Goal: Task Accomplishment & Management: Complete application form

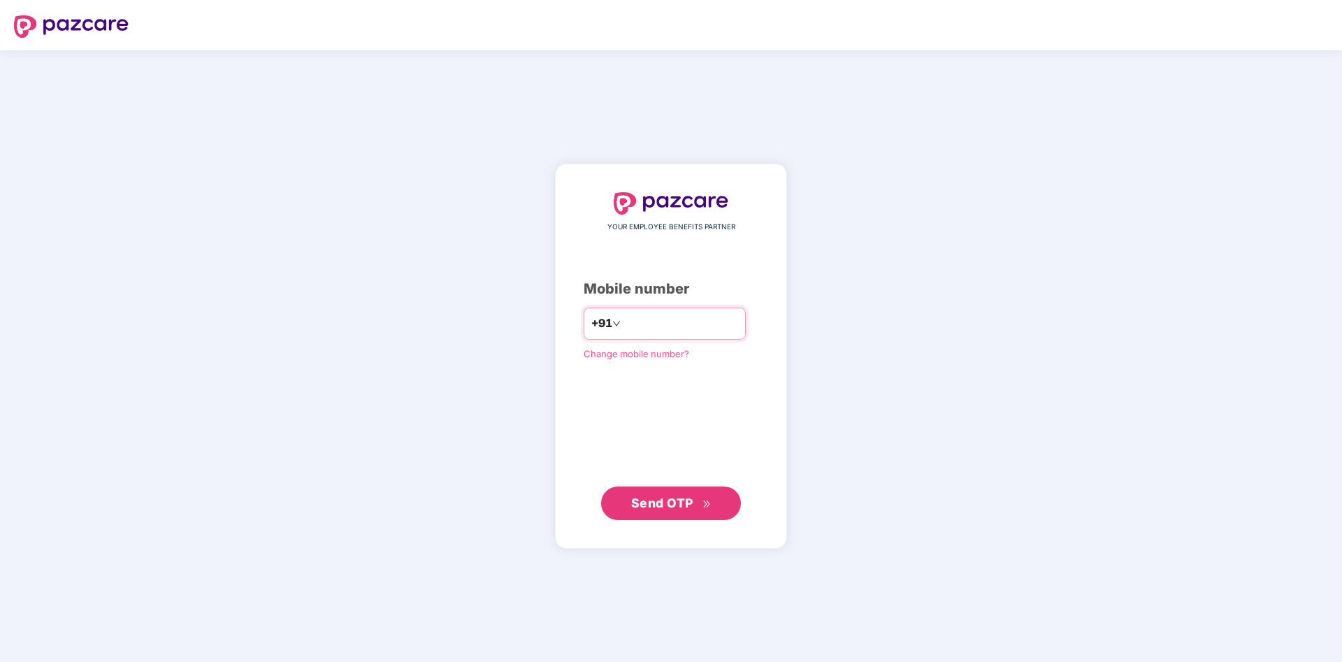
type input "**********"
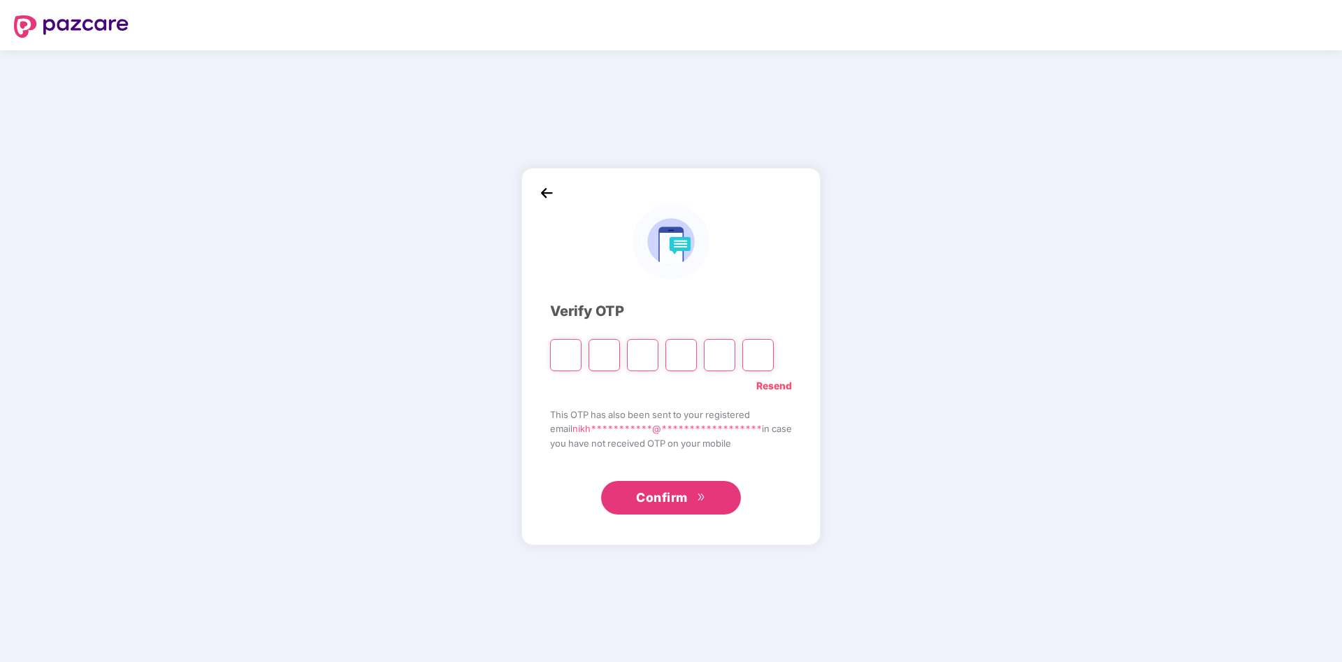
type input "*"
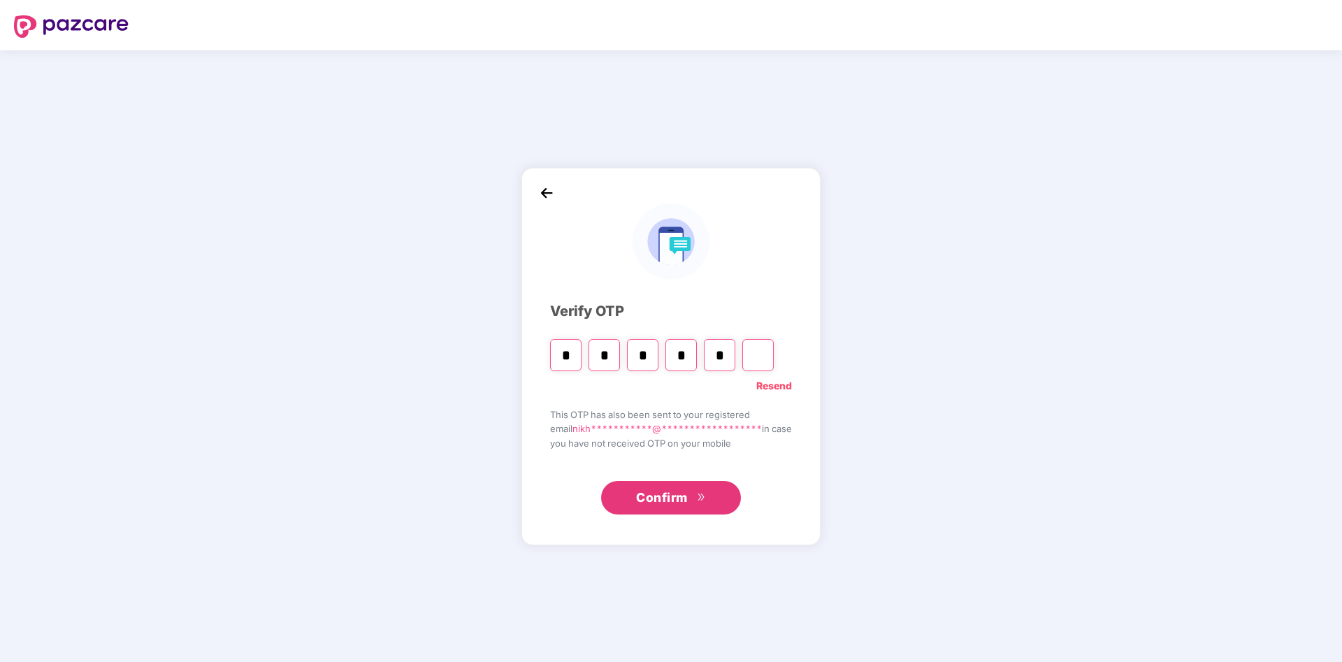
type input "*"
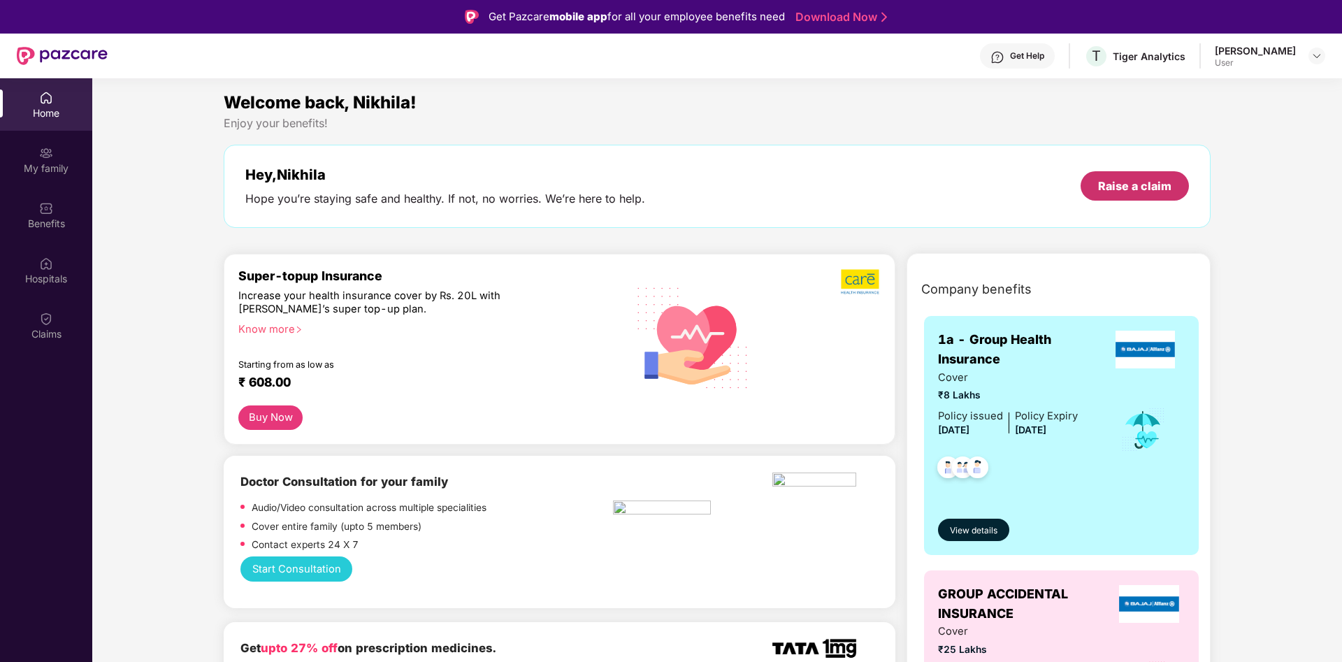
click at [1116, 193] on div "Raise a claim" at bounding box center [1134, 185] width 73 height 15
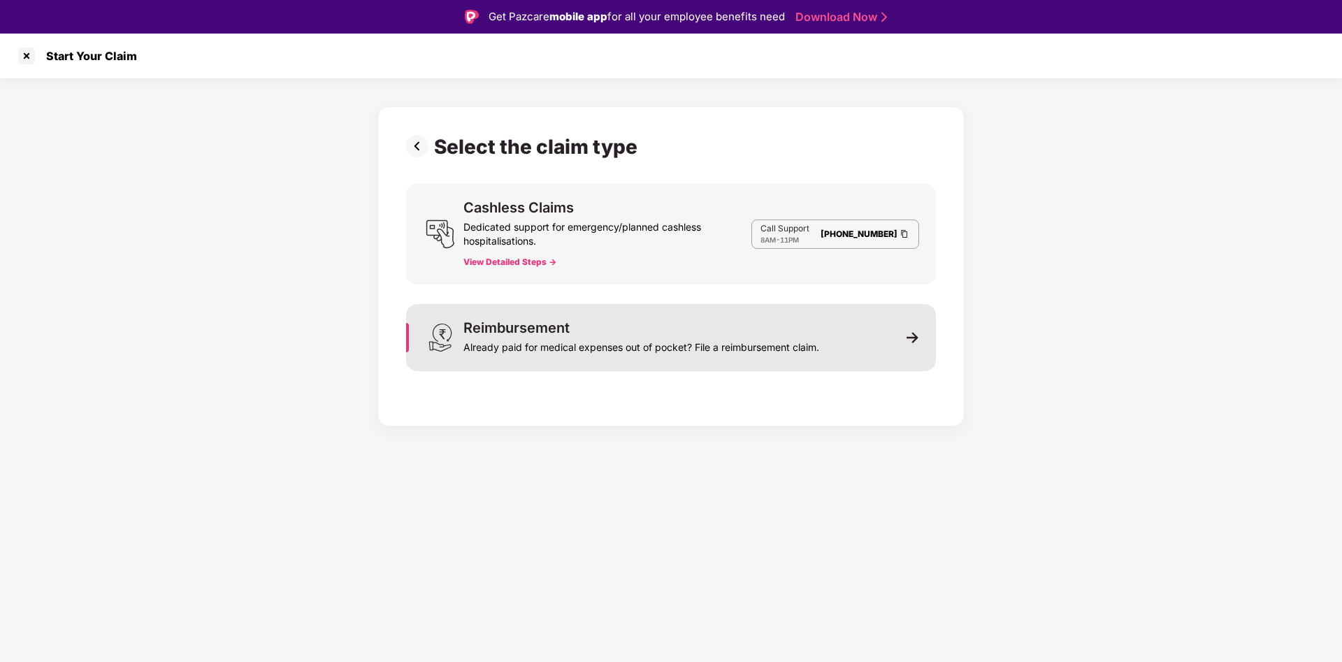
click at [648, 345] on div "Already paid for medical expenses out of pocket? File a reimbursement claim." at bounding box center [641, 345] width 356 height 20
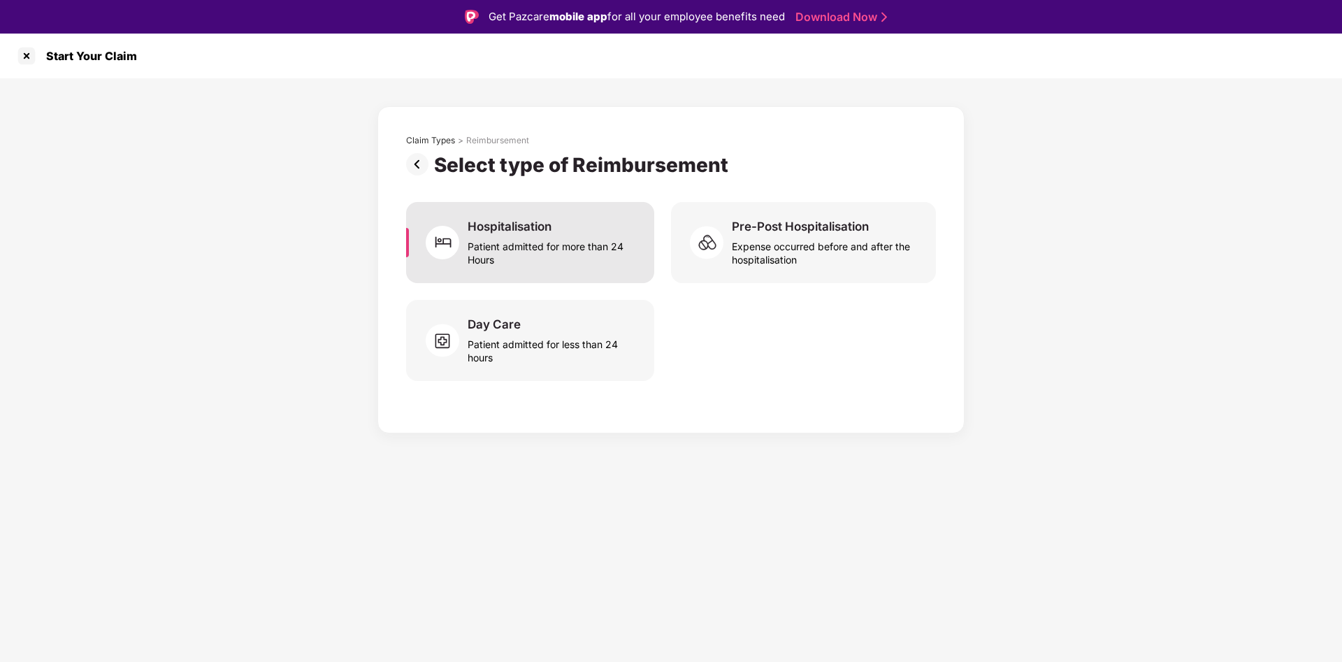
click at [514, 226] on div "Hospitalisation" at bounding box center [509, 226] width 84 height 15
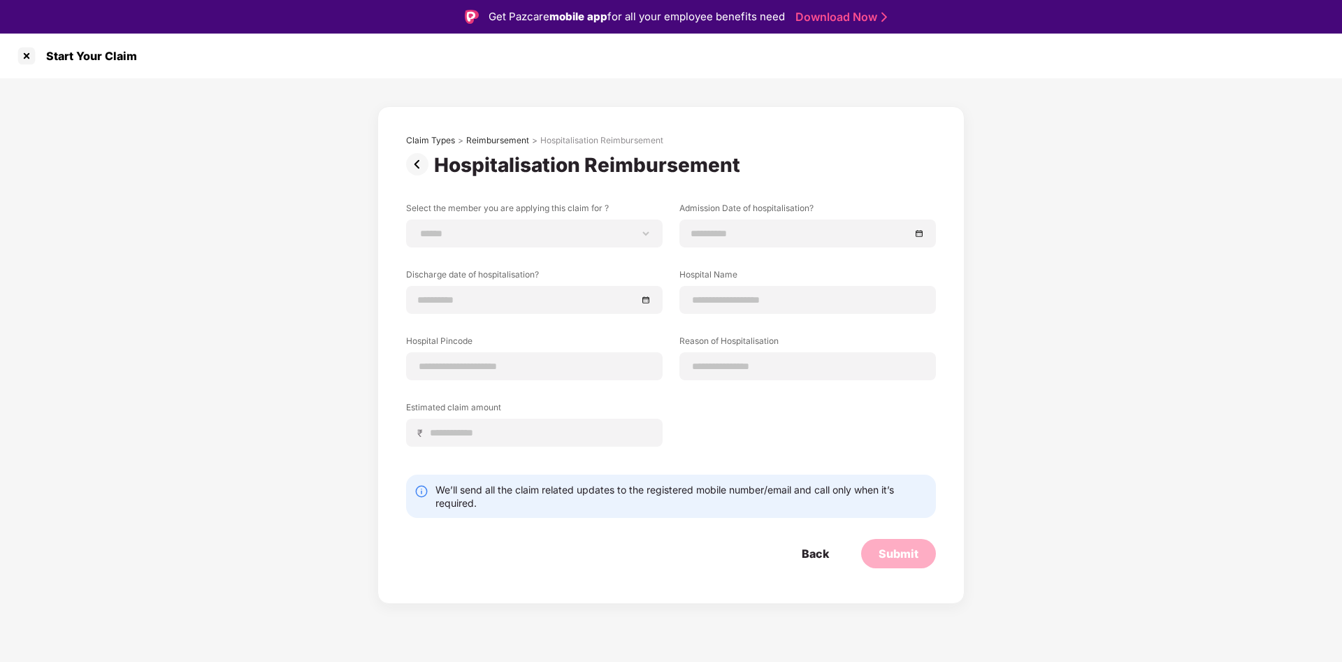
click at [514, 226] on div "**********" at bounding box center [534, 233] width 256 height 28
click at [418, 228] on select "**********" at bounding box center [534, 233] width 233 height 11
select select "**********"
click option "**********" at bounding box center [0, 0] width 0 height 0
click at [738, 231] on input at bounding box center [800, 233] width 219 height 15
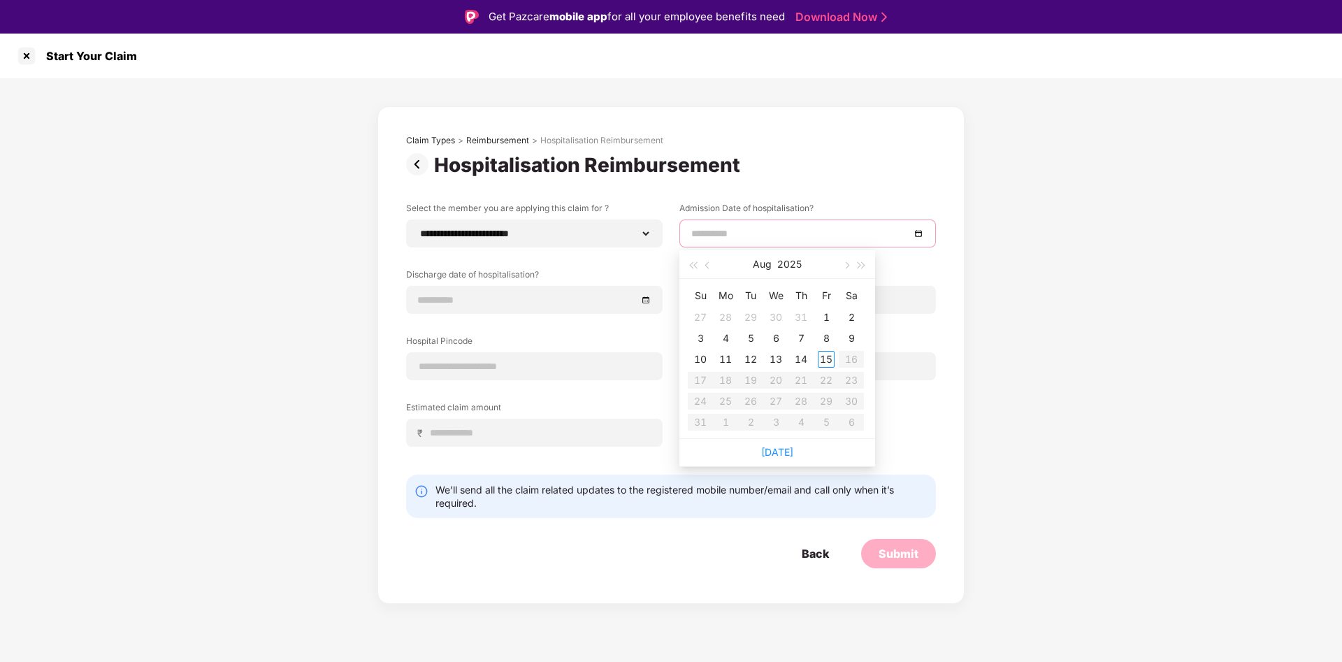
type input "**********"
click at [725, 333] on div "4" at bounding box center [725, 338] width 17 height 17
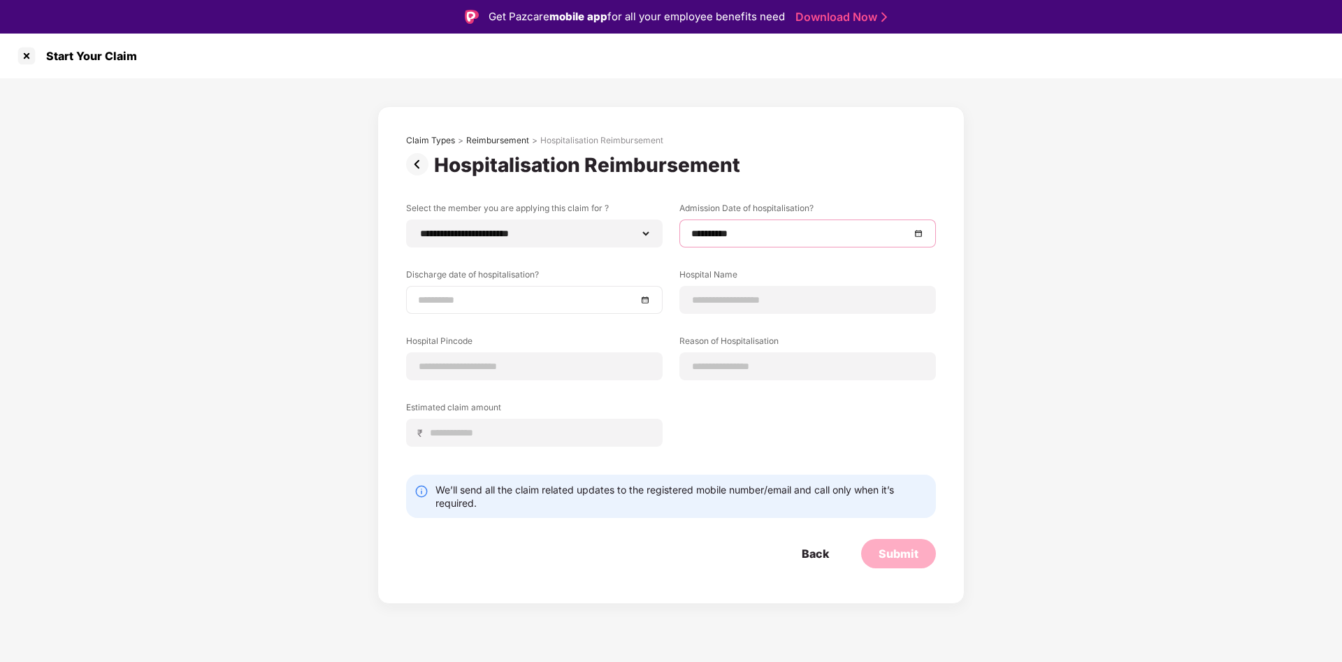
click at [549, 303] on input at bounding box center [527, 299] width 219 height 15
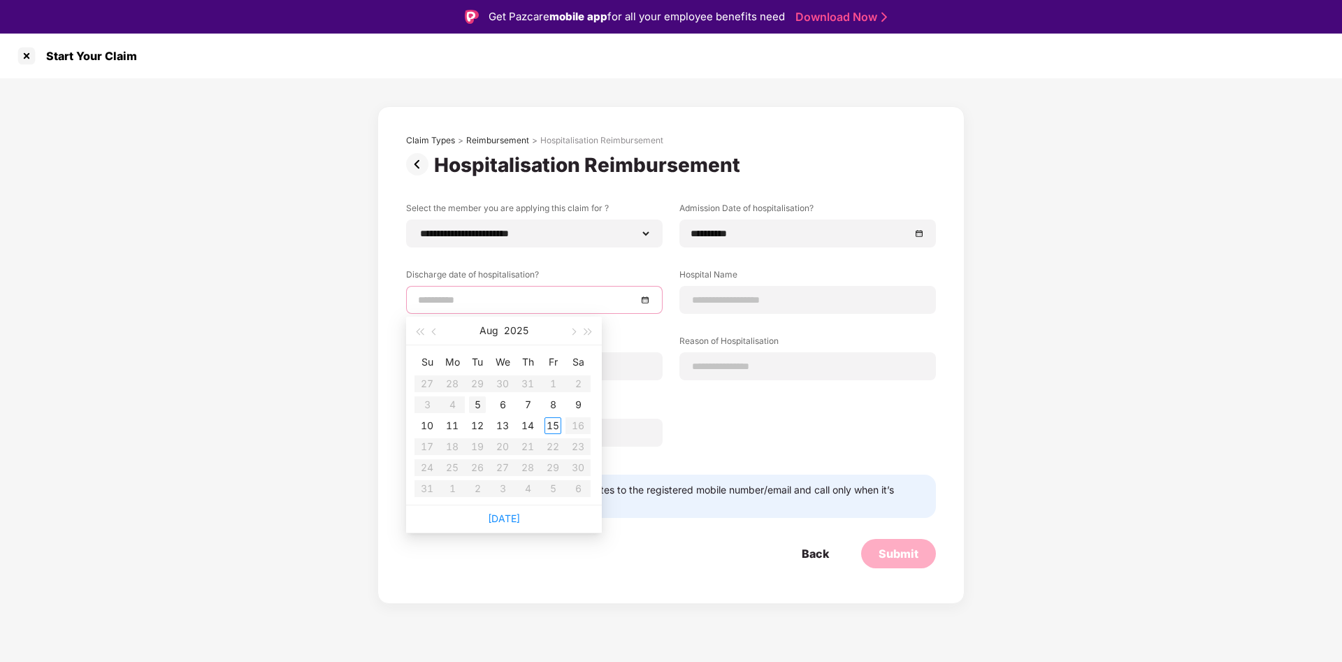
type input "**********"
click at [481, 407] on div "5" at bounding box center [477, 404] width 17 height 17
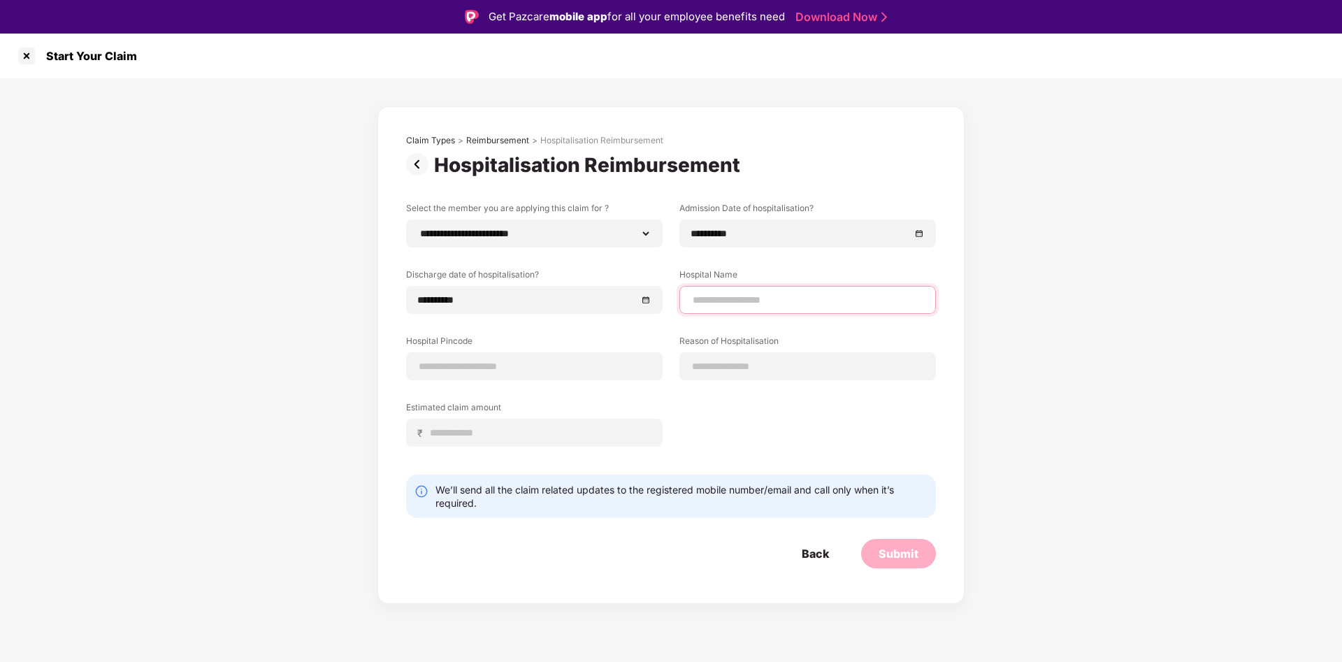
click at [729, 293] on input at bounding box center [807, 300] width 233 height 15
type input "**********"
click at [559, 365] on input at bounding box center [534, 366] width 233 height 15
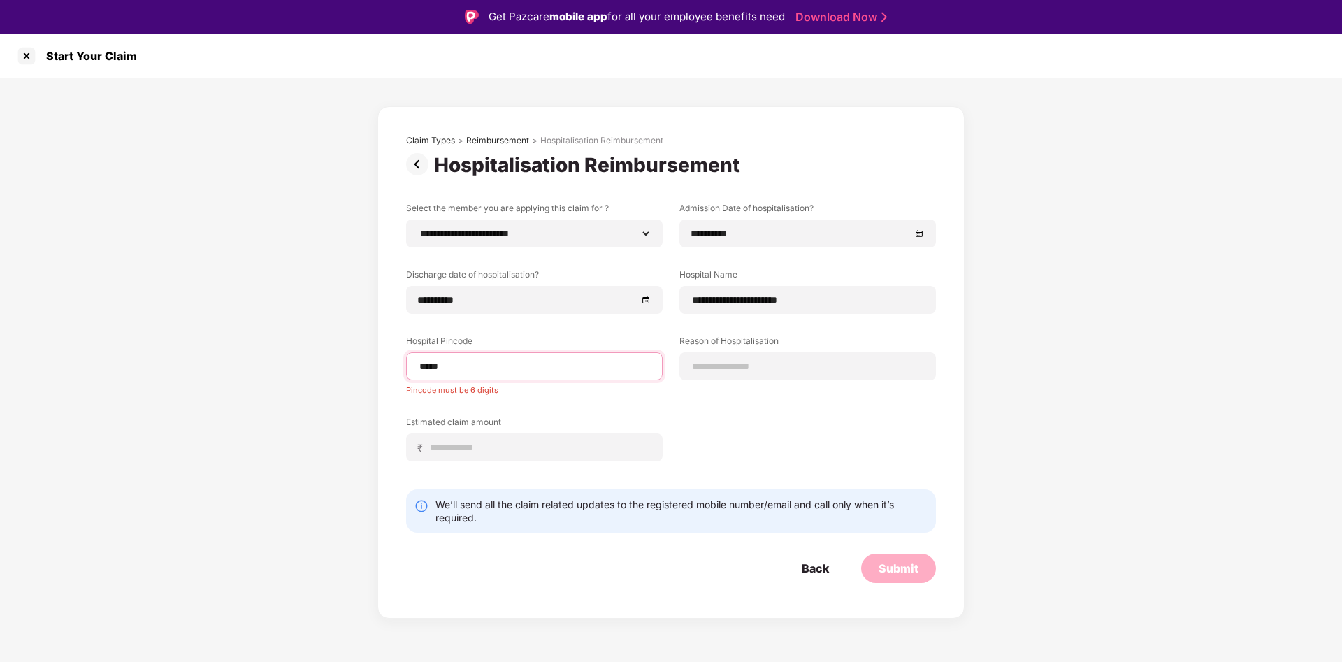
type input "******"
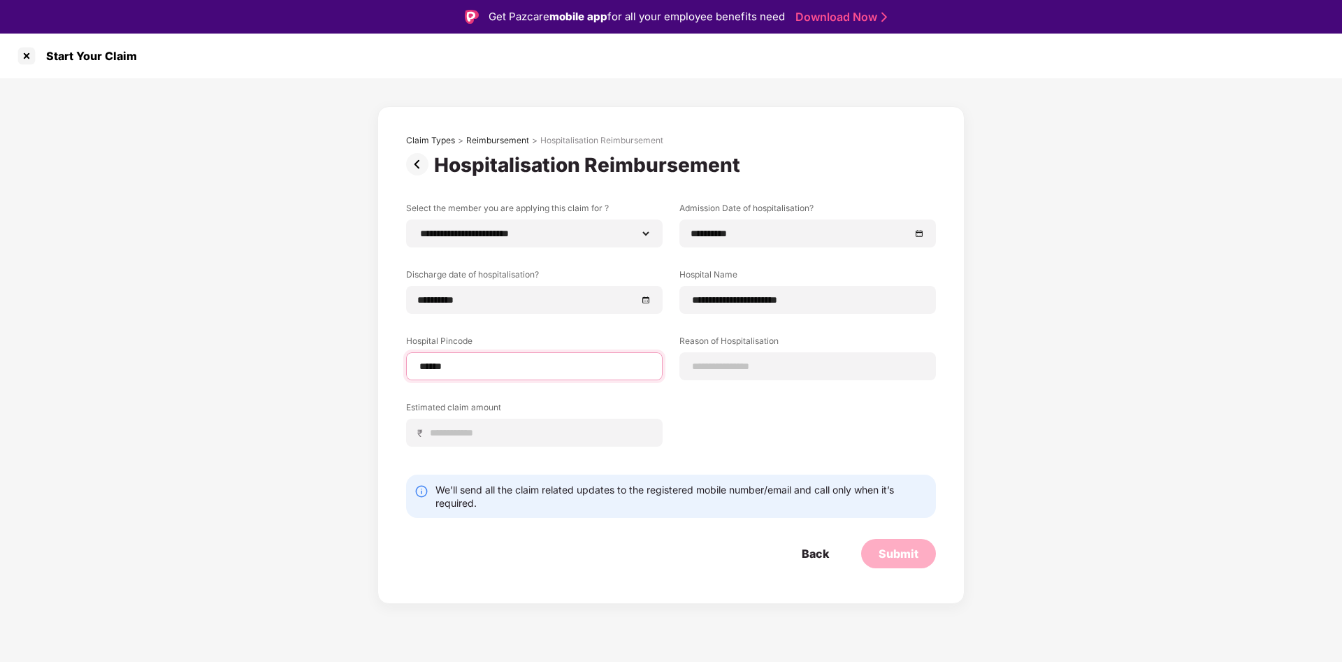
select select "*********"
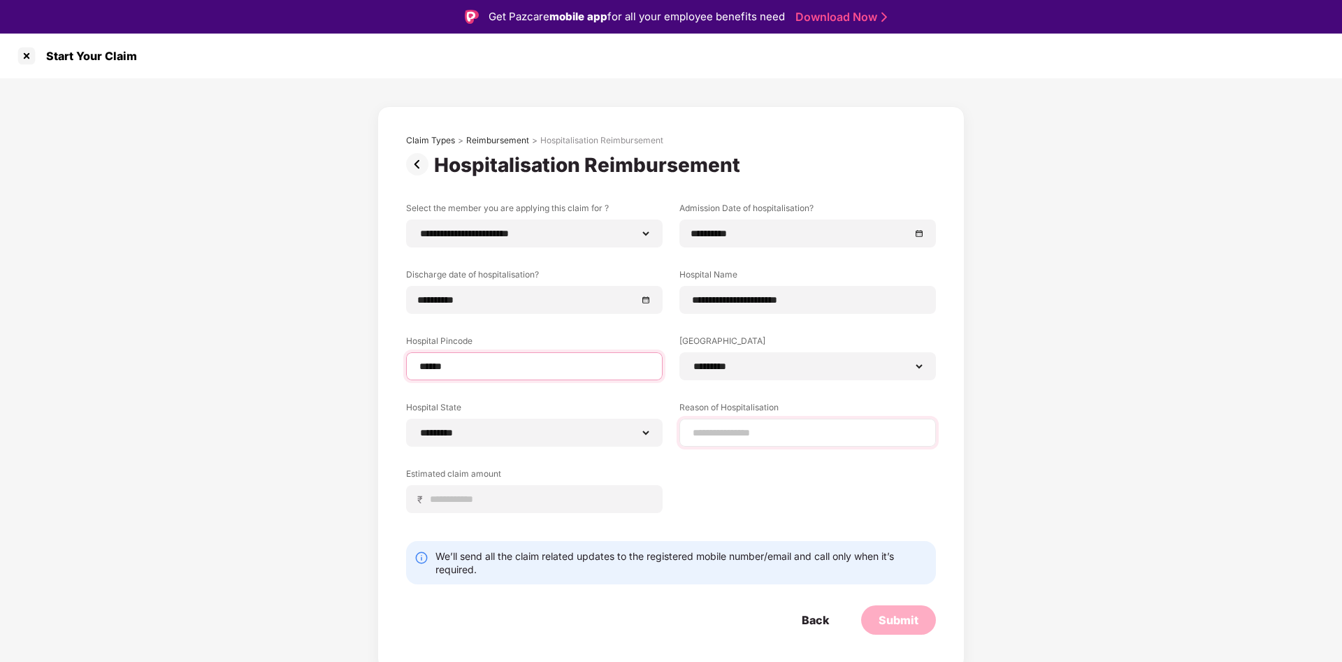
type input "******"
click at [782, 434] on input at bounding box center [807, 433] width 233 height 15
type input "**********"
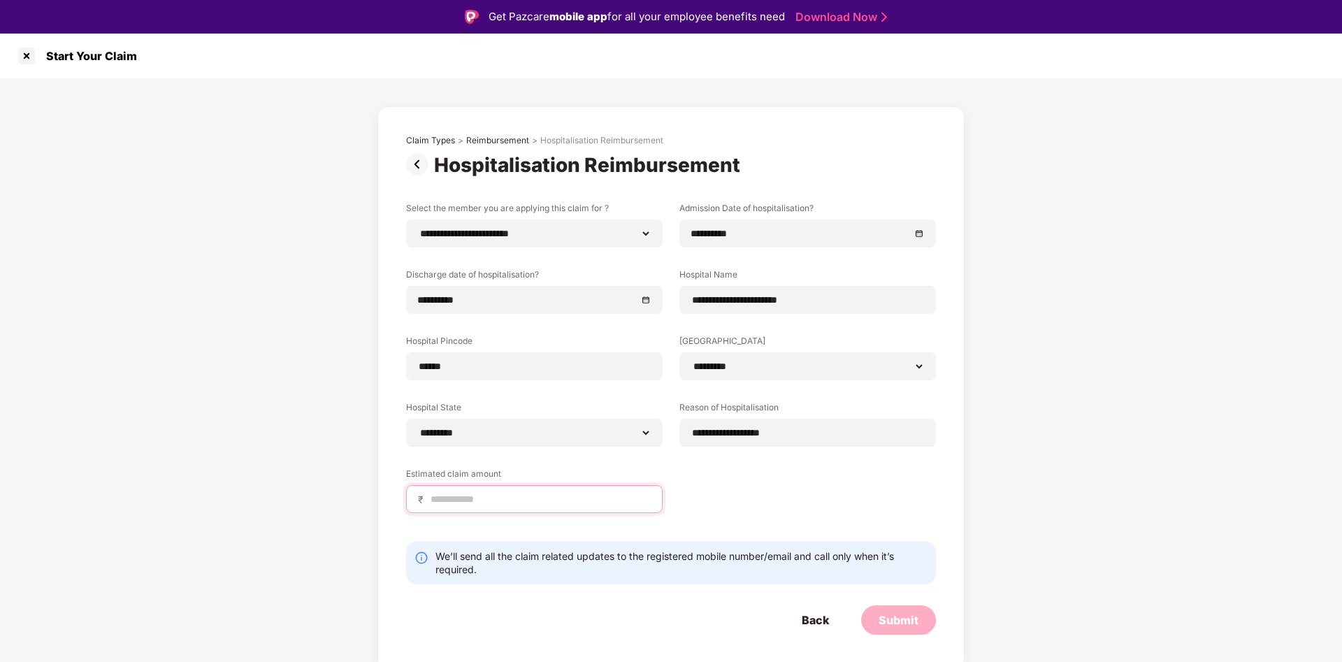
click at [572, 500] on input at bounding box center [540, 499] width 222 height 15
type input "*****"
click at [736, 504] on div "**********" at bounding box center [671, 368] width 530 height 332
click at [894, 613] on div "Submit" at bounding box center [898, 619] width 40 height 15
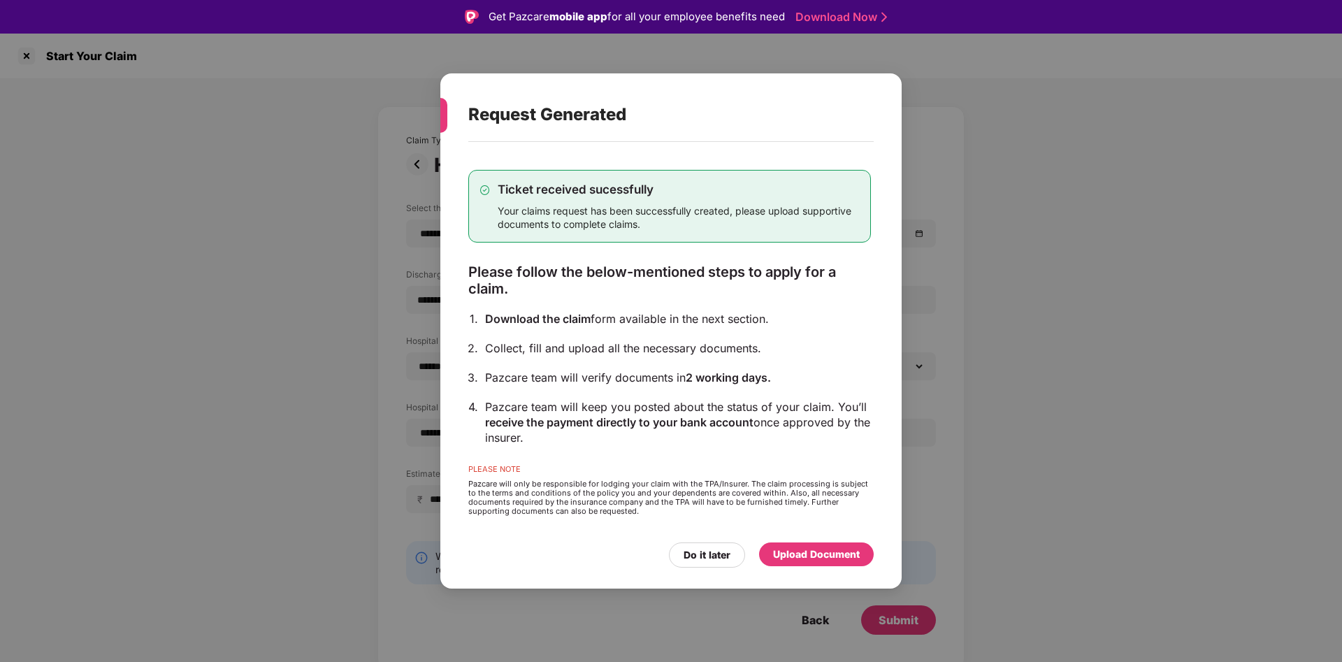
click at [809, 555] on div "Upload Document" at bounding box center [816, 553] width 87 height 15
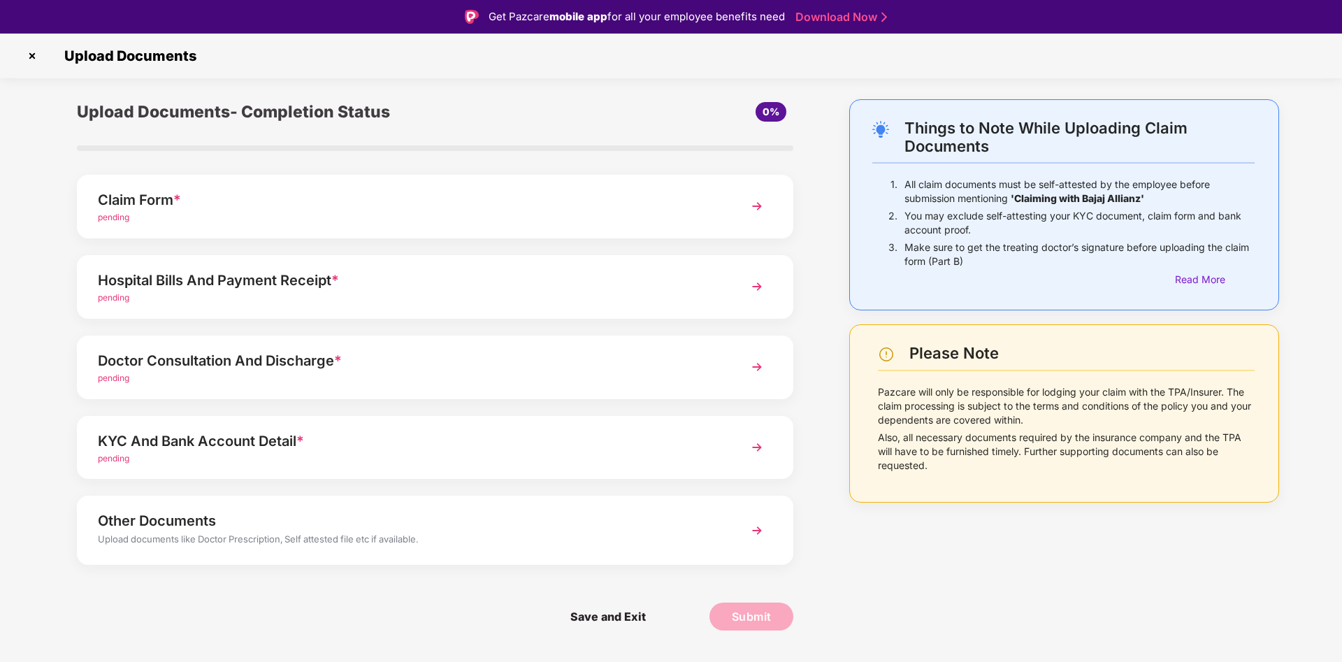
click at [276, 201] on div "Claim Form *" at bounding box center [407, 200] width 618 height 22
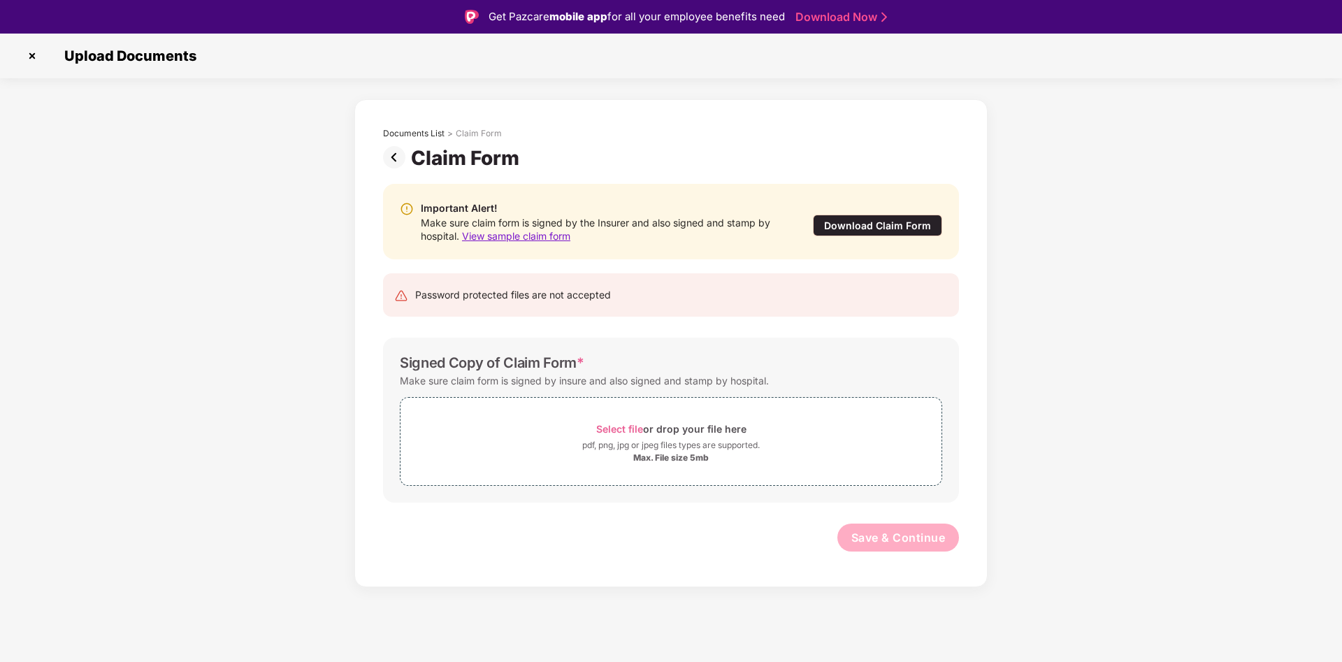
click at [397, 166] on img at bounding box center [397, 157] width 28 height 22
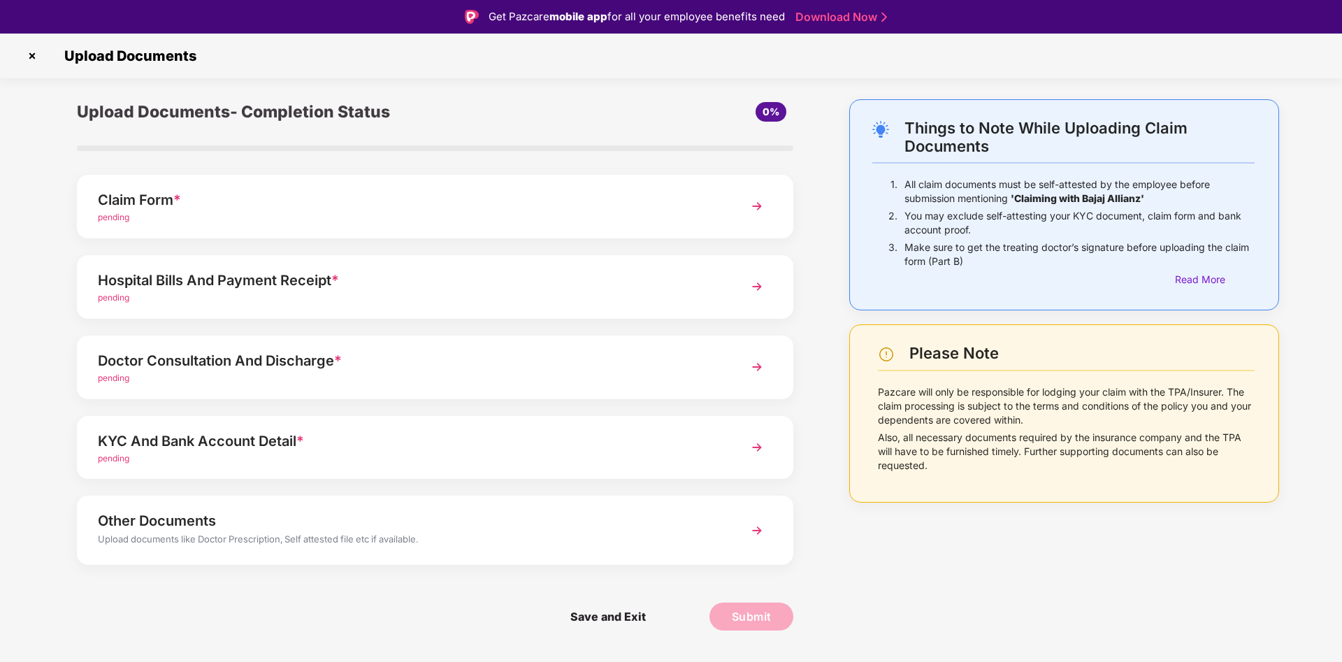
click at [335, 278] on span "*" at bounding box center [335, 280] width 8 height 17
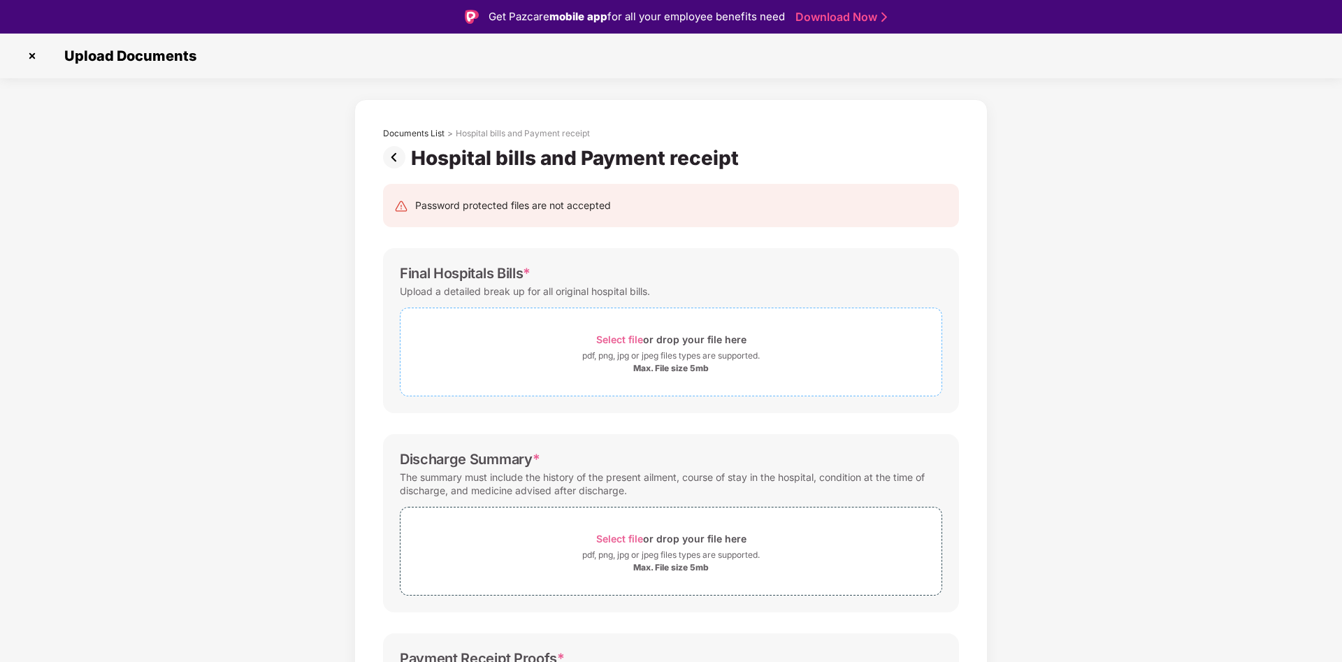
click at [608, 337] on span "Select file" at bounding box center [619, 339] width 47 height 12
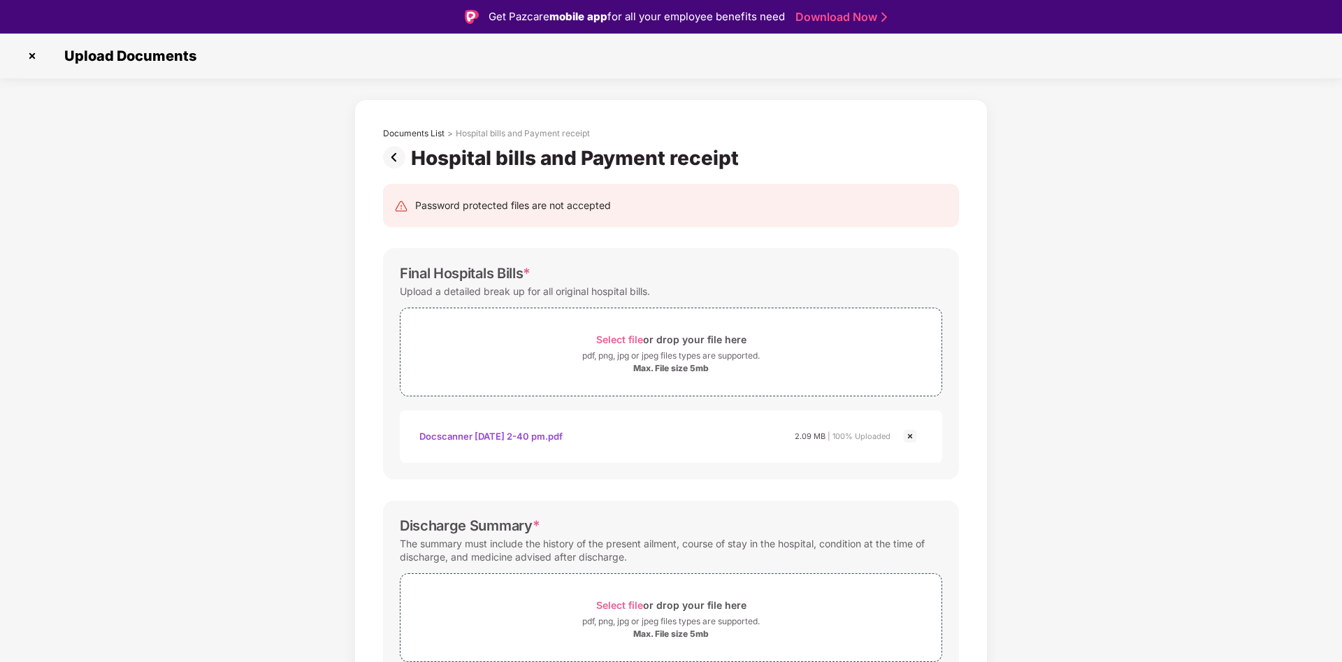
scroll to position [34, 0]
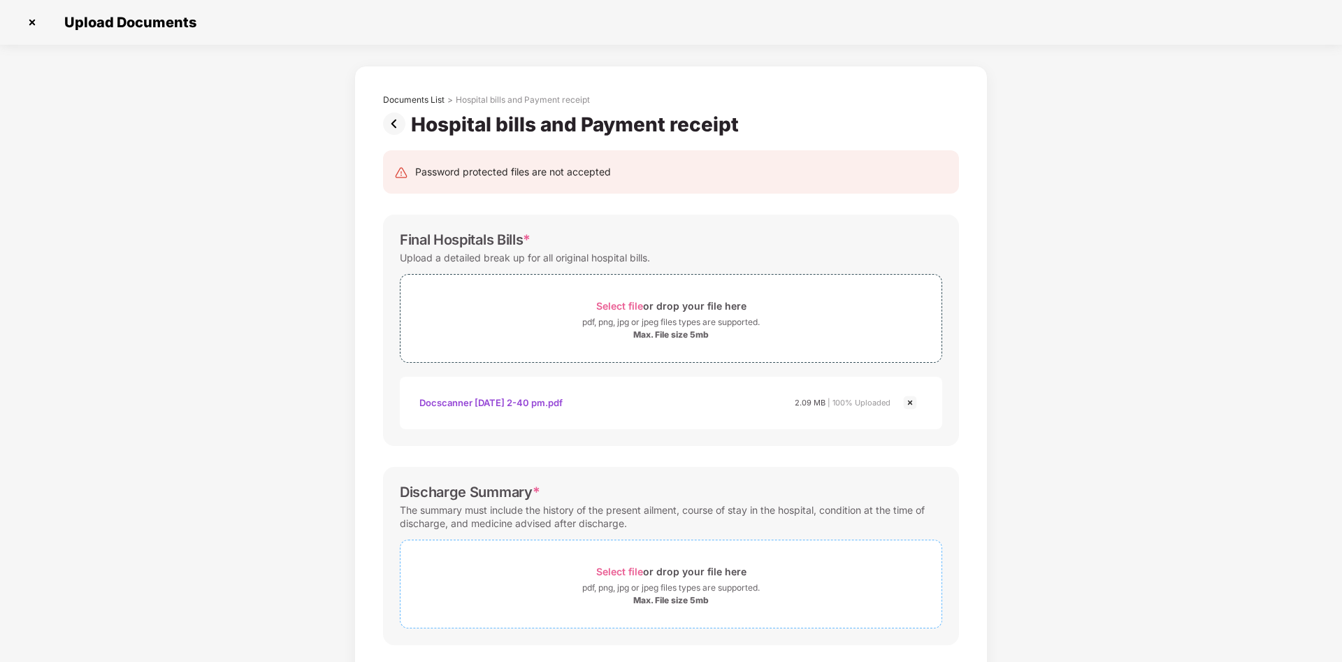
click at [629, 568] on span "Select file" at bounding box center [619, 571] width 47 height 12
click at [620, 570] on span "Select file" at bounding box center [619, 571] width 47 height 12
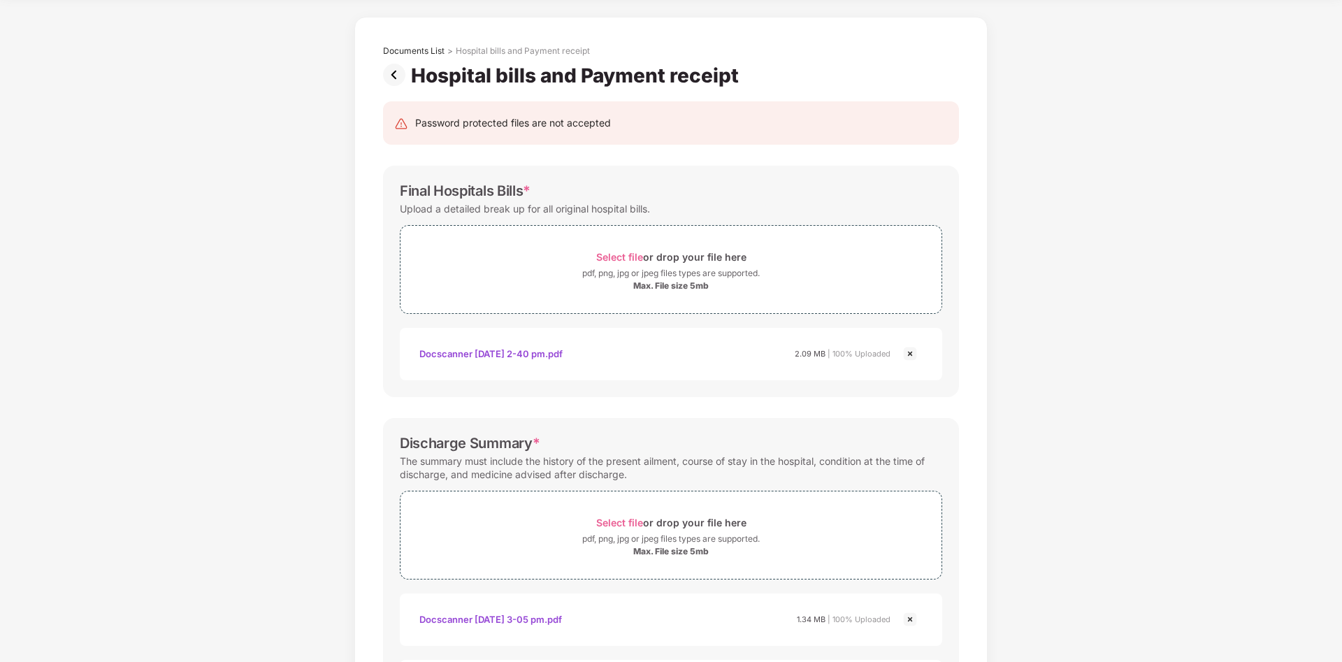
scroll to position [71, 0]
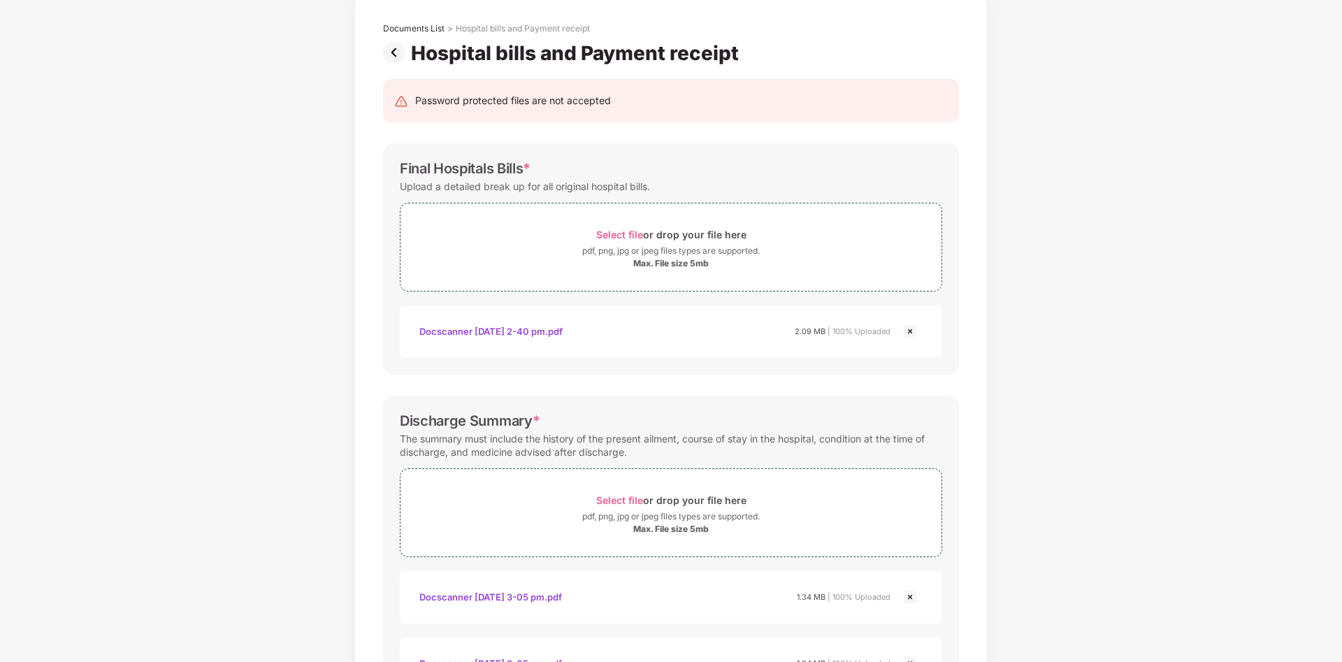
click at [910, 595] on img at bounding box center [909, 596] width 17 height 17
click at [1133, 565] on div "Documents List > Hospital bills and Payment receipt Hospital bills and Payment …" at bounding box center [671, 452] width 1342 height 916
click at [1195, 502] on div "Documents List > Hospital bills and Payment receipt Hospital bills and Payment …" at bounding box center [671, 452] width 1342 height 916
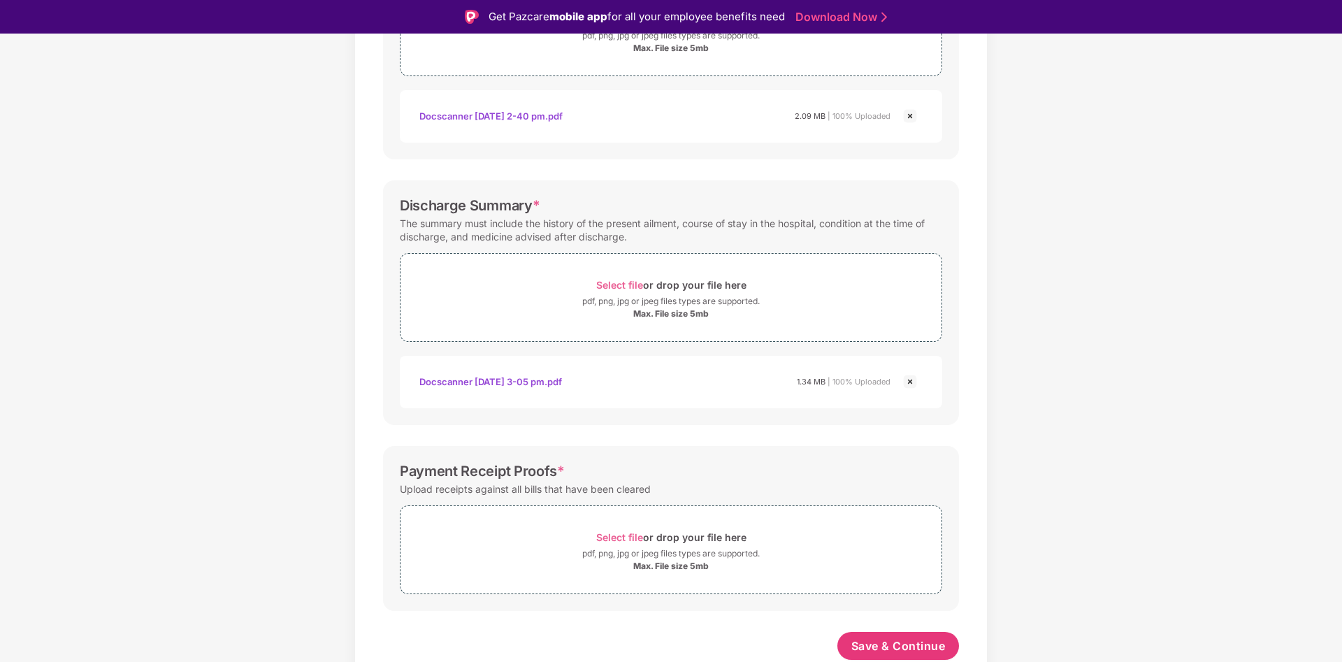
scroll to position [34, 0]
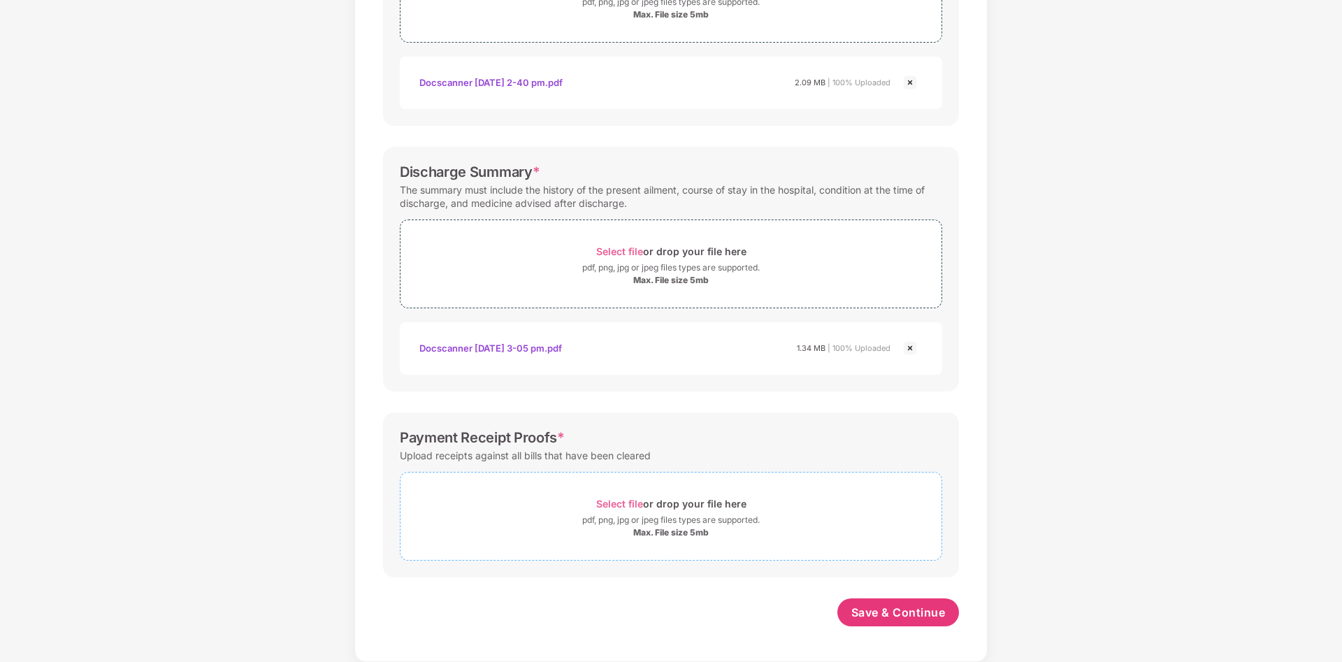
click at [621, 507] on span "Select file" at bounding box center [619, 504] width 47 height 12
click at [1052, 504] on div "Documents List > Hospital bills and Payment receipt Hospital bills and Payment …" at bounding box center [671, 236] width 1342 height 982
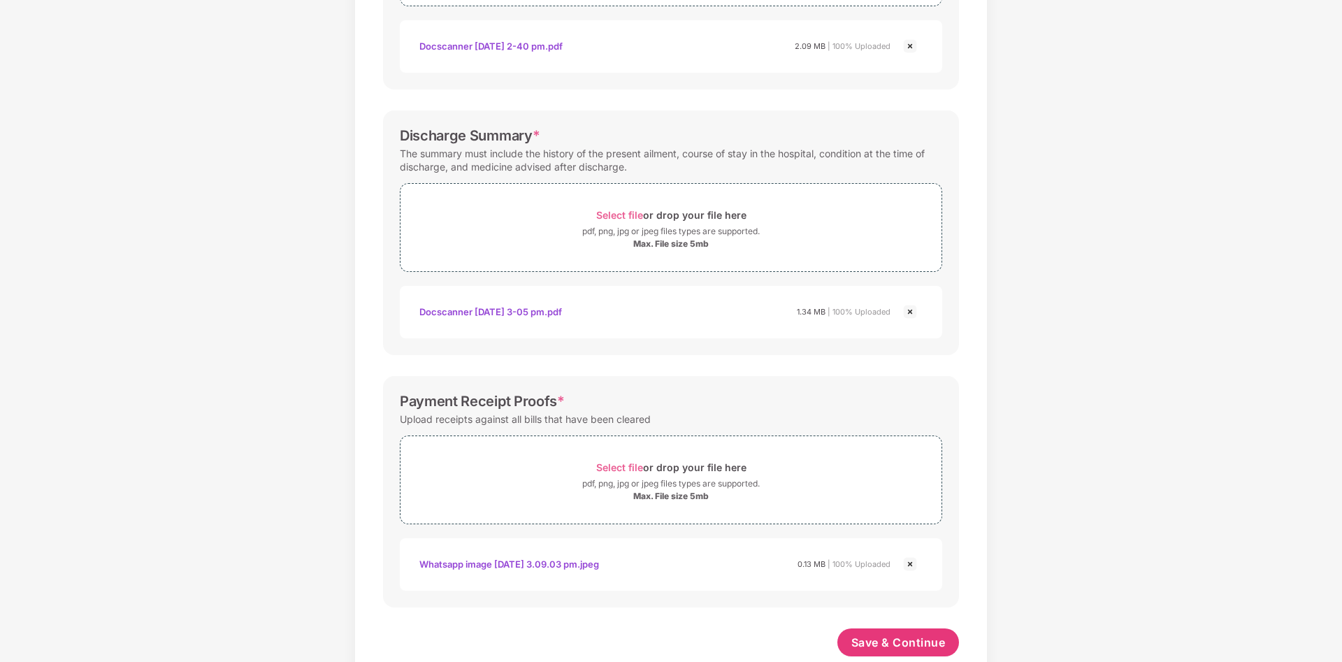
scroll to position [387, 0]
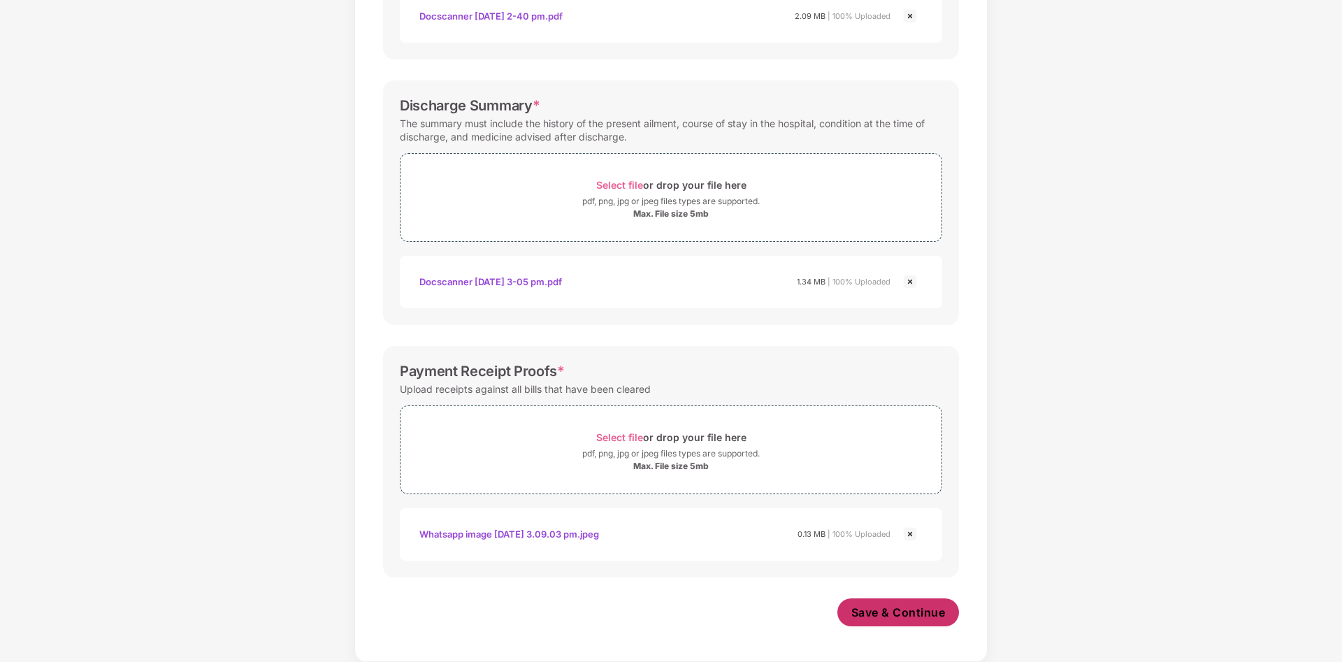
click at [903, 608] on span "Save & Continue" at bounding box center [898, 611] width 94 height 15
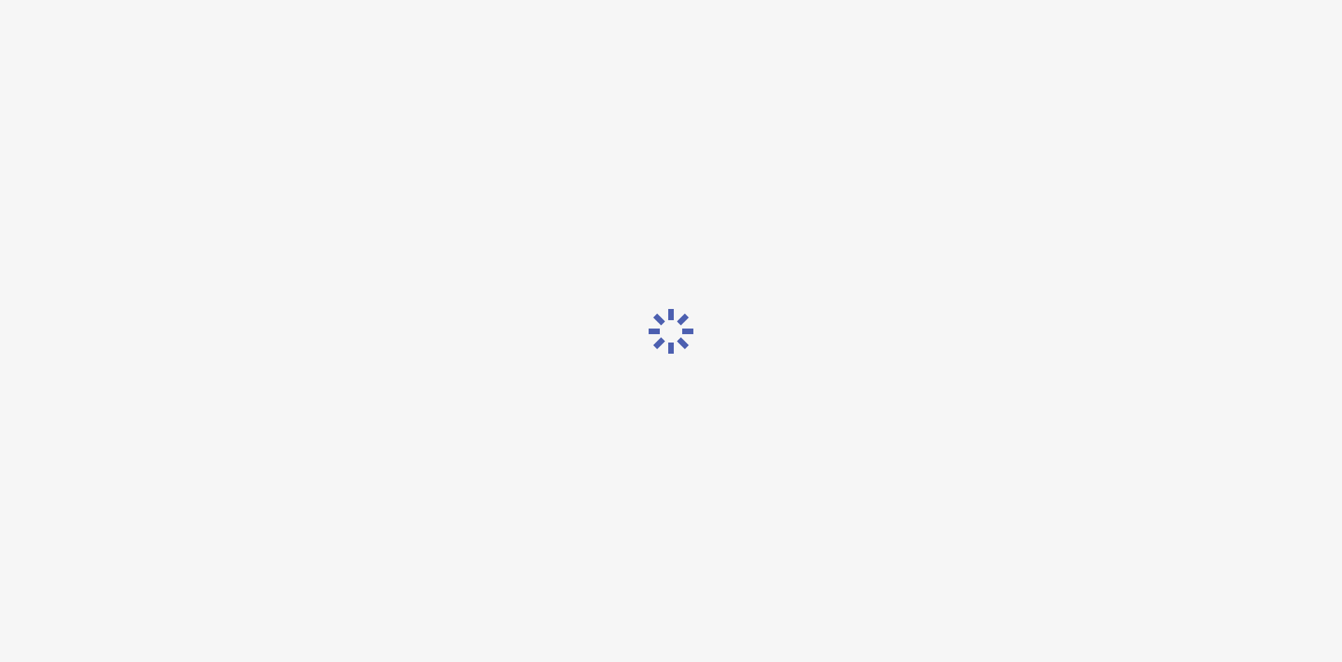
scroll to position [0, 0]
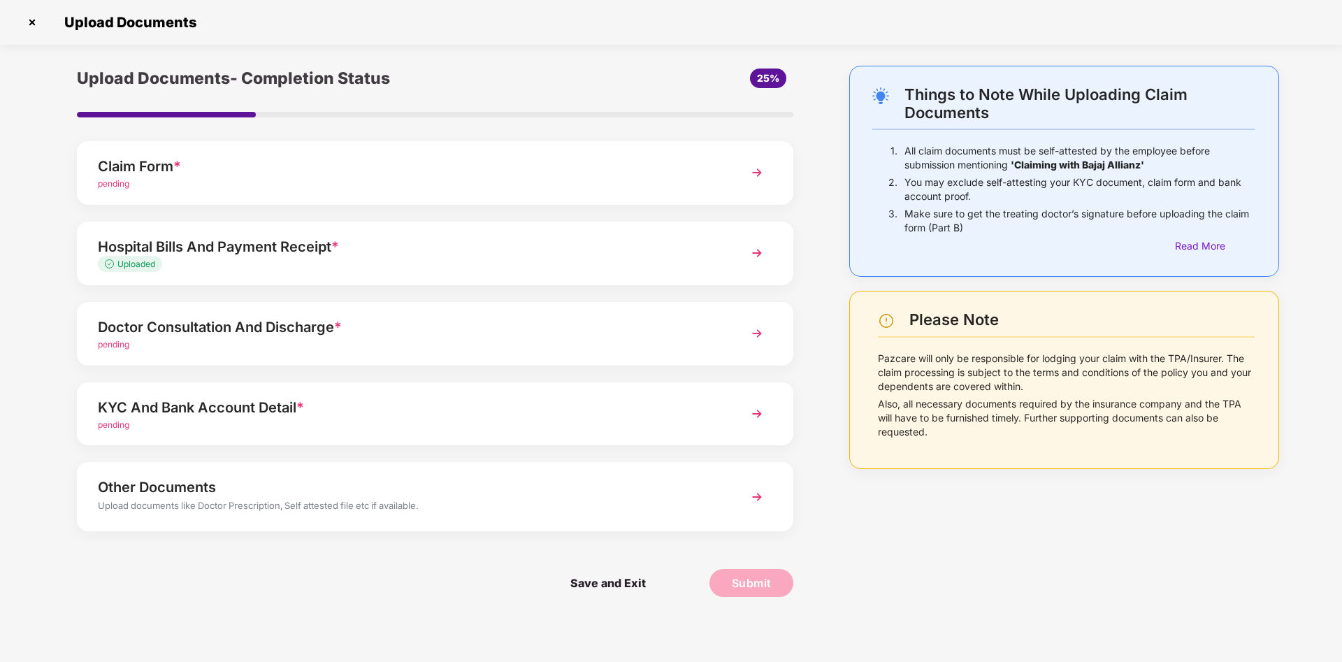
click at [760, 415] on img at bounding box center [756, 413] width 25 height 25
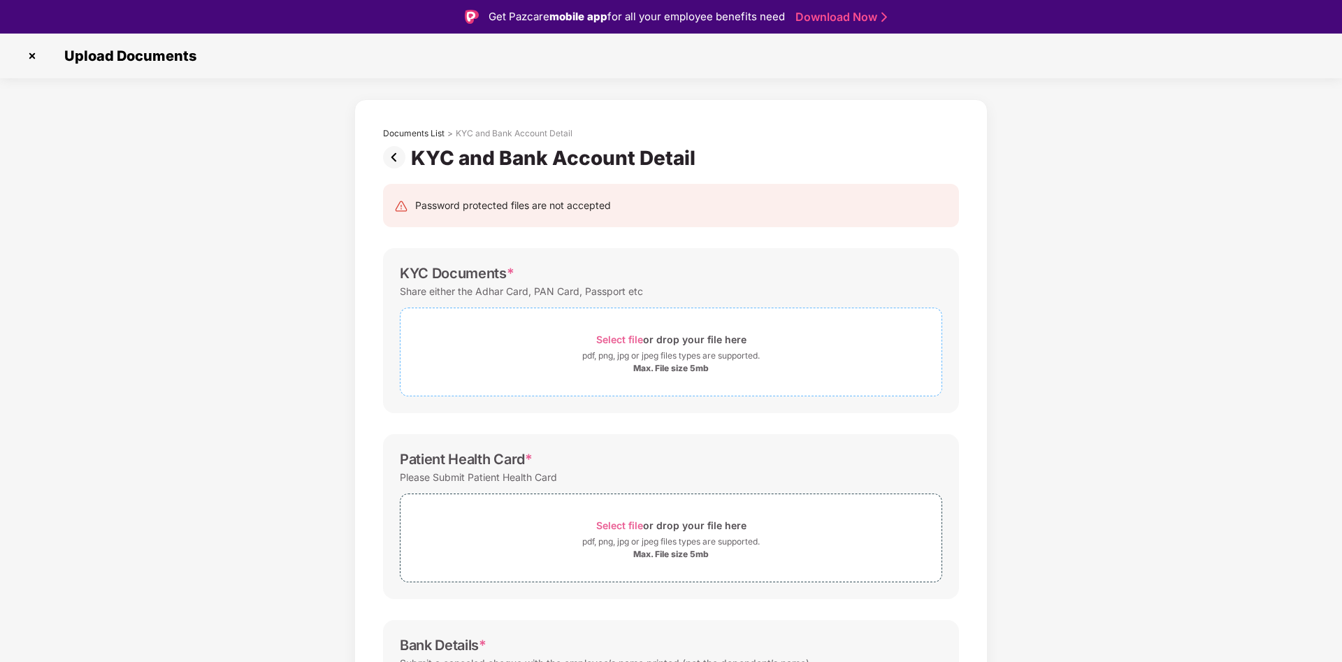
click at [614, 339] on span "Select file" at bounding box center [619, 339] width 47 height 12
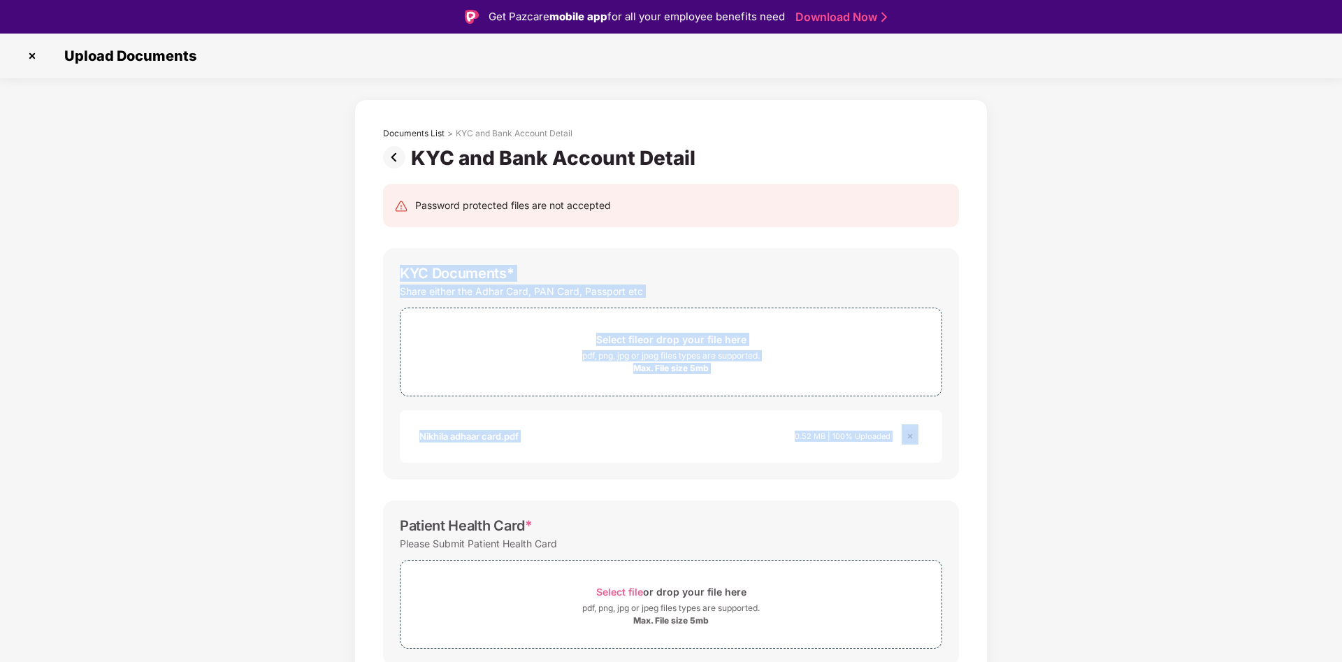
drag, startPoint x: 1332, startPoint y: 212, endPoint x: 1332, endPoint y: 426, distance: 214.5
click at [1332, 426] on div "Documents List > KYC and Bank Account Detail KYC and Bank Account Detail Passwo…" at bounding box center [671, 517] width 1342 height 836
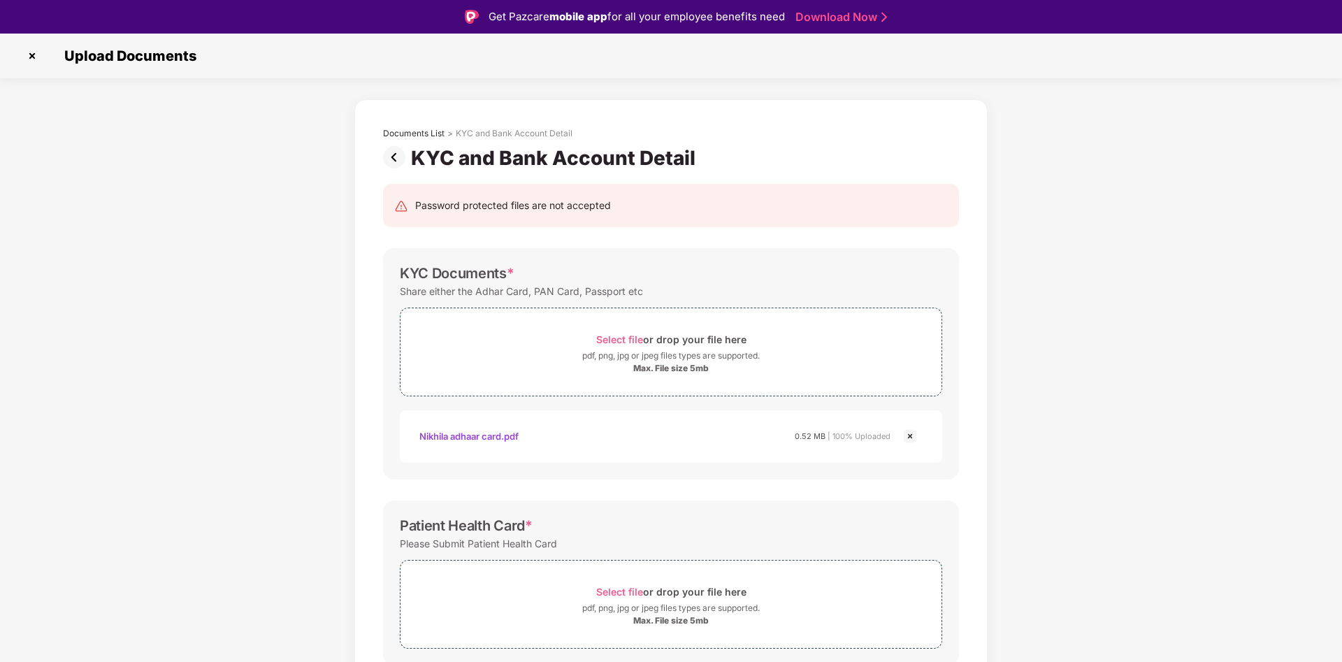
click at [1330, 437] on div "Documents List > KYC and Bank Account Detail KYC and Bank Account Detail Passwo…" at bounding box center [671, 517] width 1342 height 836
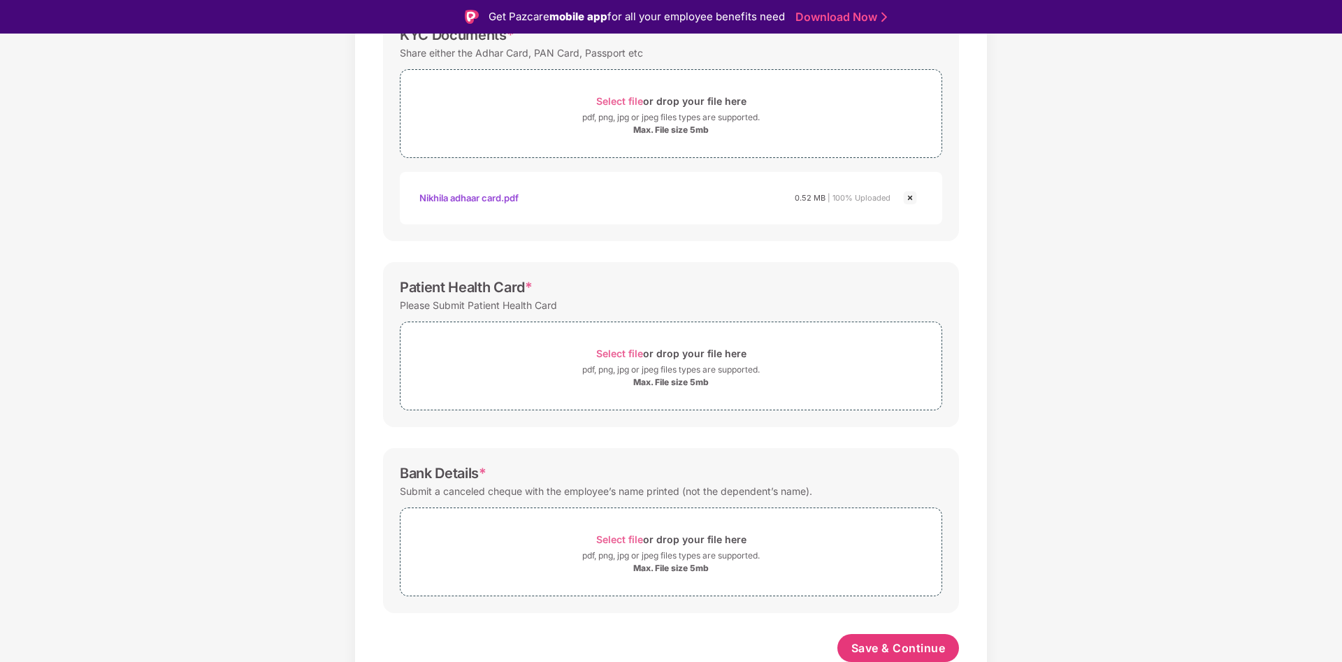
scroll to position [241, 0]
click at [618, 347] on span "Select file" at bounding box center [619, 351] width 47 height 12
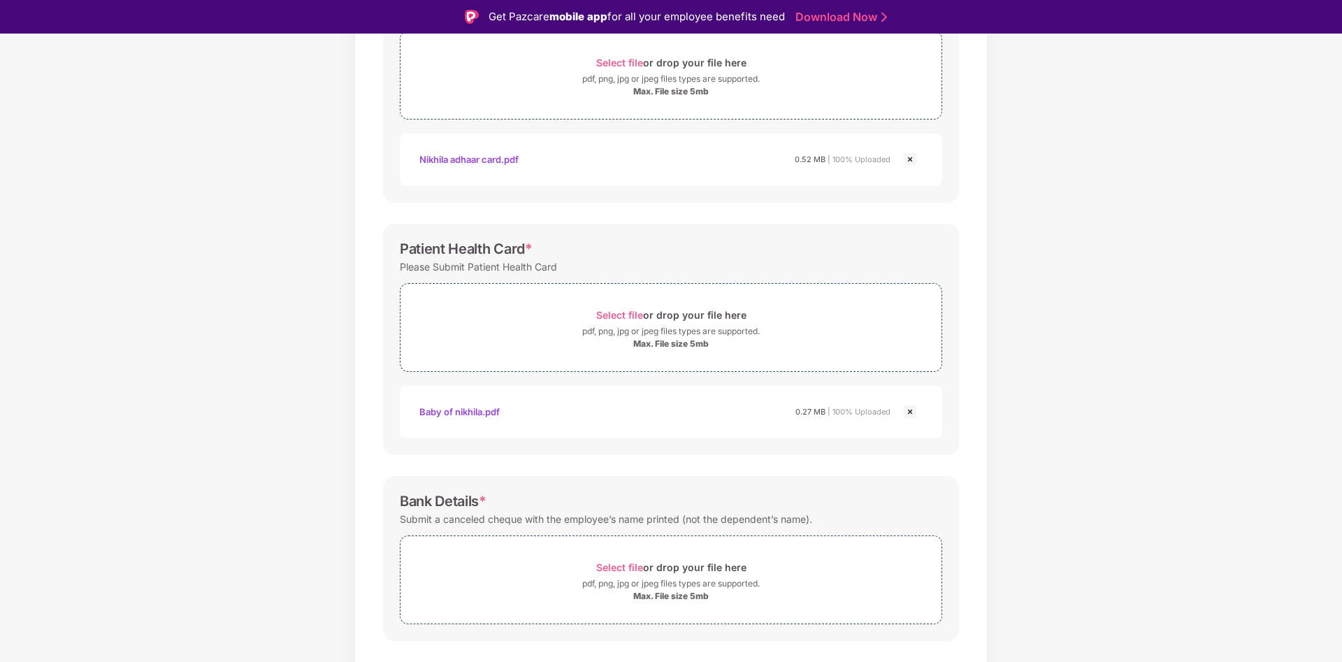
scroll to position [307, 0]
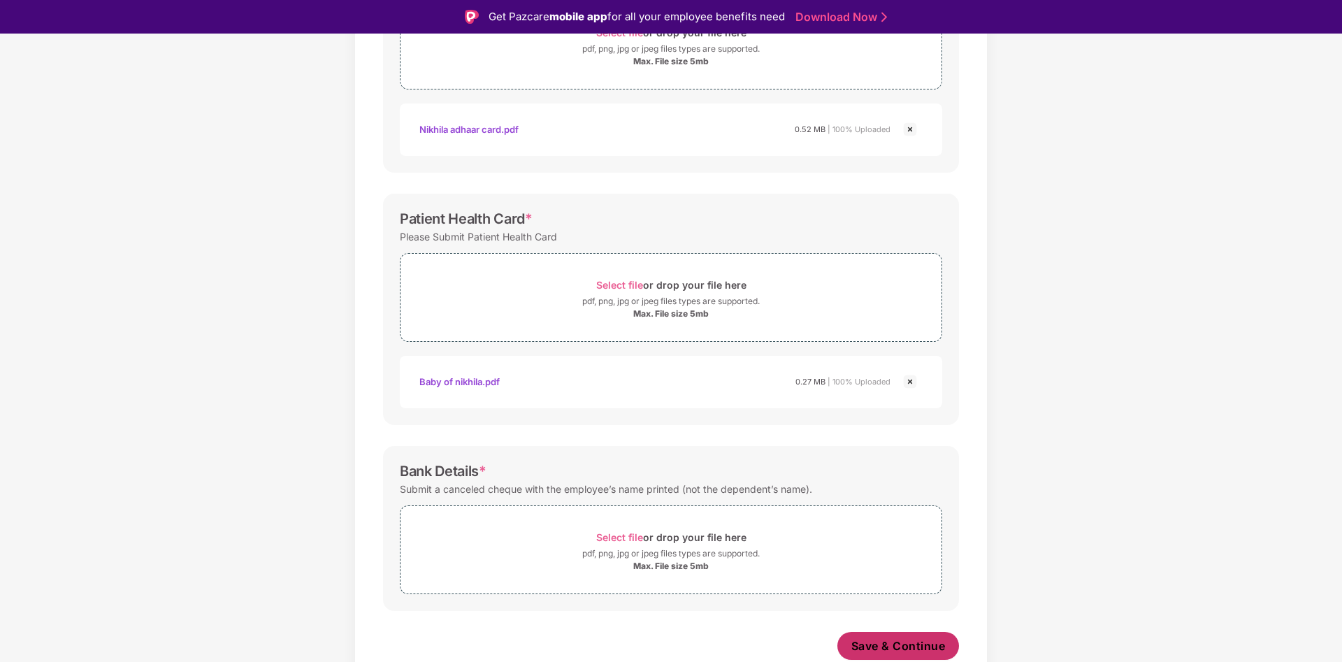
click at [890, 645] on span "Save & Continue" at bounding box center [898, 645] width 94 height 15
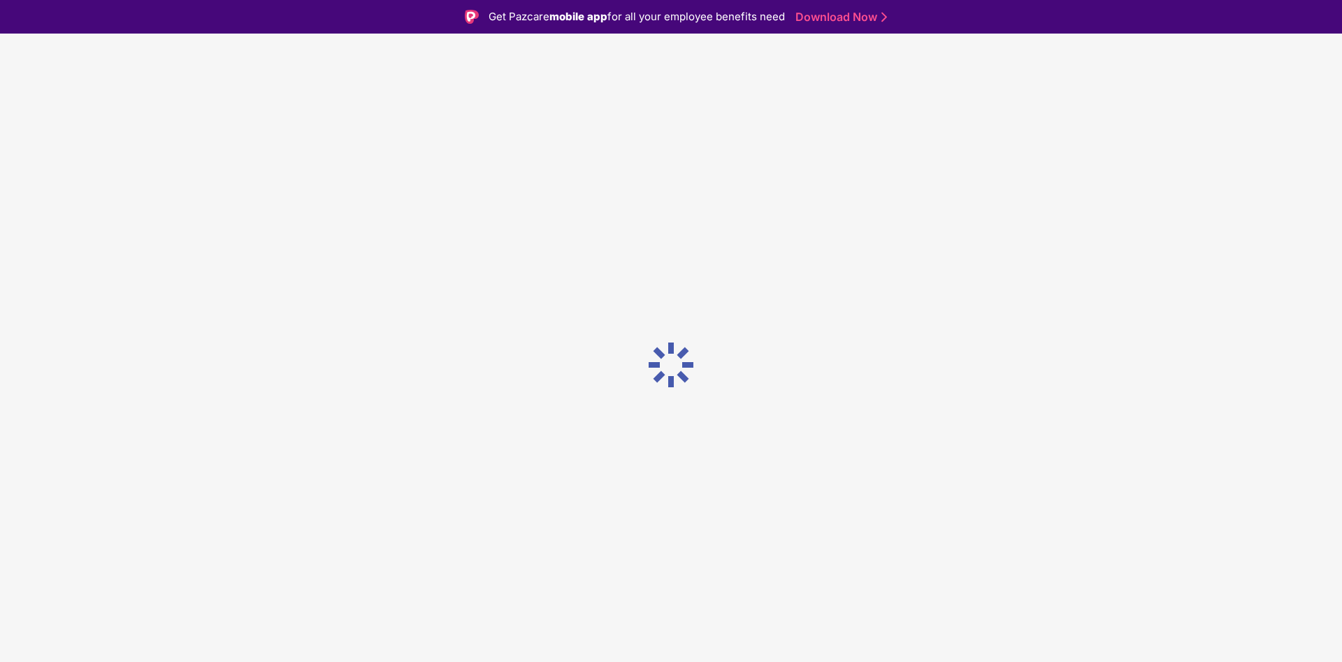
scroll to position [0, 0]
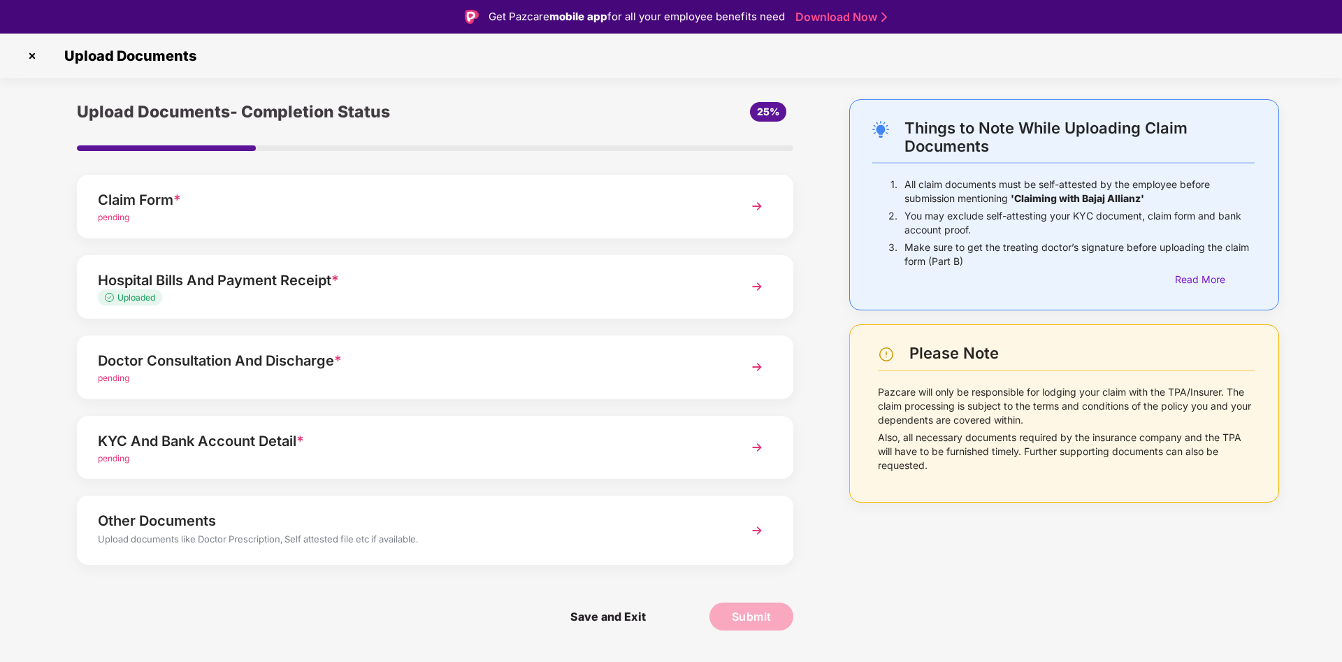
click at [753, 367] on img at bounding box center [756, 366] width 25 height 25
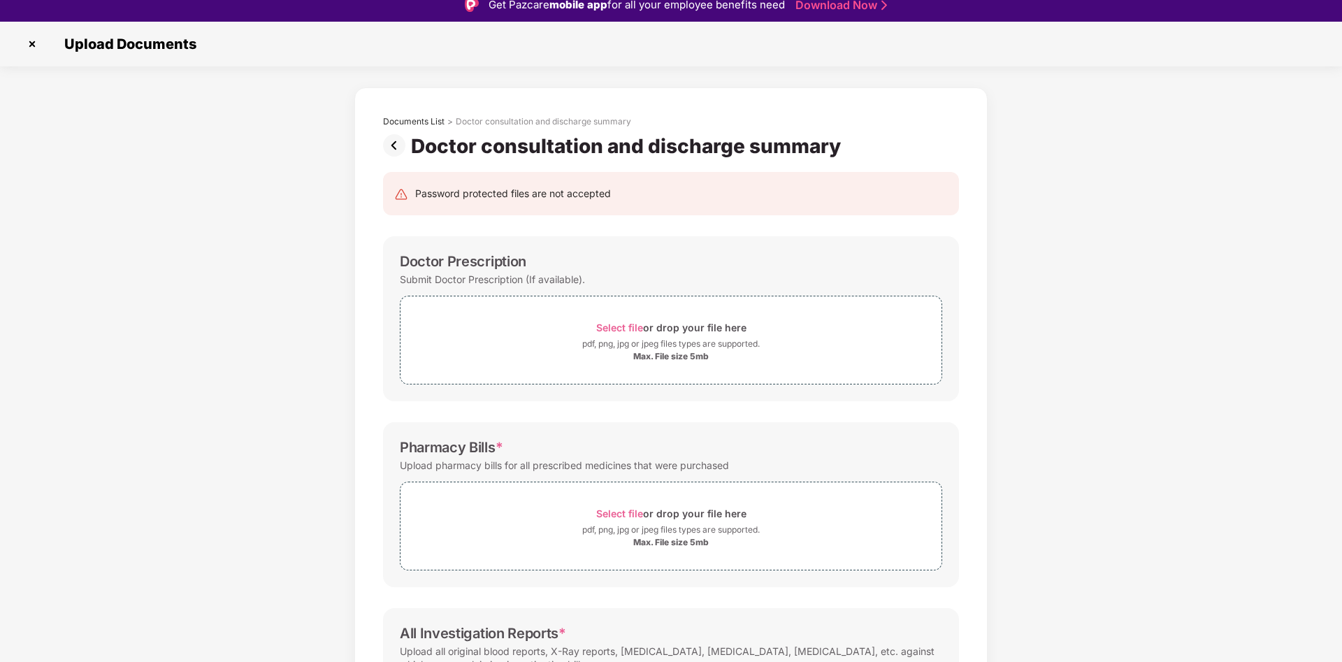
scroll to position [34, 0]
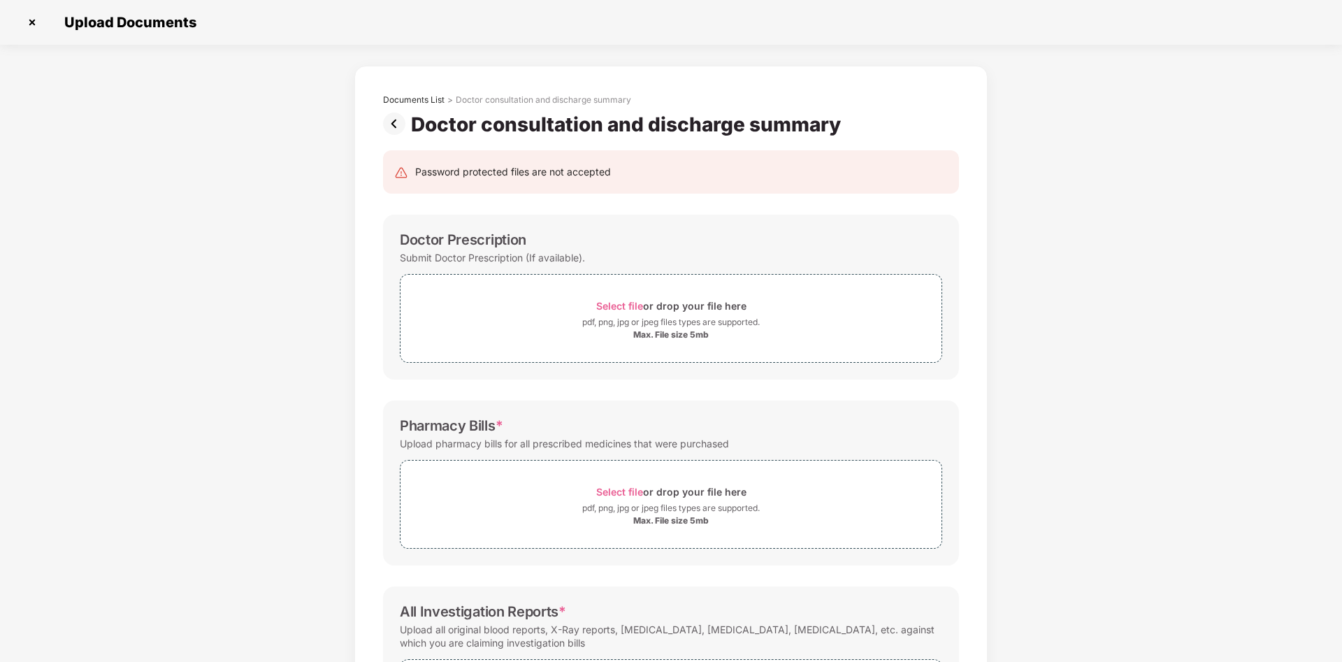
click at [1215, 497] on div "Documents List > Doctor consultation and discharge summary Doctor consultation …" at bounding box center [671, 457] width 1342 height 783
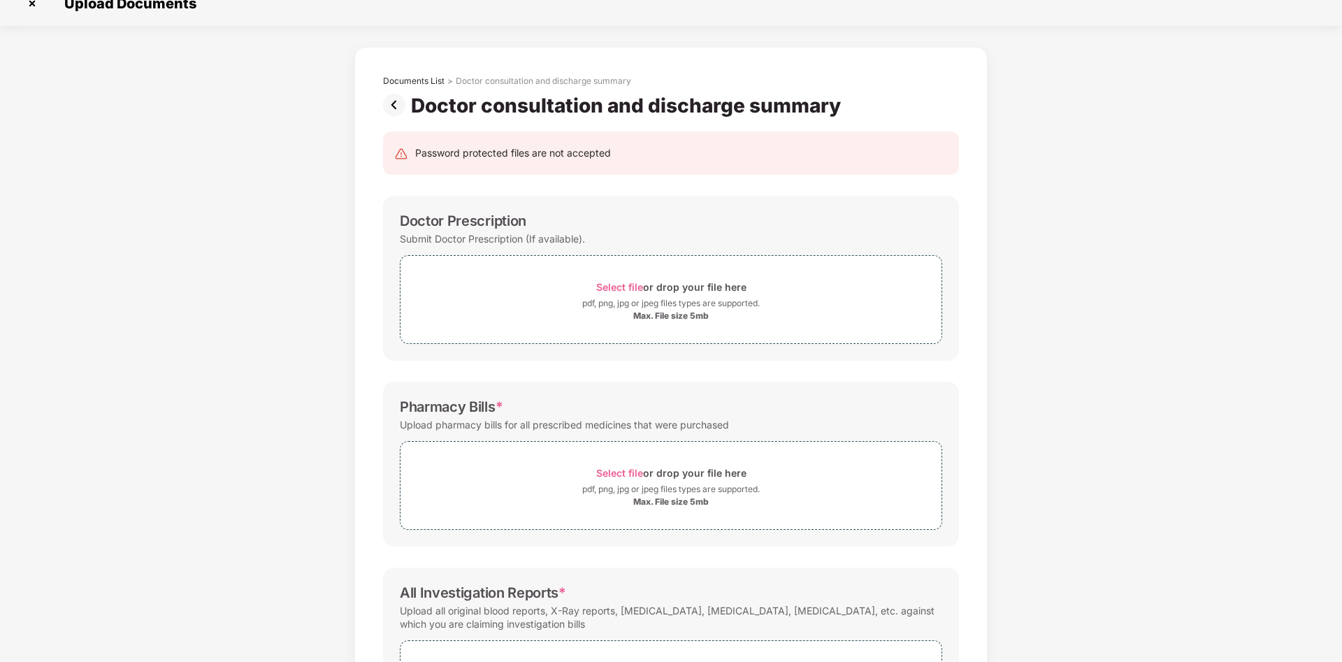
scroll to position [0, 0]
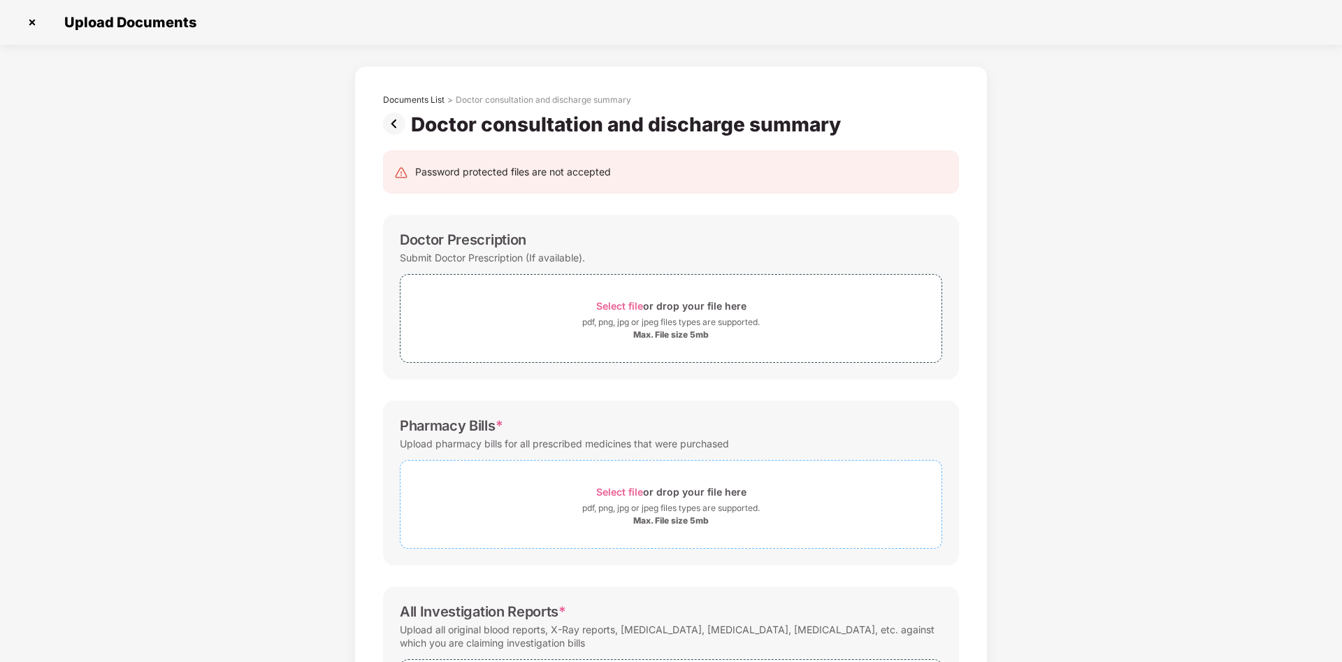
click at [620, 488] on span "Select file" at bounding box center [619, 492] width 47 height 12
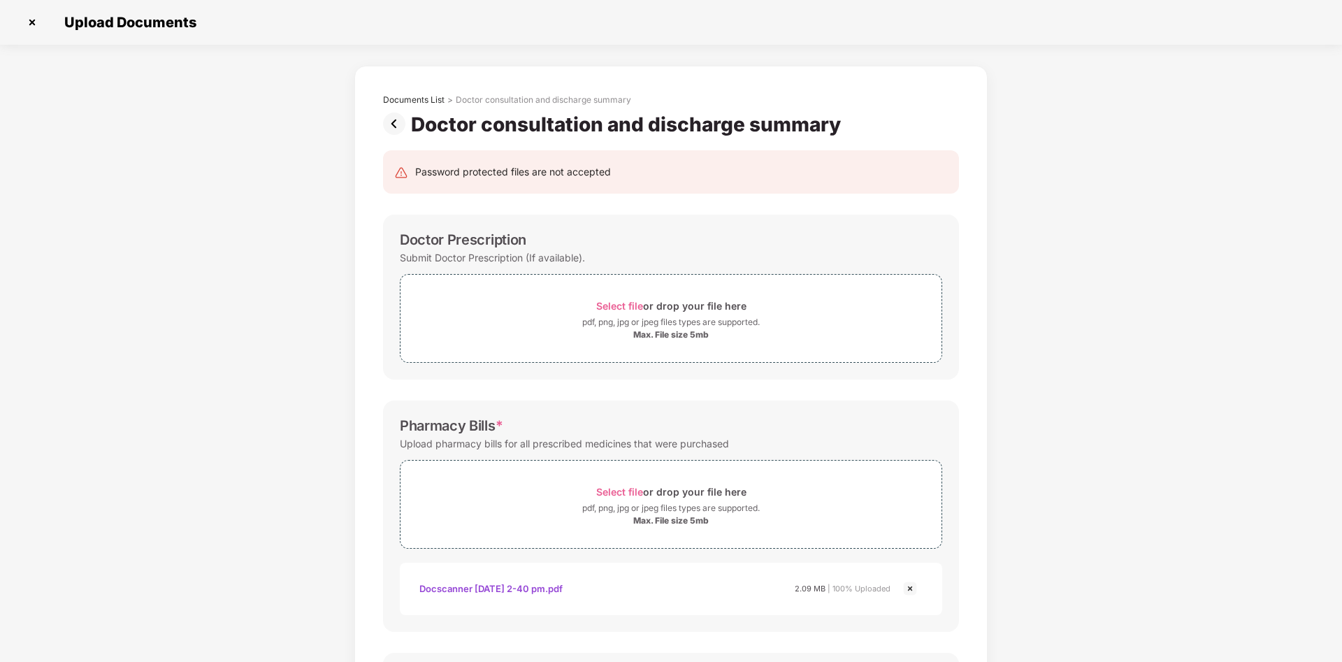
click at [852, 438] on div "Upload pharmacy bills for all prescribed medicines that were purchased" at bounding box center [671, 443] width 542 height 19
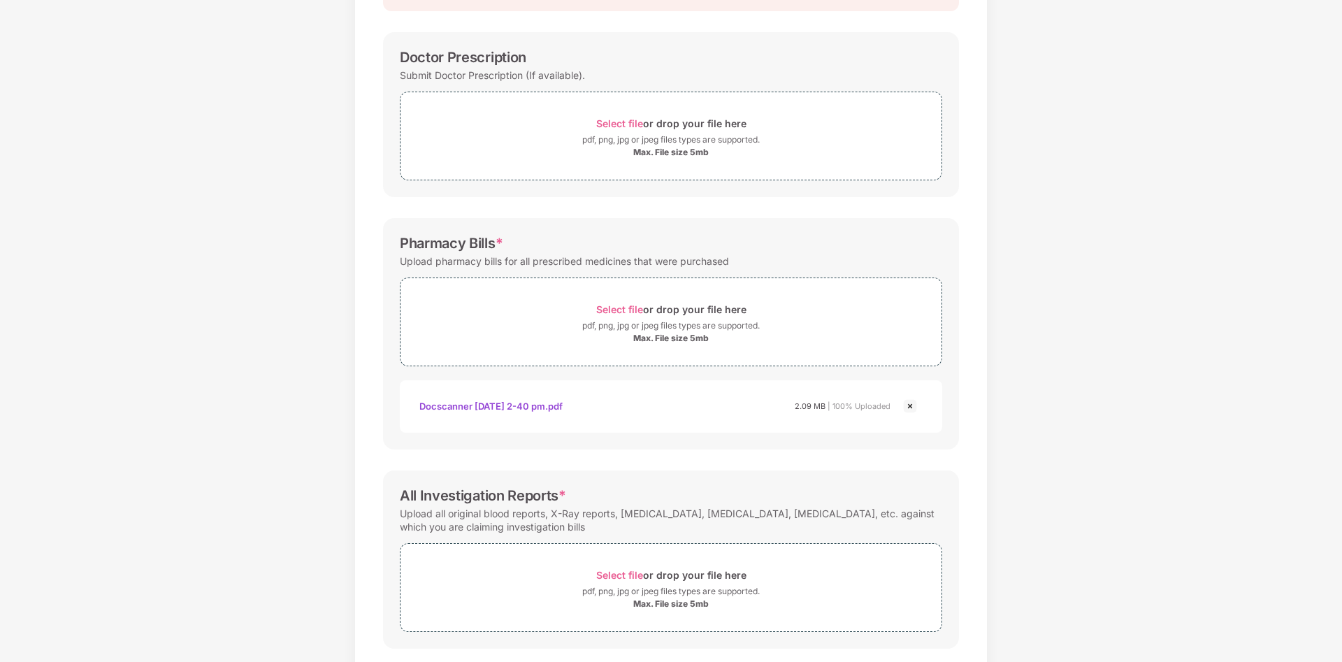
scroll to position [254, 0]
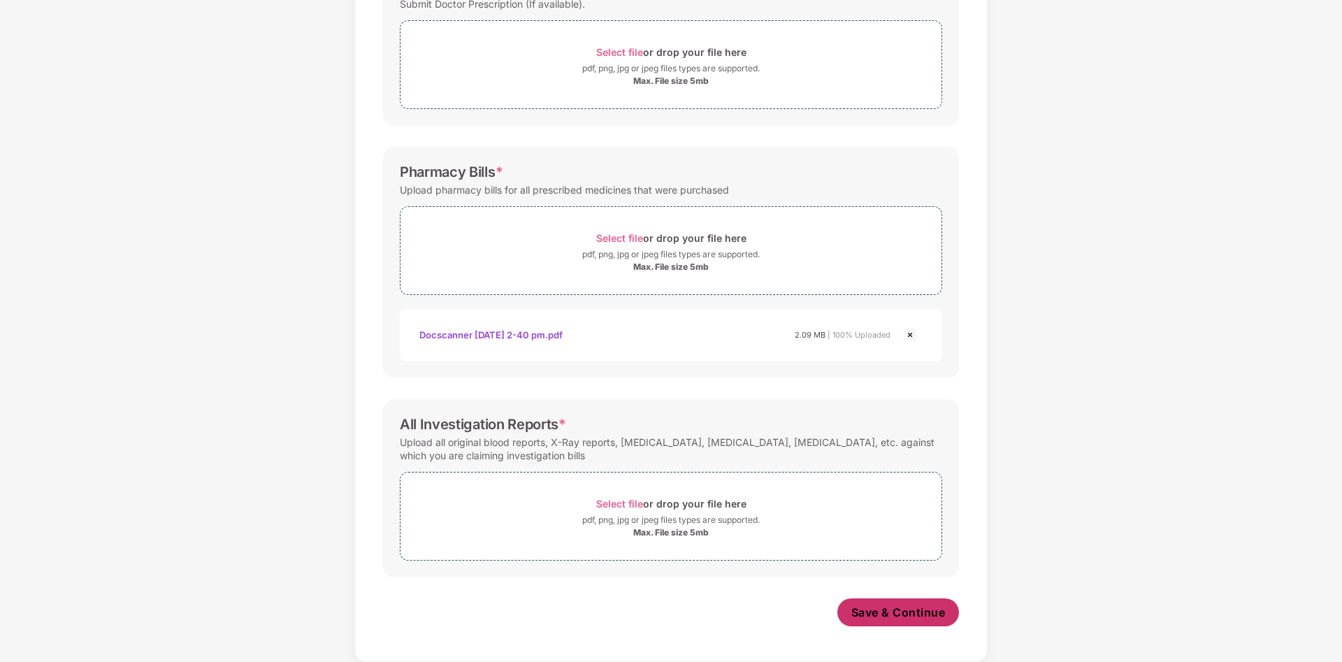
click at [914, 604] on span "Save & Continue" at bounding box center [898, 611] width 94 height 15
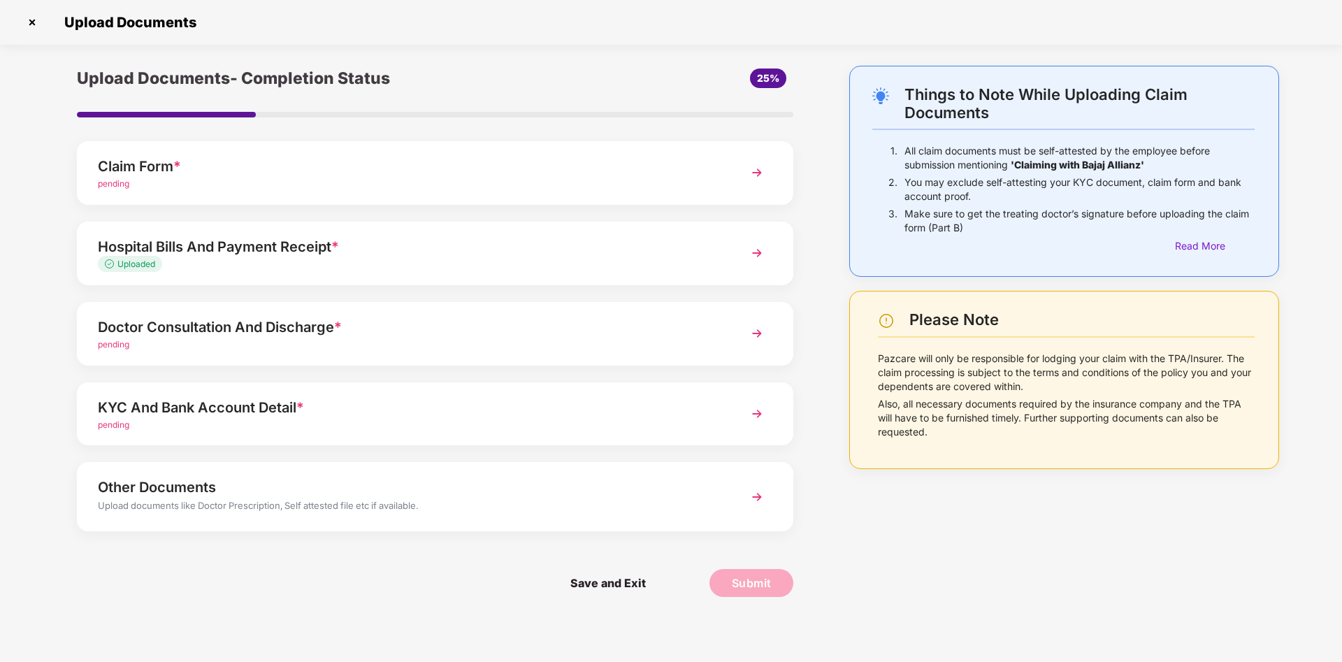
click at [323, 416] on div "KYC And Bank Account Detail *" at bounding box center [407, 407] width 618 height 22
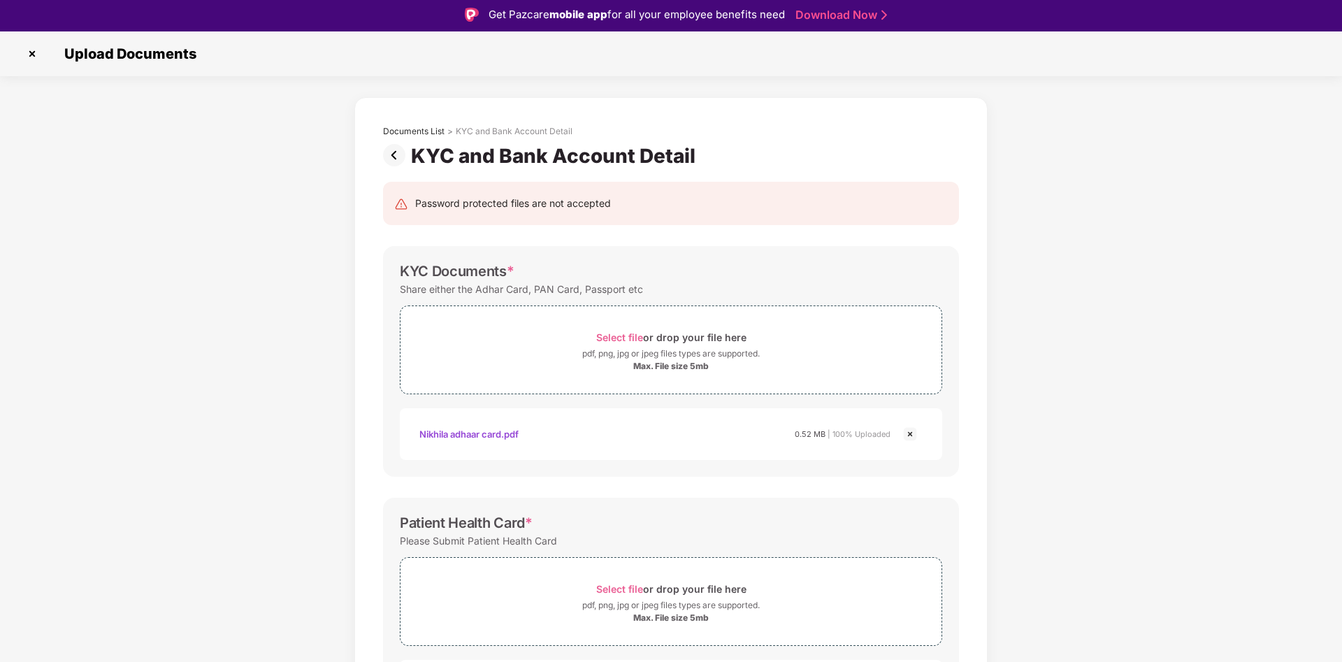
scroll to position [34, 0]
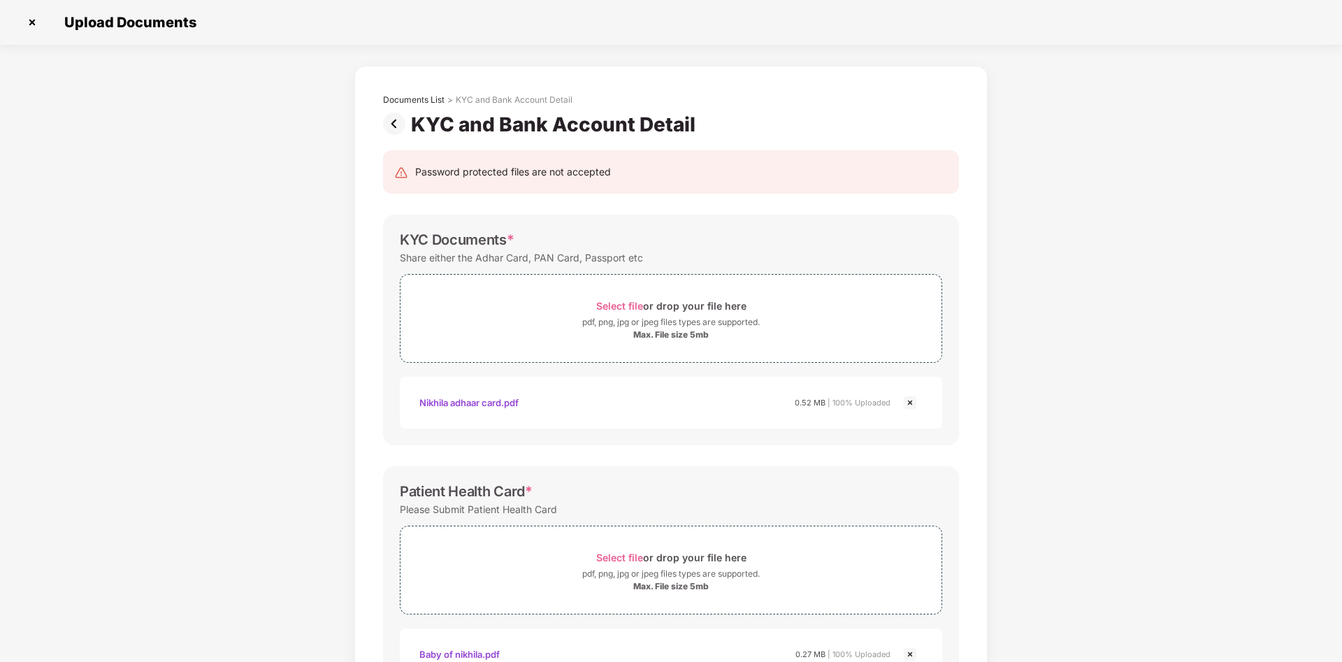
click at [1175, 561] on div "Documents List > KYC and Bank Account Detail KYC and Bank Account Detail Passwo…" at bounding box center [671, 516] width 1342 height 901
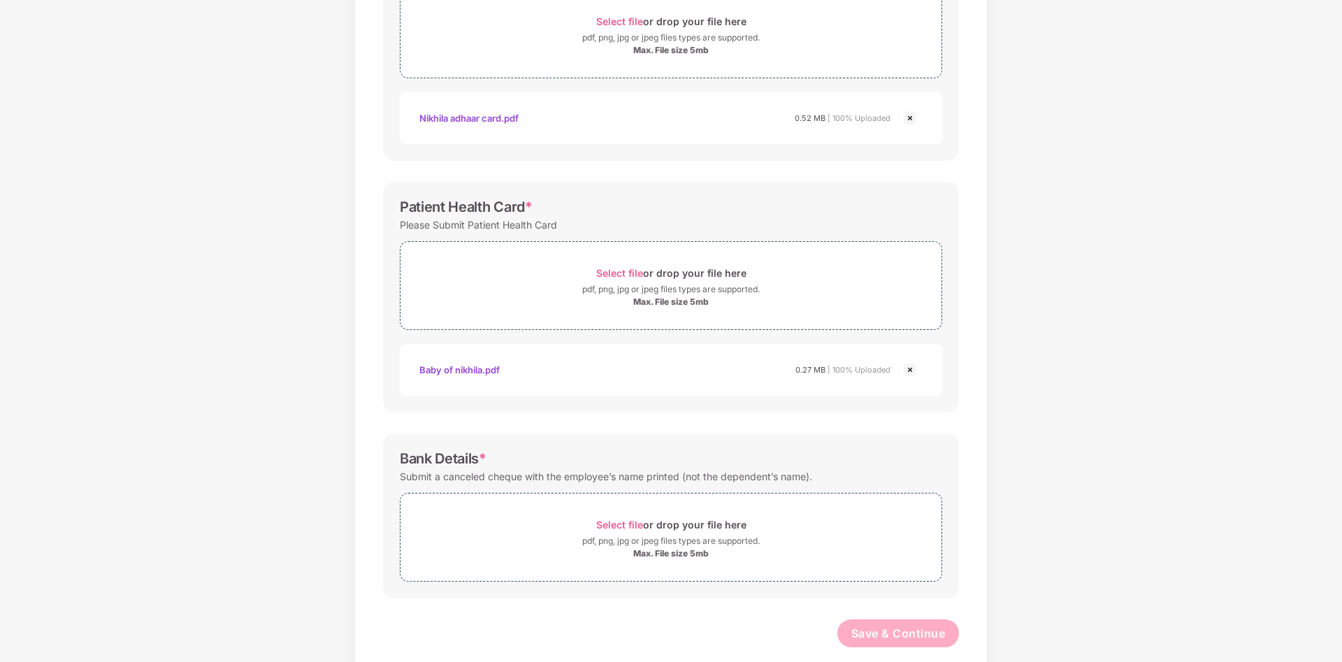
scroll to position [306, 0]
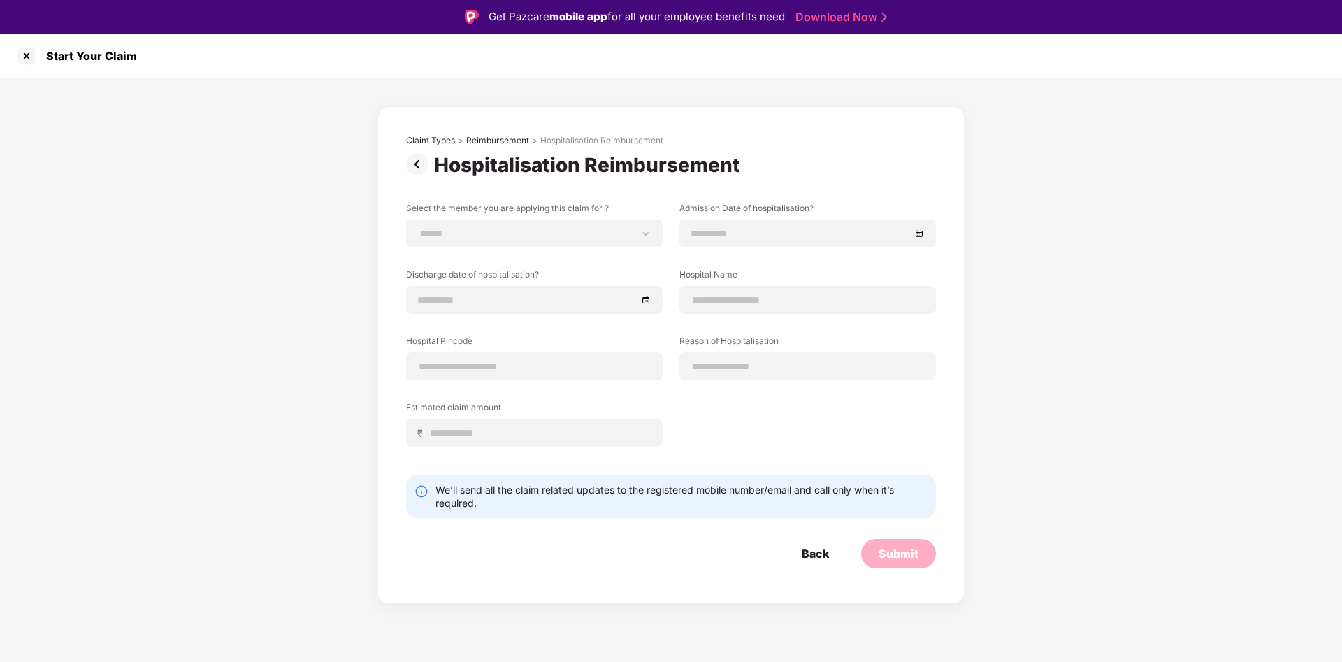
scroll to position [34, 0]
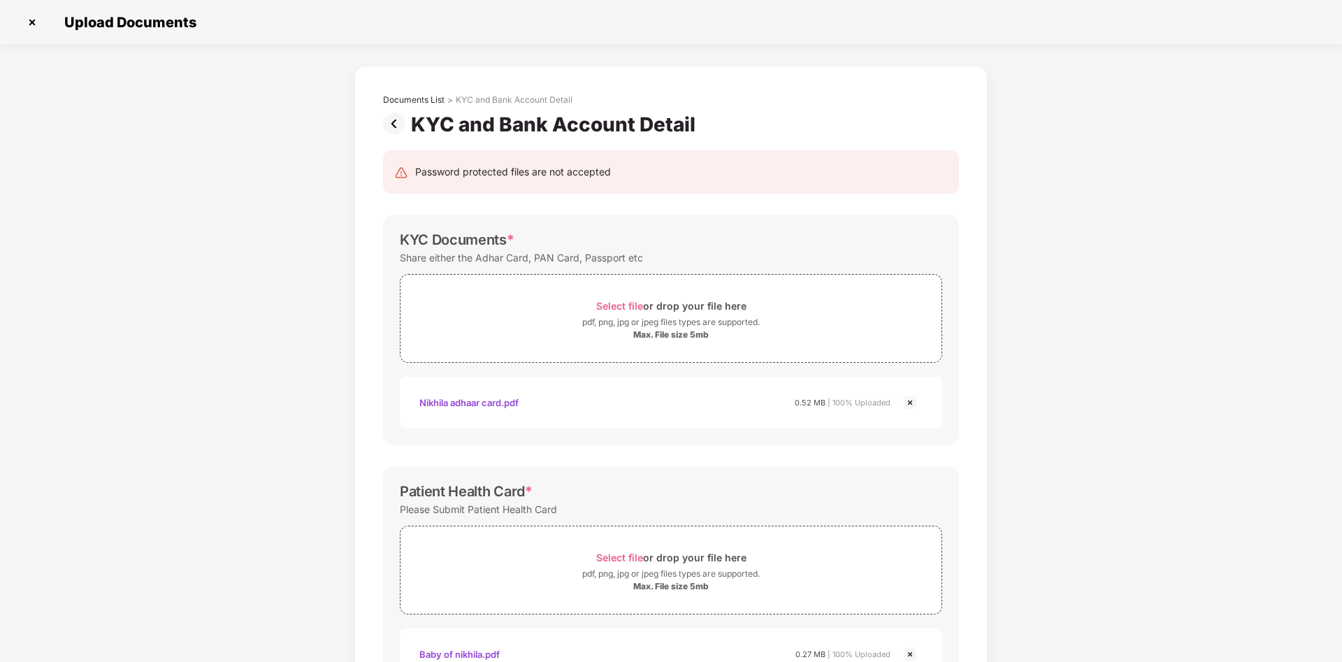
click at [31, 22] on img at bounding box center [32, 22] width 22 height 22
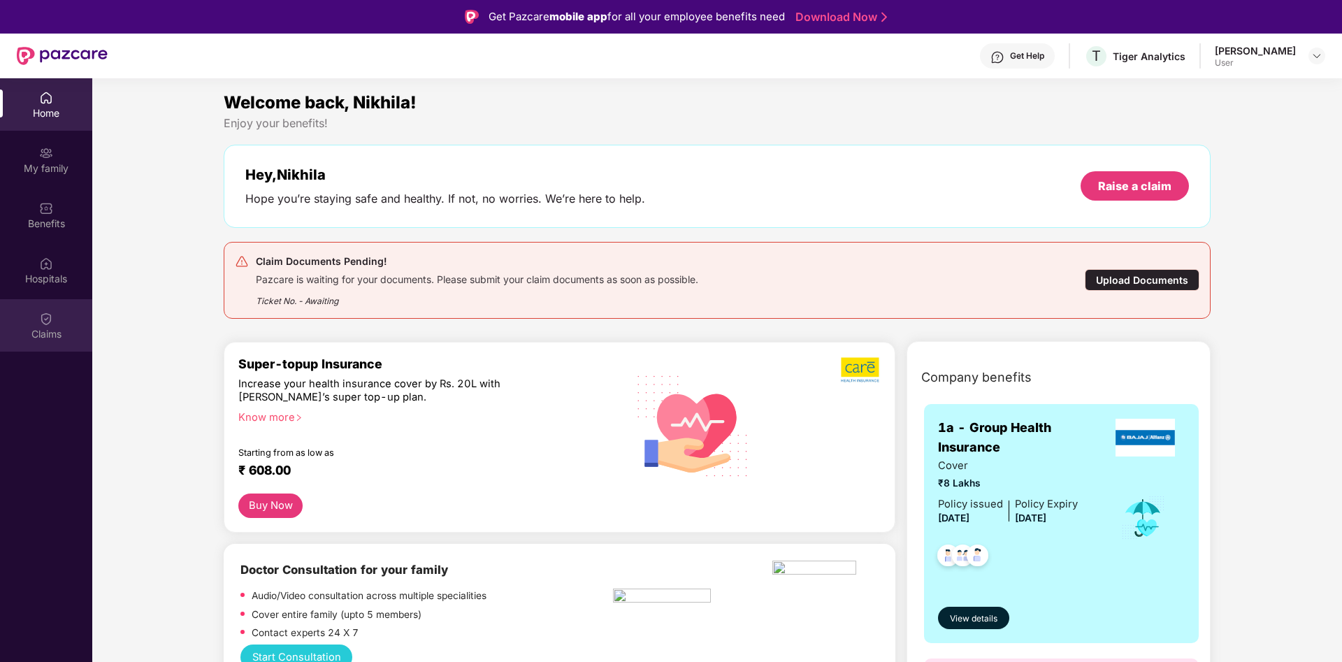
click at [54, 341] on div "Claims" at bounding box center [46, 325] width 92 height 52
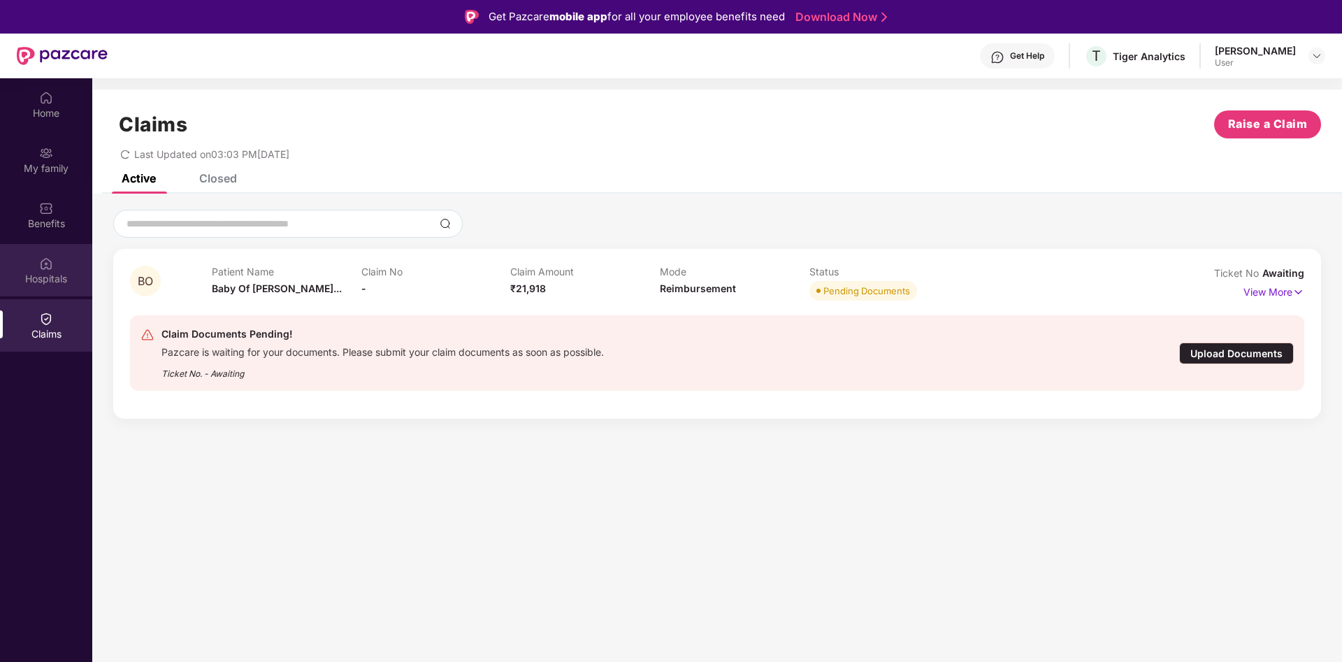
click at [47, 283] on div "Hospitals" at bounding box center [46, 279] width 92 height 14
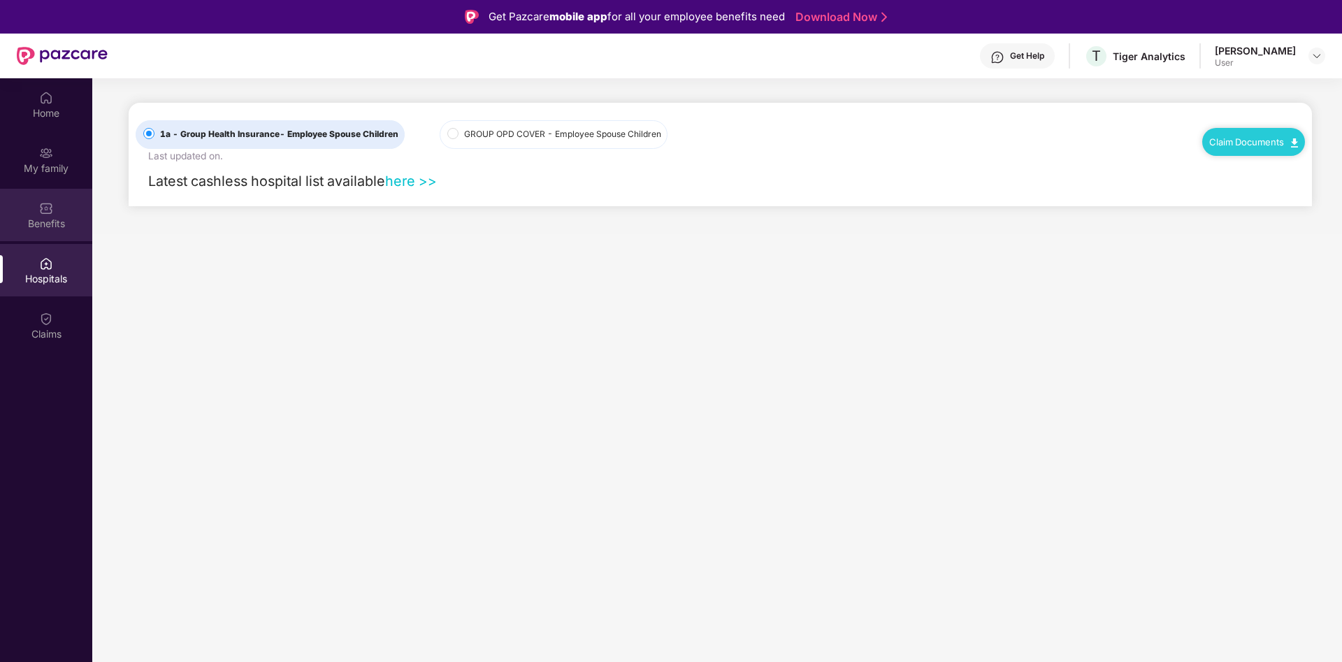
click at [48, 231] on div "Benefits" at bounding box center [46, 215] width 92 height 52
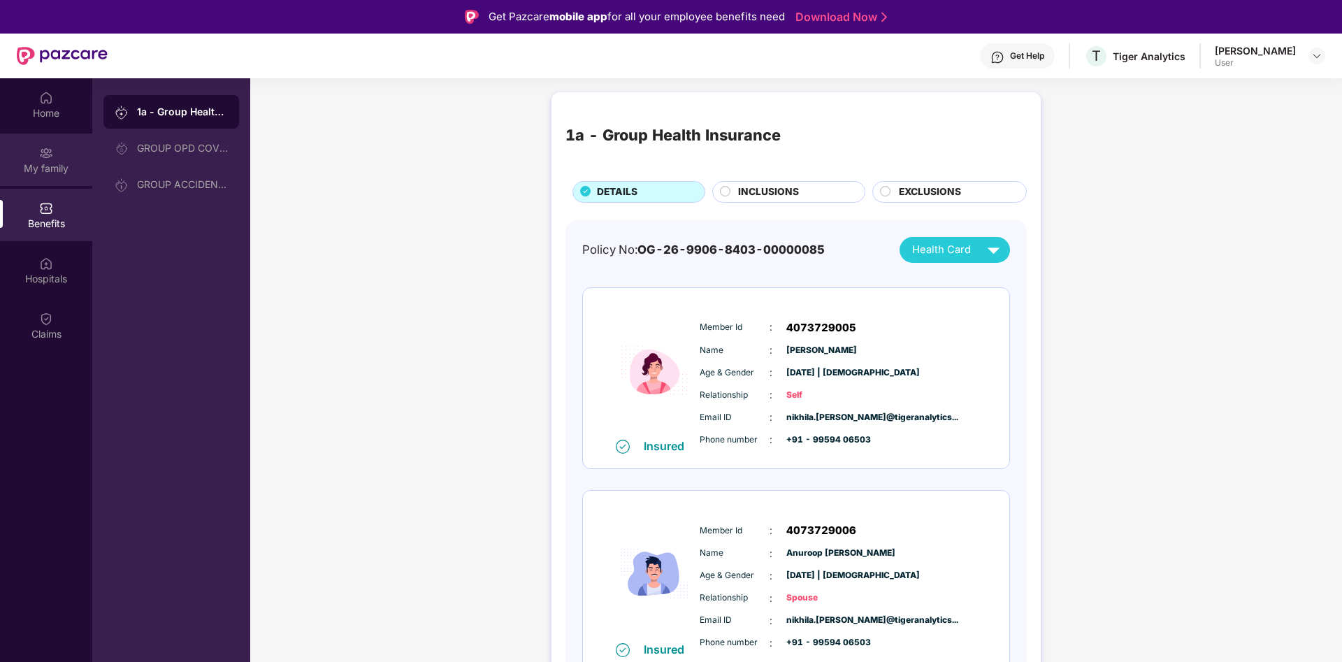
click at [40, 179] on div "My family" at bounding box center [46, 159] width 92 height 52
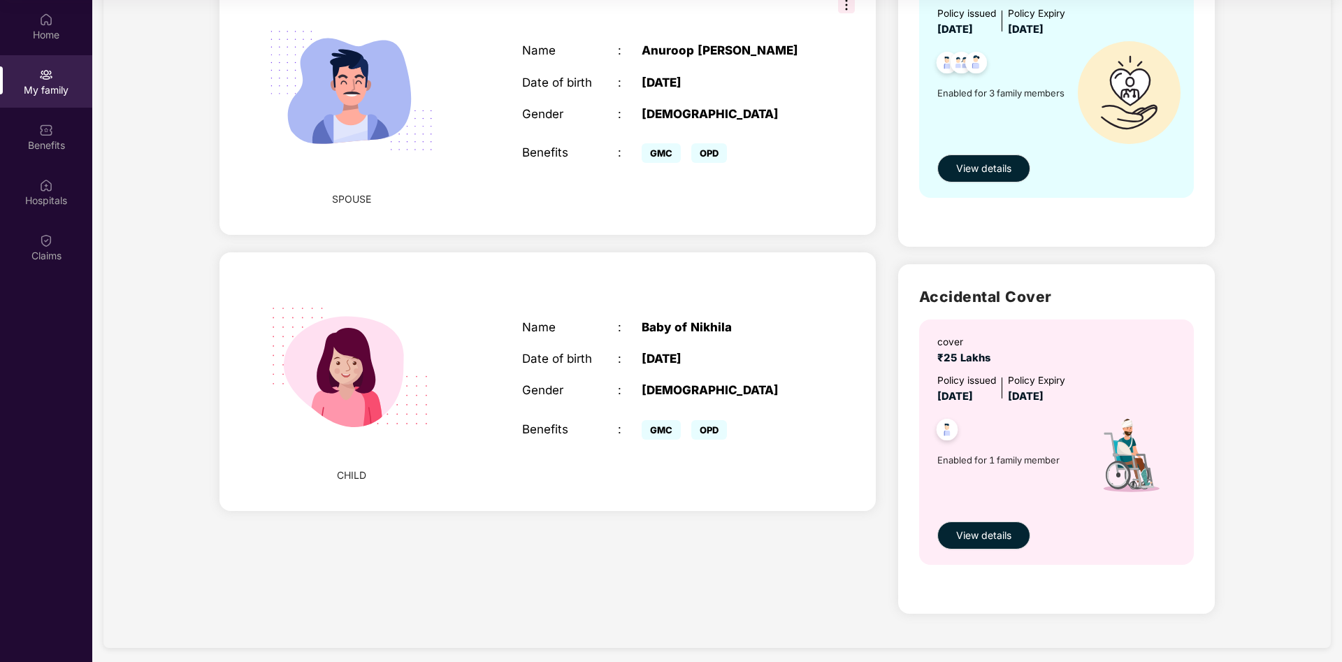
scroll to position [576, 0]
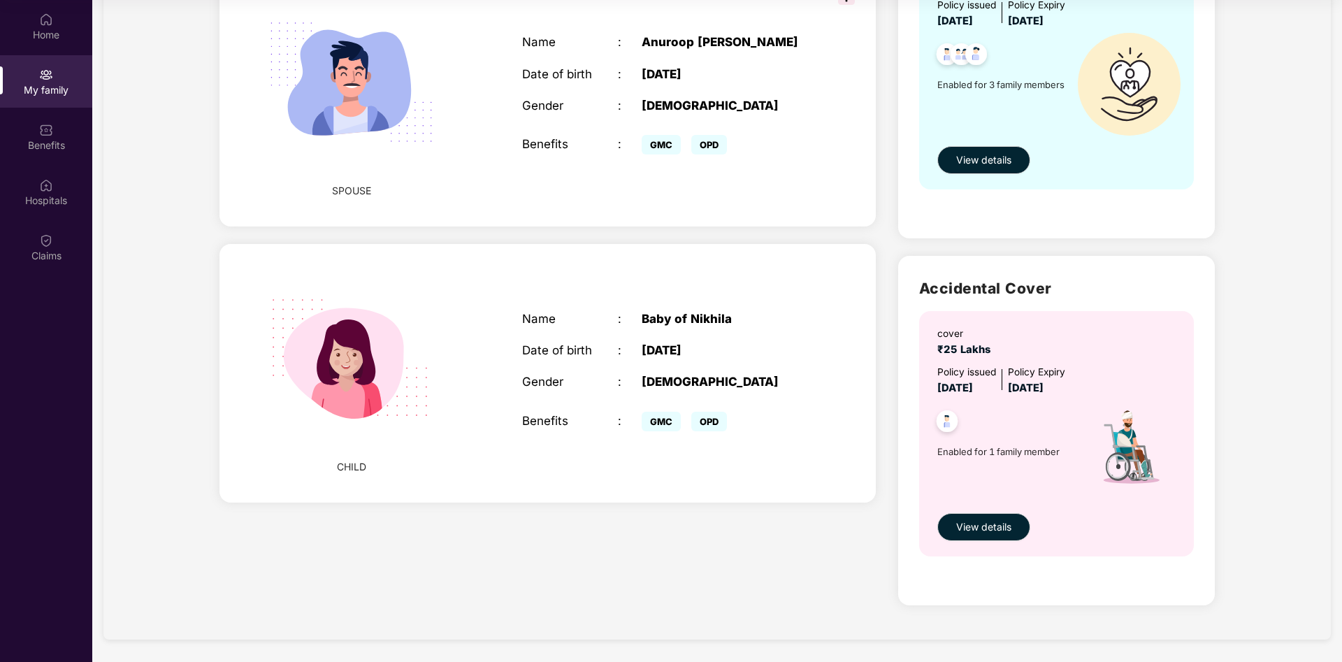
click at [356, 459] on span "CHILD" at bounding box center [351, 466] width 29 height 15
click at [648, 375] on div "[DEMOGRAPHIC_DATA]" at bounding box center [724, 382] width 167 height 14
click at [655, 412] on span "GMC" at bounding box center [660, 422] width 39 height 20
click at [722, 417] on div "GMC OPD" at bounding box center [724, 421] width 167 height 28
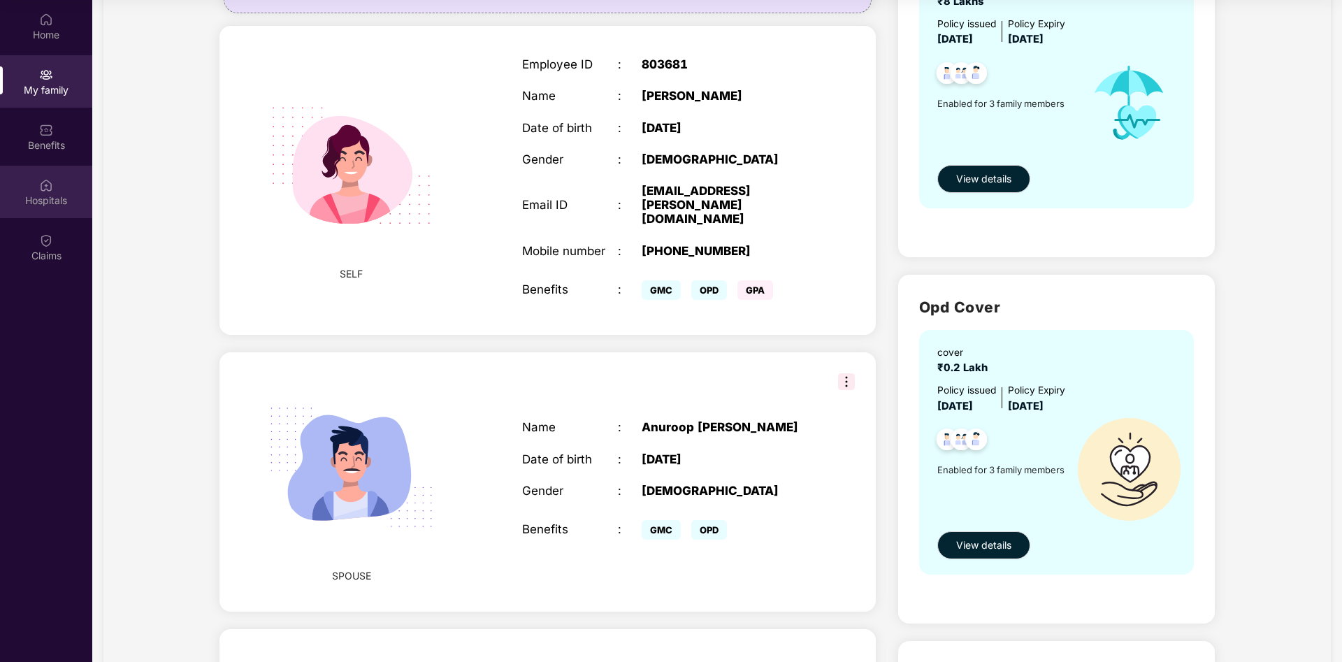
scroll to position [214, 0]
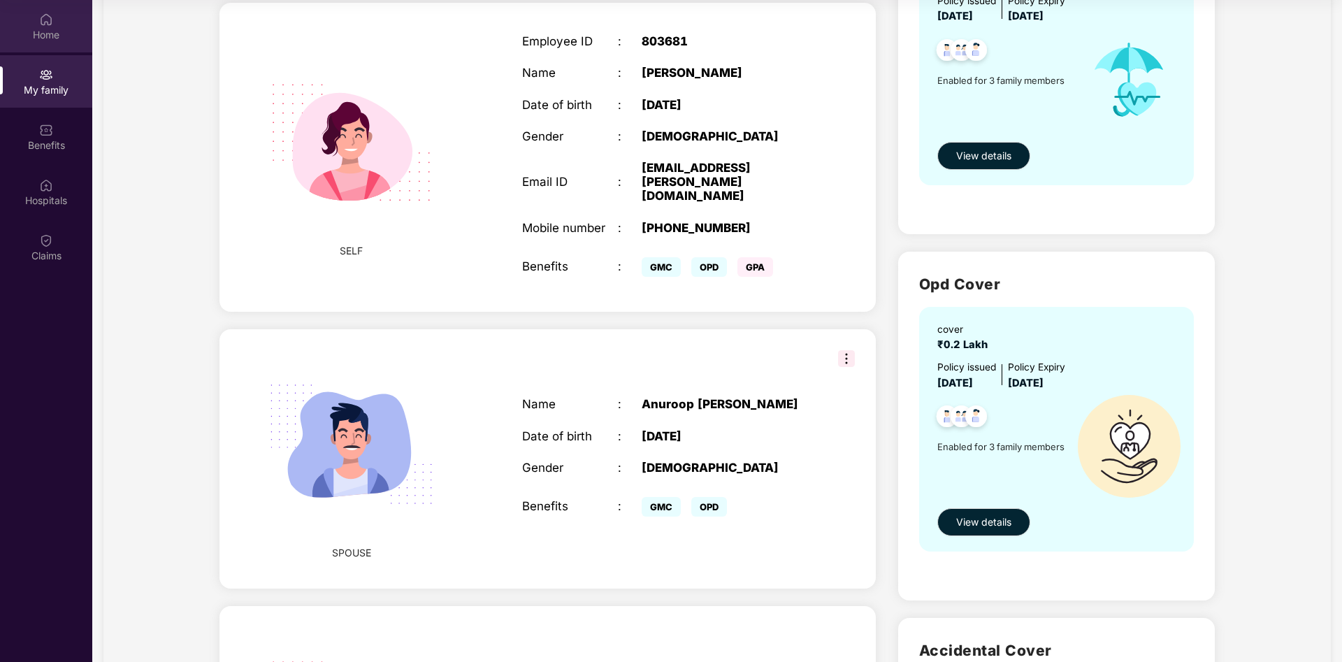
click at [64, 36] on div "Home" at bounding box center [46, 35] width 92 height 14
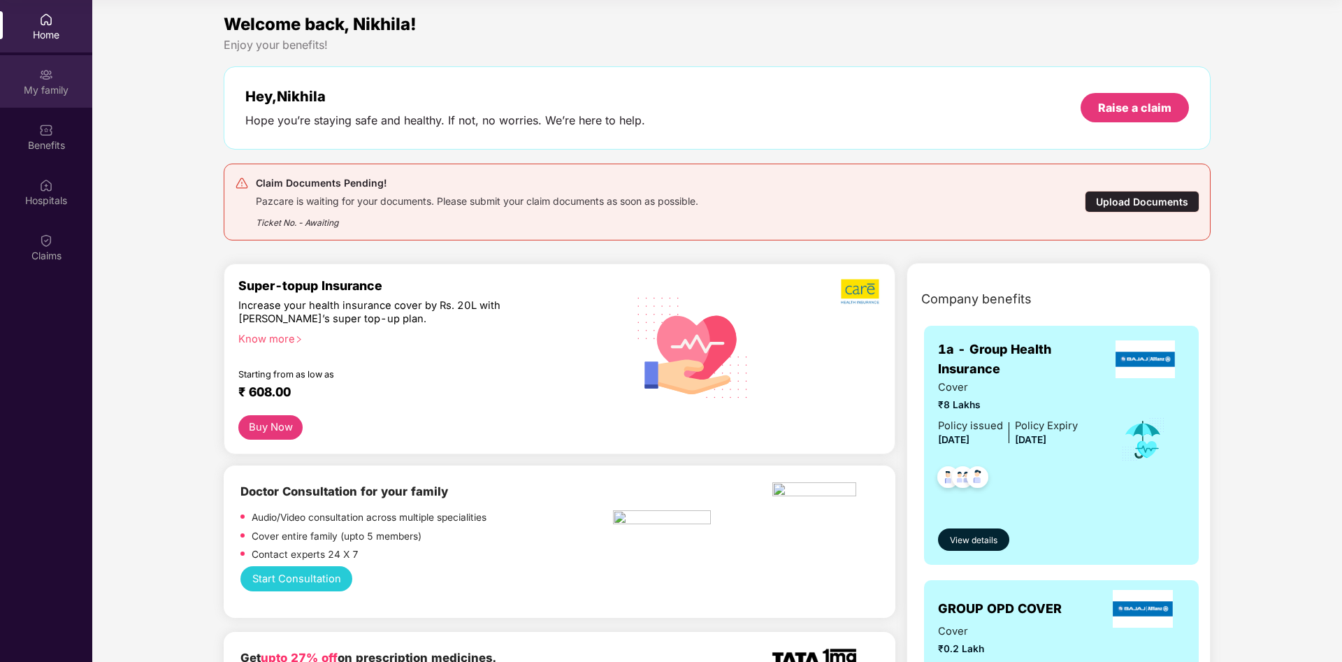
click at [52, 79] on img at bounding box center [46, 75] width 14 height 14
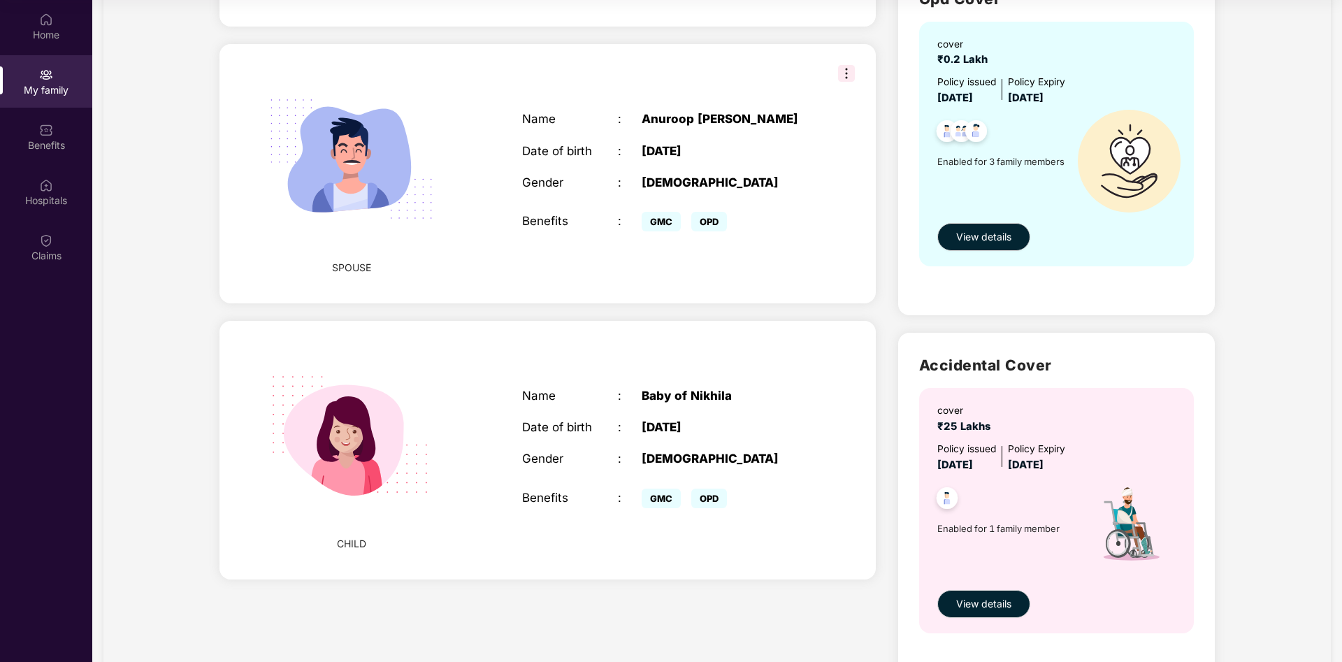
scroll to position [535, 0]
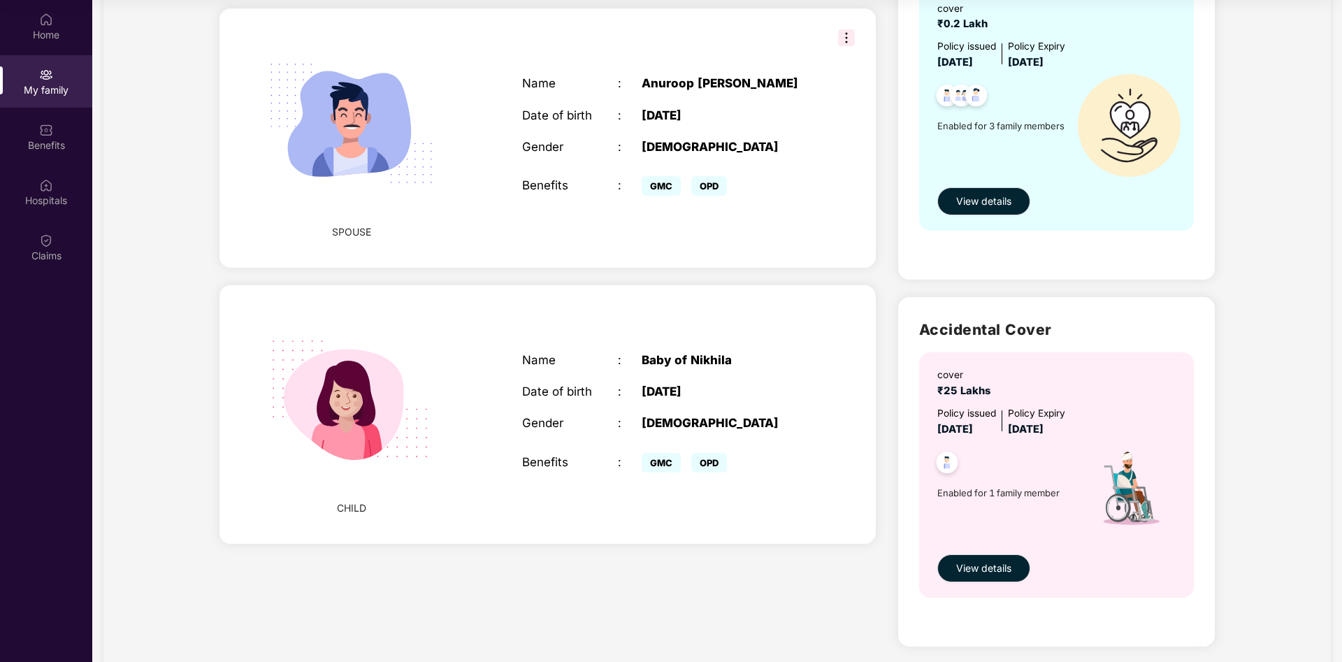
click at [354, 500] on span "CHILD" at bounding box center [351, 507] width 29 height 15
click at [639, 470] on div "Name : Baby of Nikhila Date of birth : [DEMOGRAPHIC_DATA] Gender : [DEMOGRAPHIC…" at bounding box center [665, 414] width 314 height 158
click at [775, 462] on div "Name : Baby of Nikhila Date of birth : [DEMOGRAPHIC_DATA] Gender : [DEMOGRAPHIC…" at bounding box center [665, 414] width 314 height 158
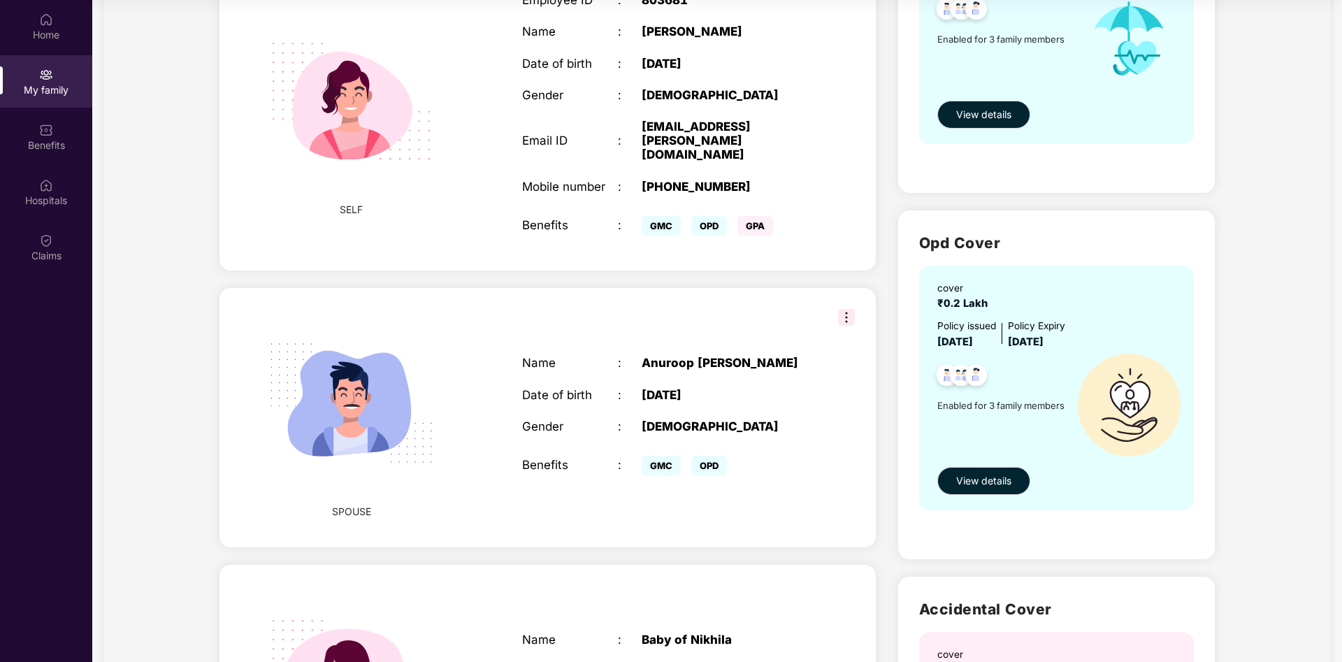
scroll to position [249, 0]
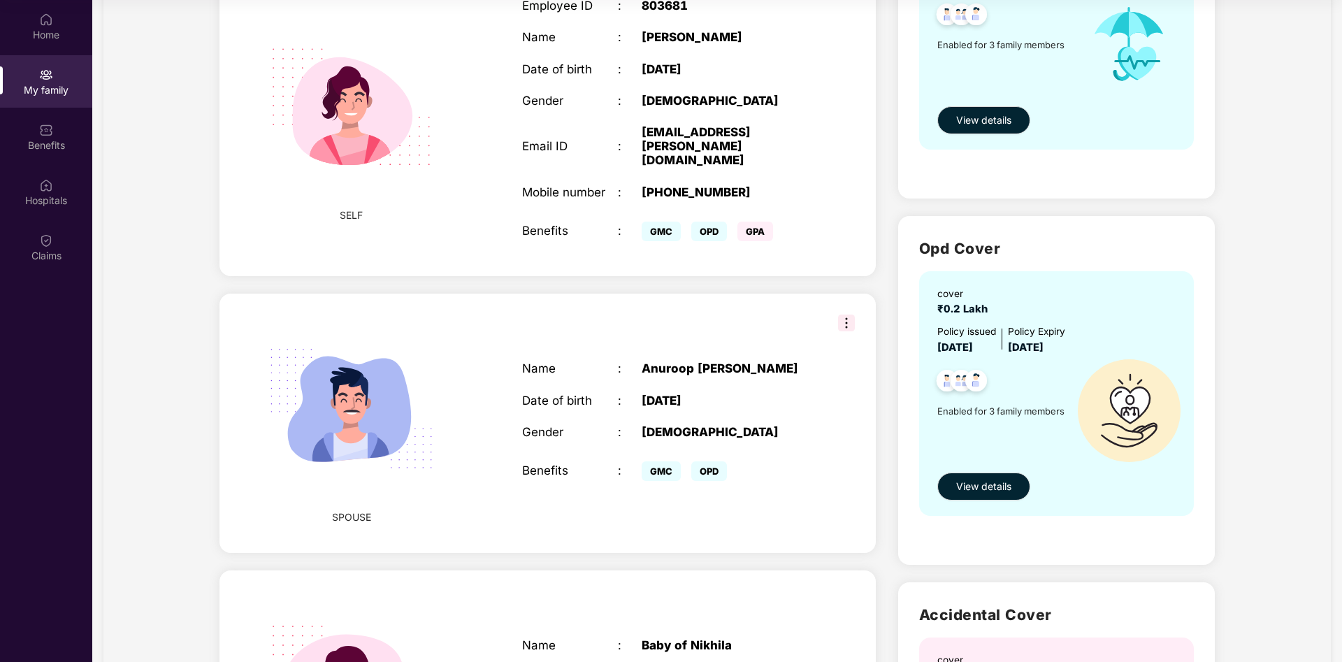
click at [852, 314] on img at bounding box center [846, 322] width 17 height 17
click at [778, 329] on div "SPOUSE Name : [PERSON_NAME] Date of birth : [DEMOGRAPHIC_DATA] Gender : [DEMOGR…" at bounding box center [546, 422] width 655 height 259
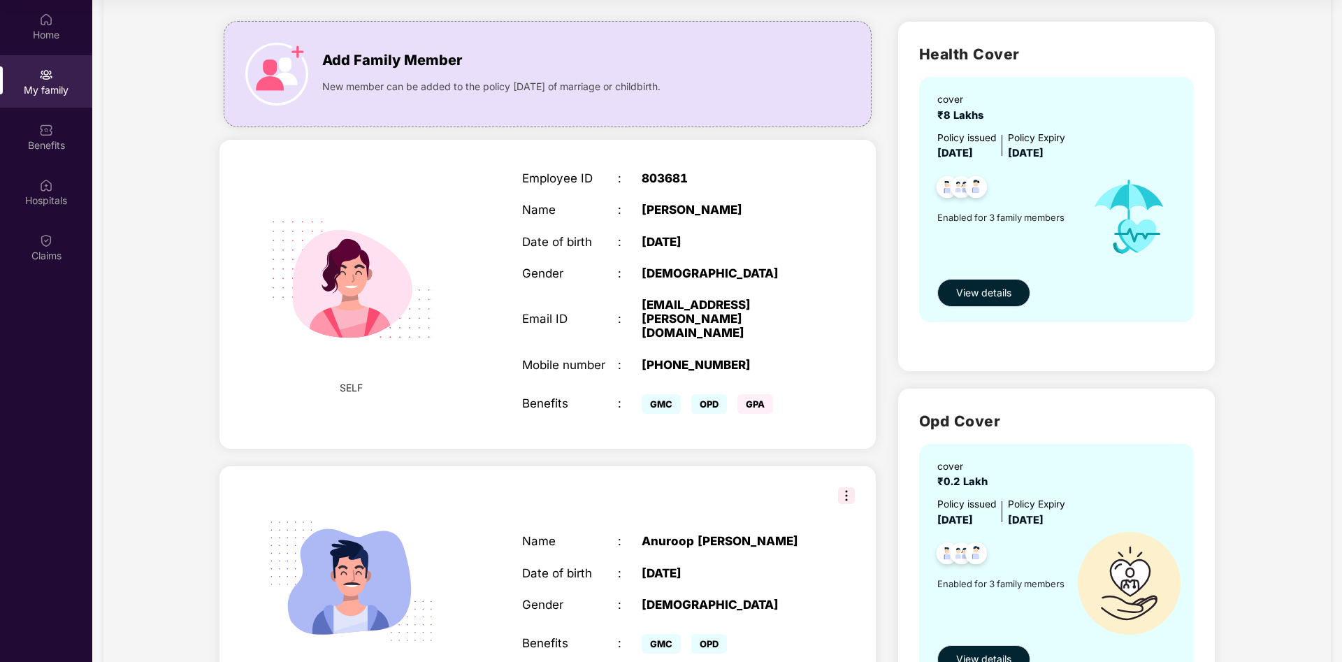
scroll to position [41, 0]
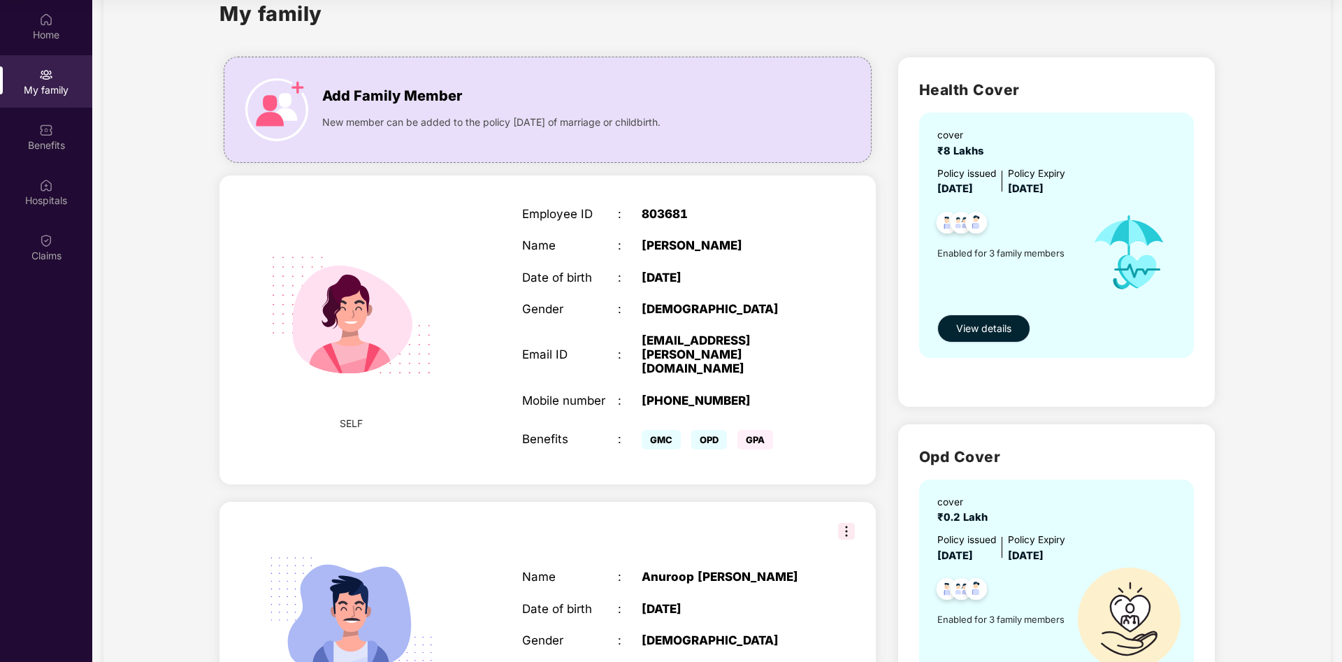
click at [984, 321] on span "View details" at bounding box center [983, 328] width 55 height 15
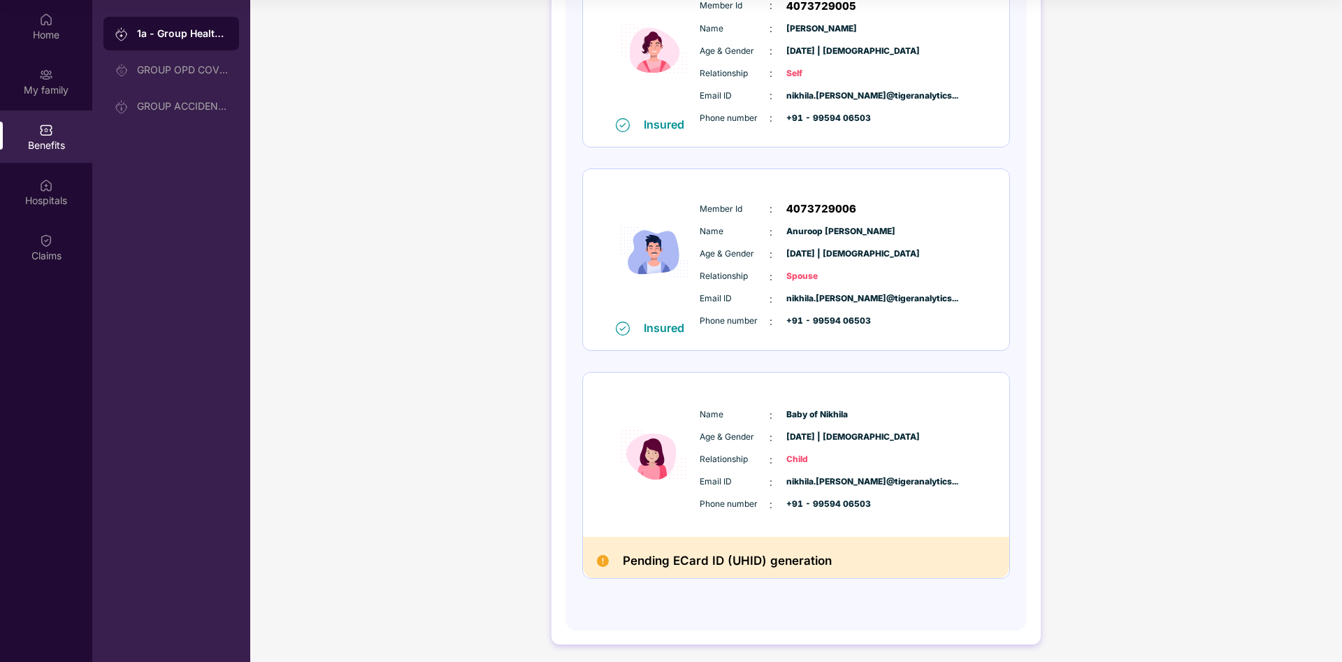
scroll to position [247, 0]
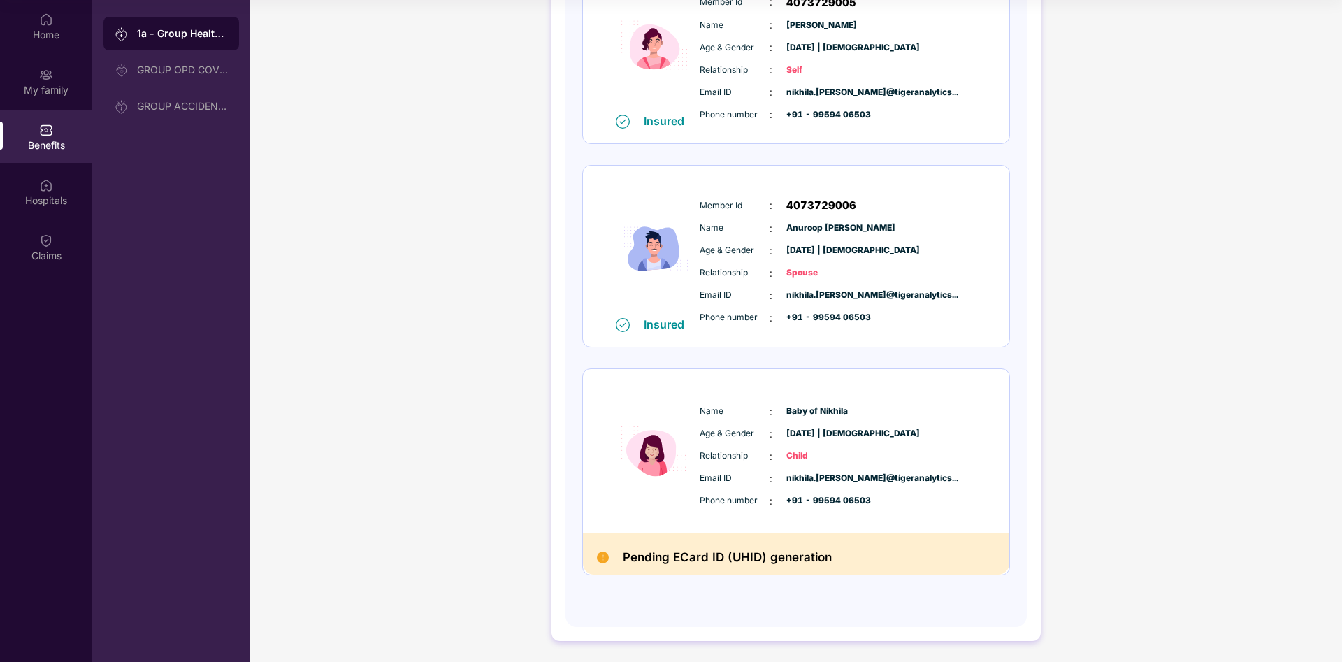
click at [802, 465] on div "Name : Baby of [PERSON_NAME] Age & Gender : [DATE] | [DEMOGRAPHIC_DATA] Relatio…" at bounding box center [838, 456] width 284 height 119
click at [747, 562] on h2 "Pending ECard ID (UHID) generation" at bounding box center [727, 557] width 209 height 20
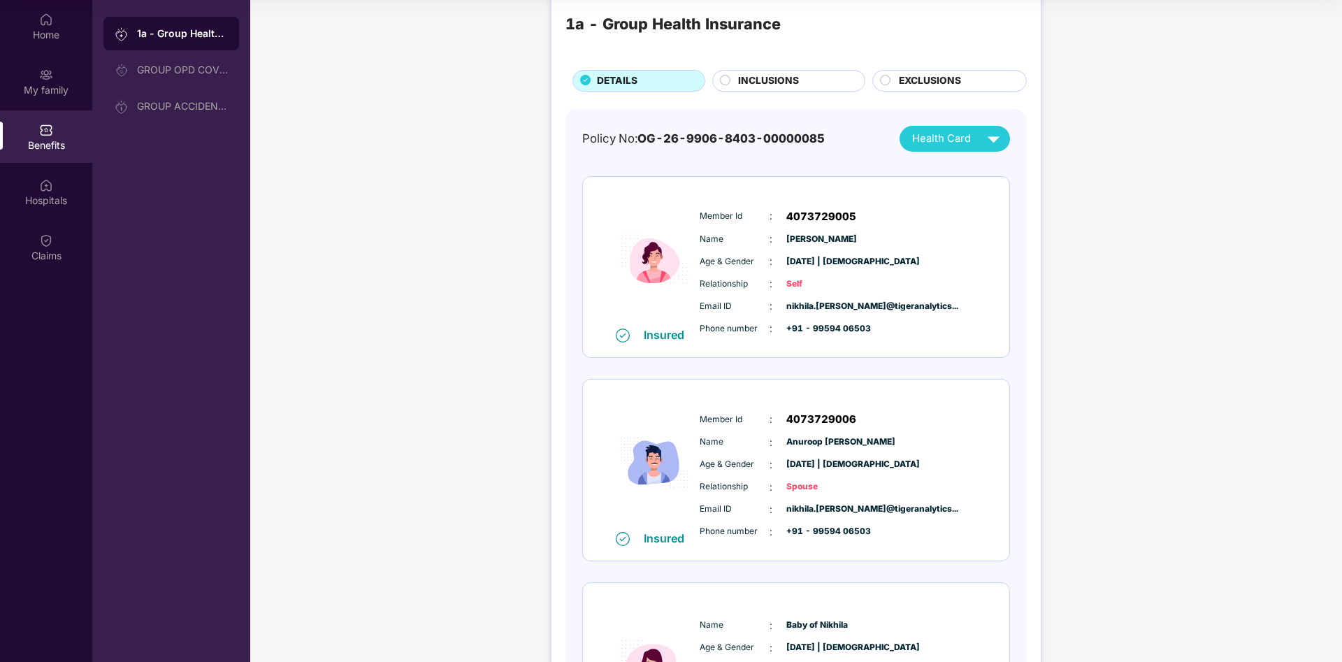
scroll to position [0, 0]
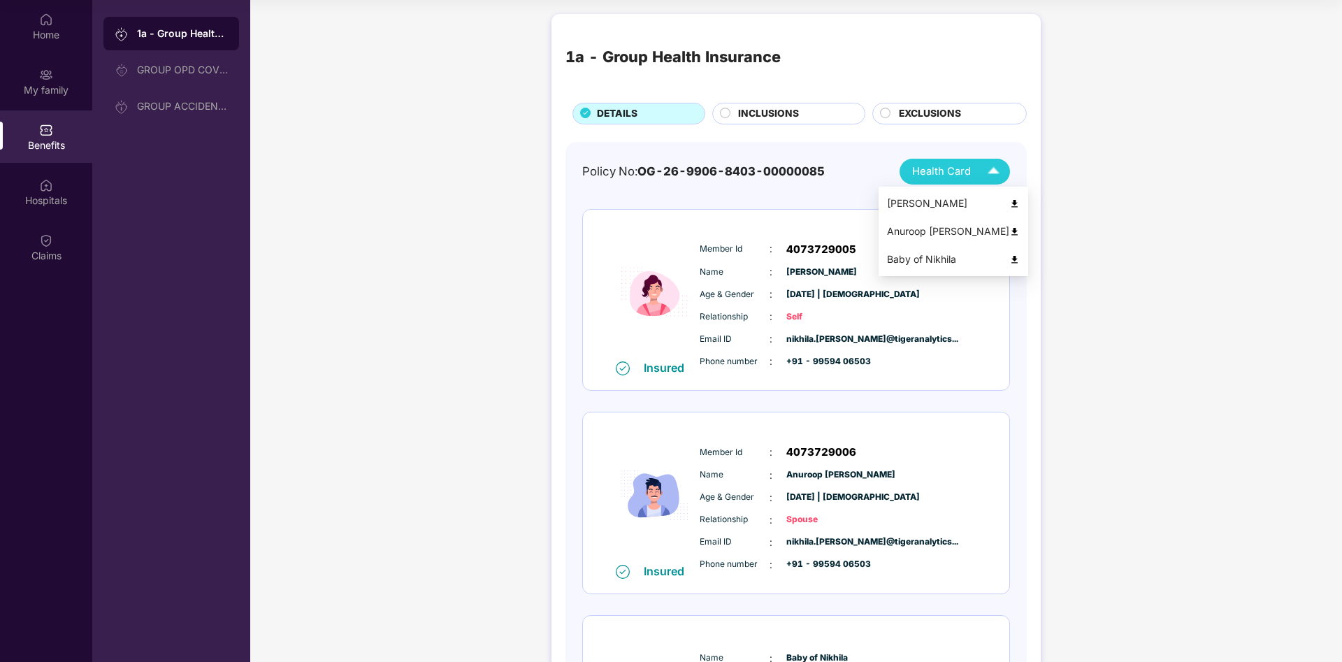
click at [954, 169] on span "Health Card" at bounding box center [941, 172] width 59 height 16
click at [928, 256] on div "Baby of Nikhila" at bounding box center [953, 259] width 133 height 15
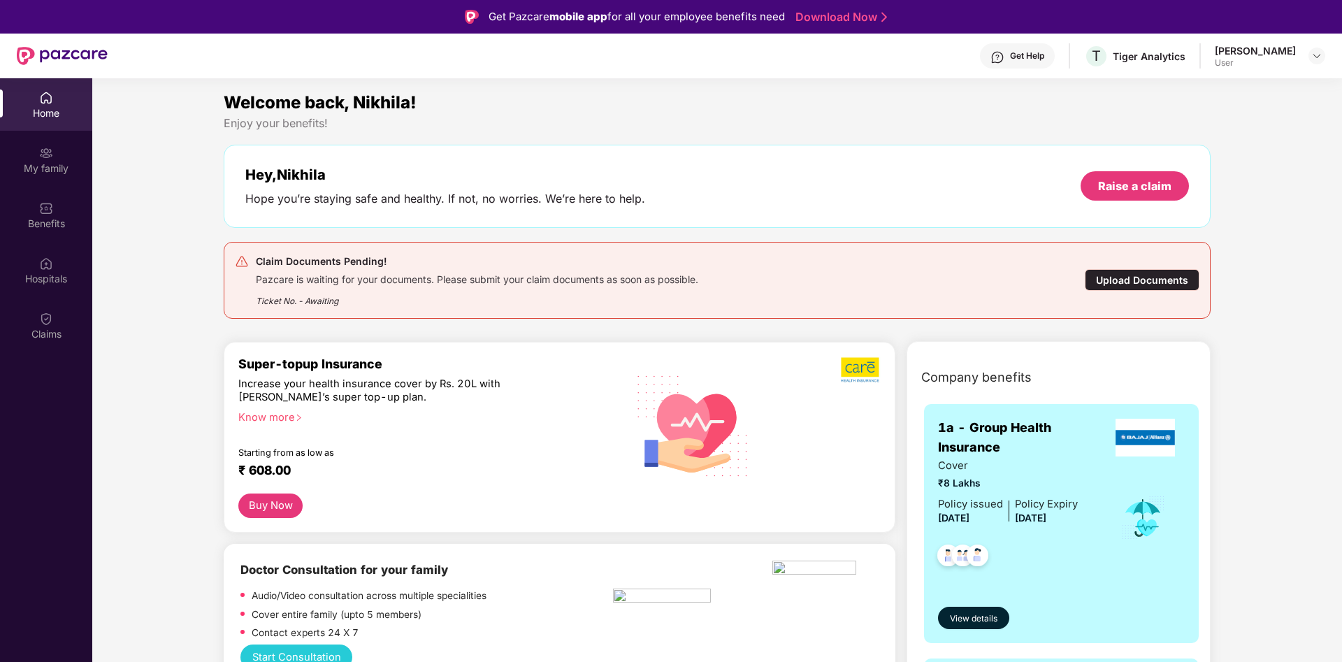
click at [70, 102] on div "Home" at bounding box center [46, 104] width 92 height 52
click at [1170, 284] on div "Upload Documents" at bounding box center [1141, 280] width 115 height 22
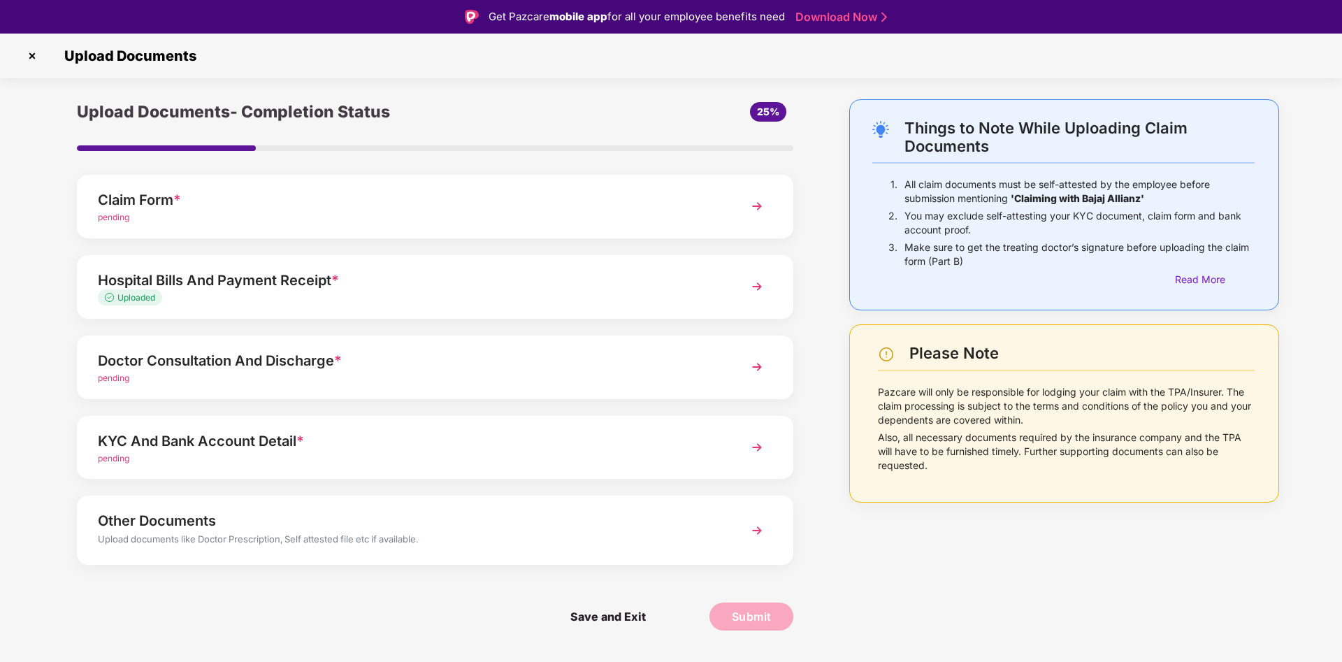
click at [762, 205] on img at bounding box center [756, 206] width 25 height 25
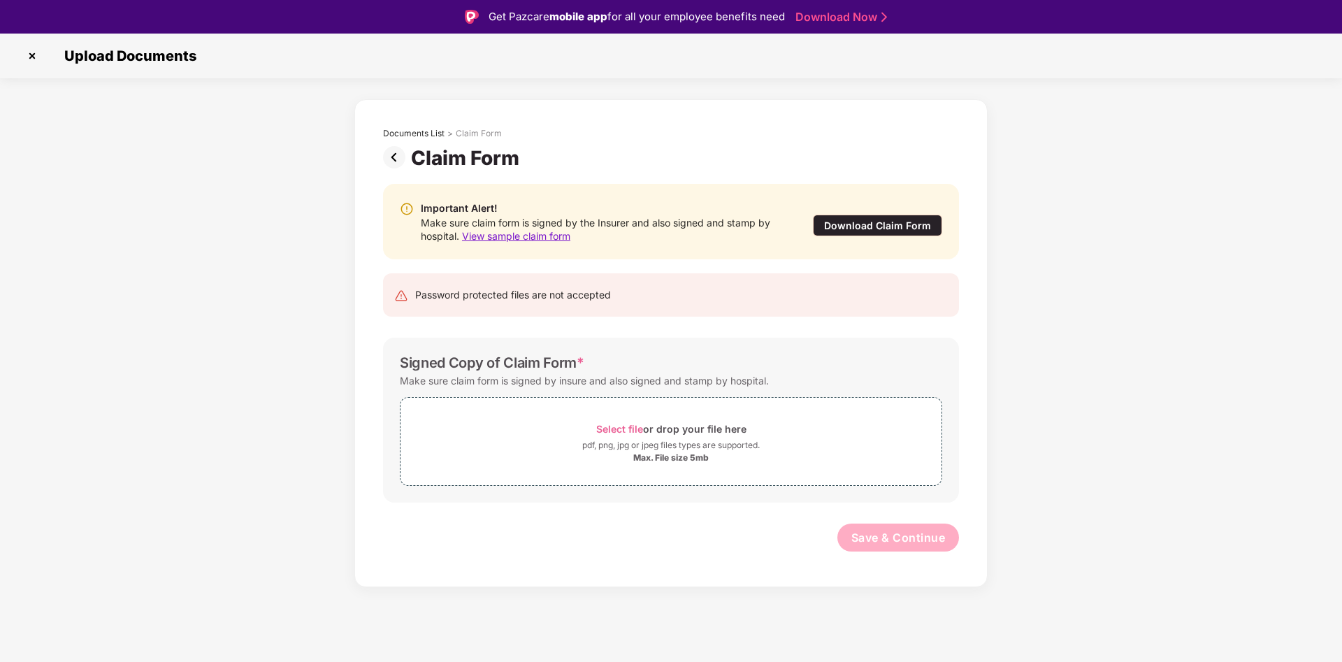
click at [864, 228] on div "Download Claim Form" at bounding box center [877, 226] width 129 height 22
click at [393, 159] on img at bounding box center [397, 157] width 28 height 22
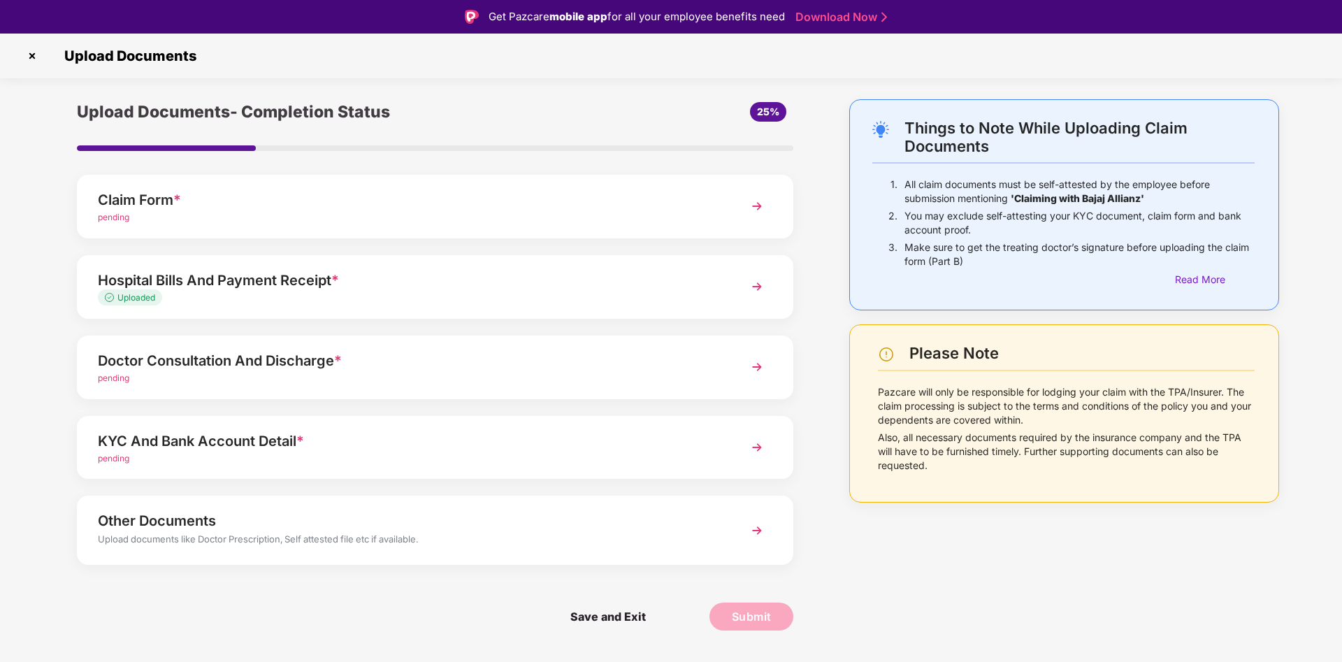
click at [761, 370] on img at bounding box center [756, 366] width 25 height 25
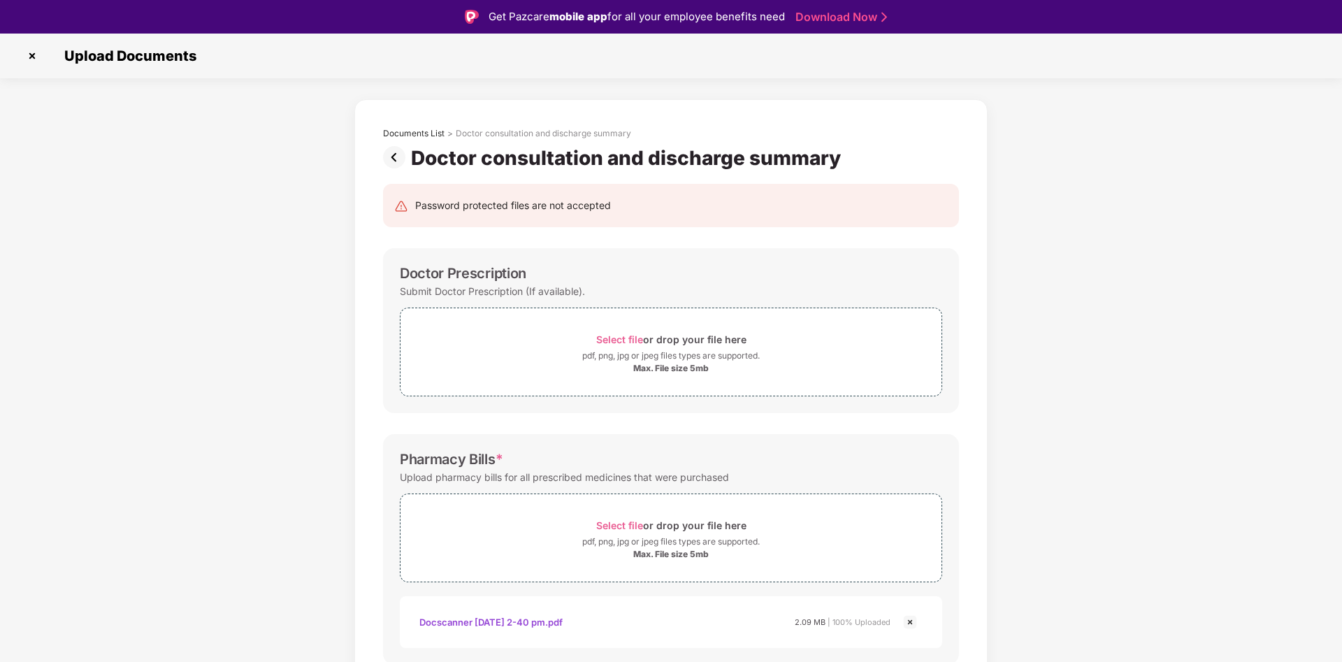
click at [1210, 296] on div "Documents List > Doctor consultation and discharge summary Doctor consultation …" at bounding box center [671, 523] width 1342 height 849
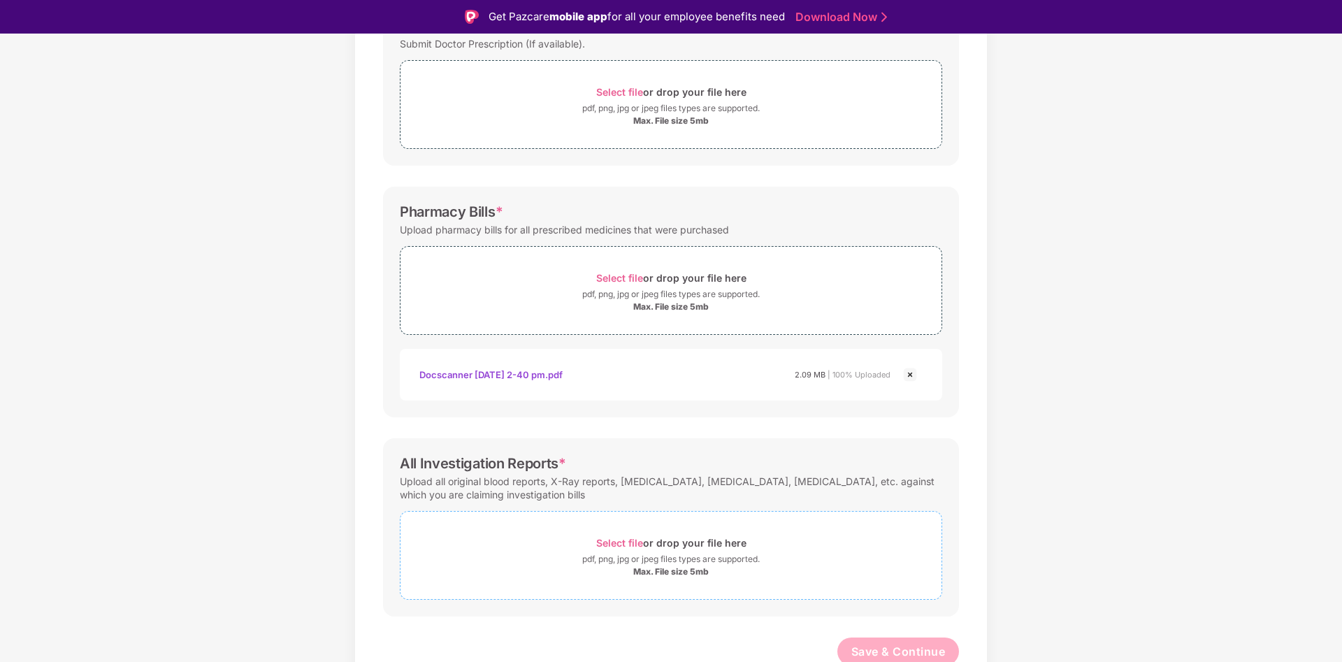
scroll to position [254, 0]
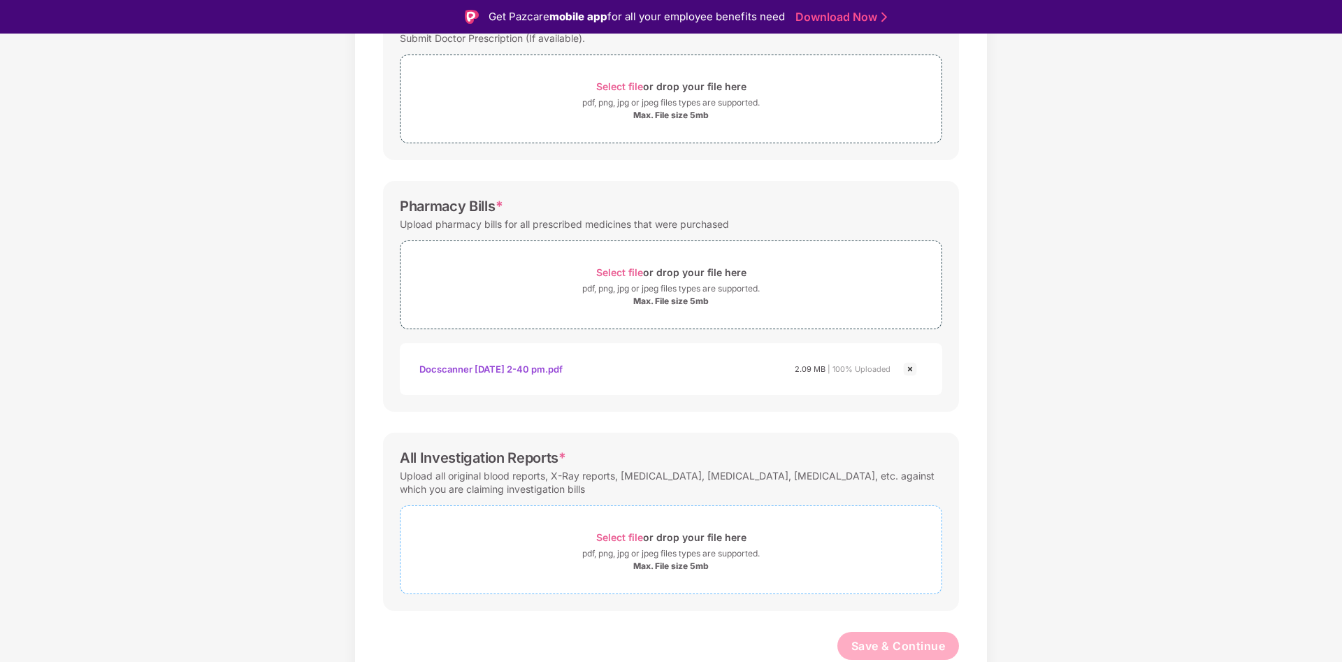
click at [630, 539] on span "Select file" at bounding box center [619, 537] width 47 height 12
click at [1065, 317] on div "Documents List > Doctor consultation and discharge summary Doctor consultation …" at bounding box center [671, 303] width 1342 height 915
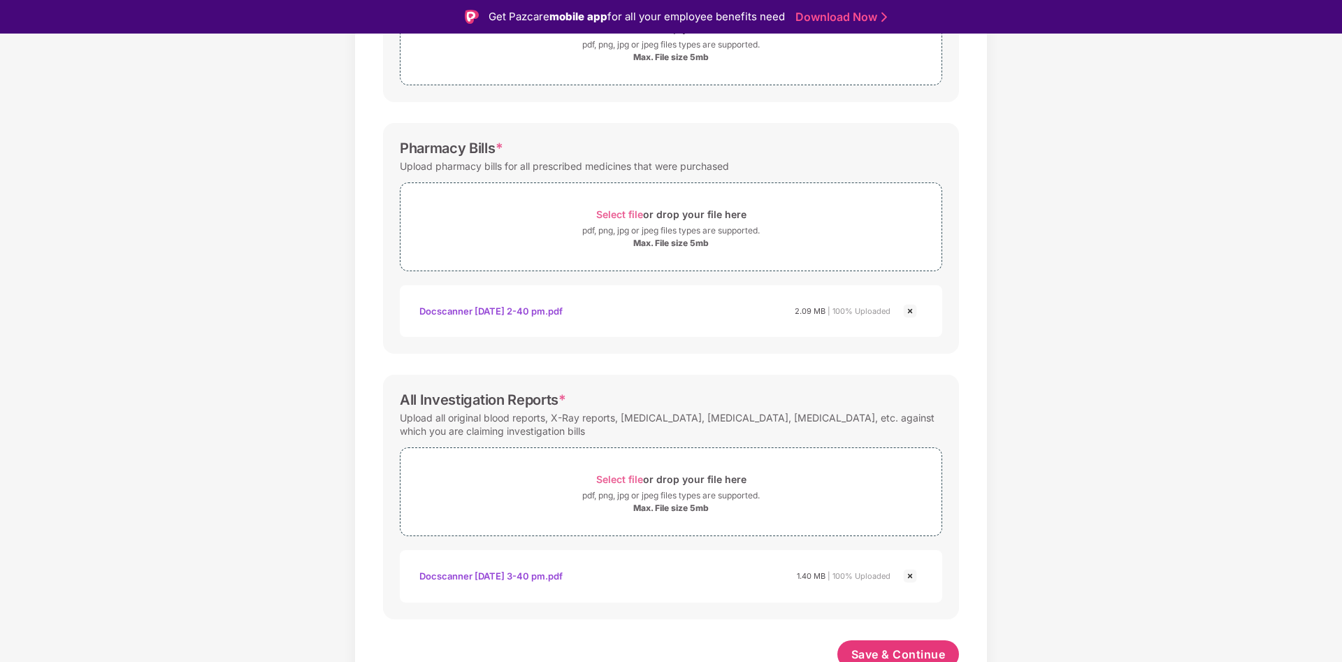
scroll to position [320, 0]
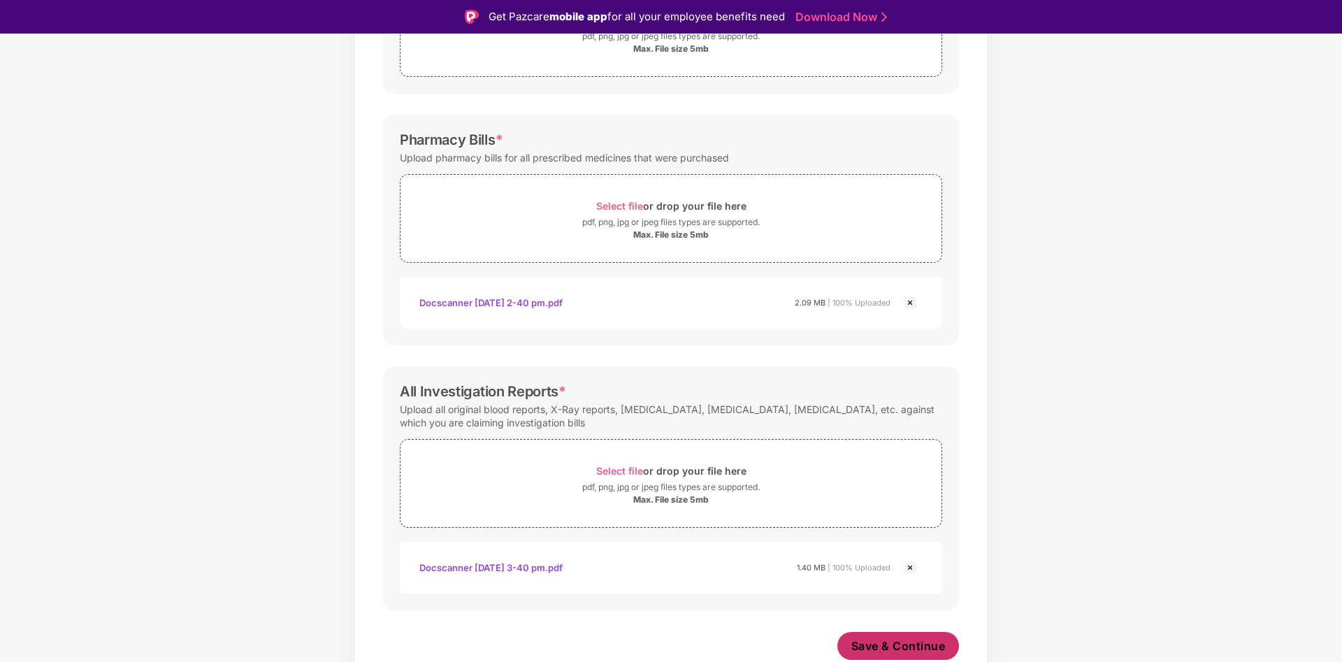
click at [870, 651] on span "Save & Continue" at bounding box center [898, 645] width 94 height 15
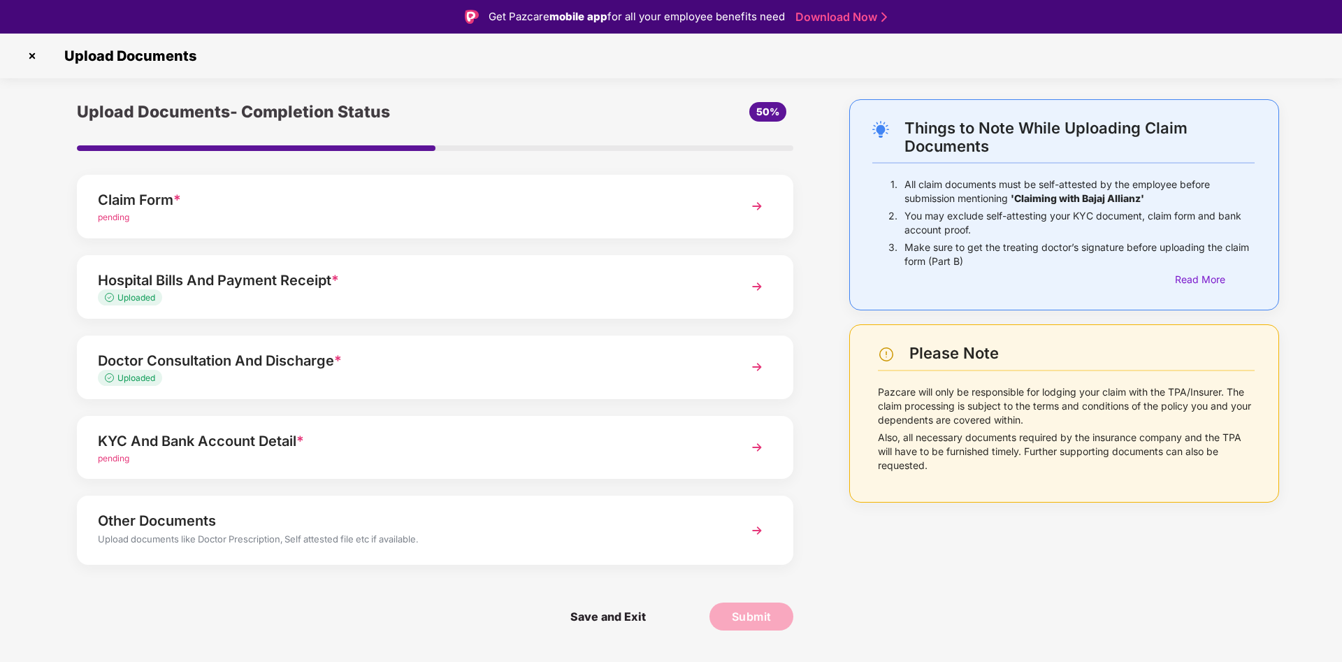
click at [755, 445] on img at bounding box center [756, 447] width 25 height 25
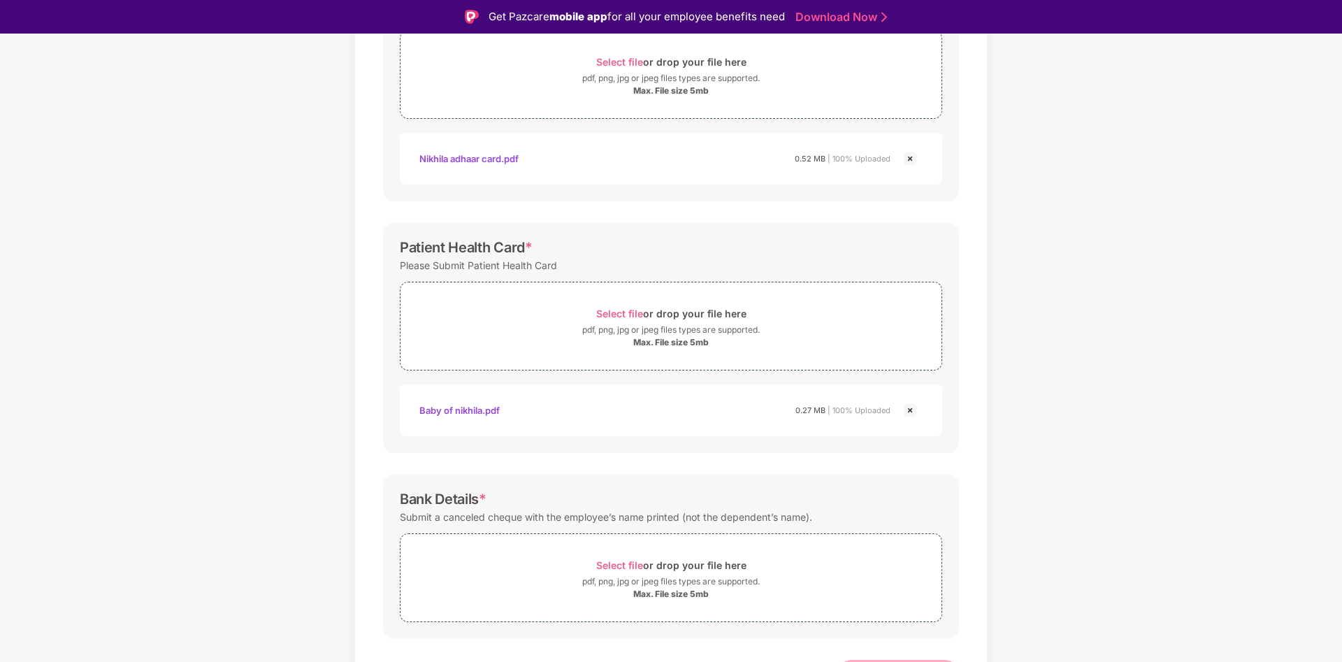
scroll to position [306, 0]
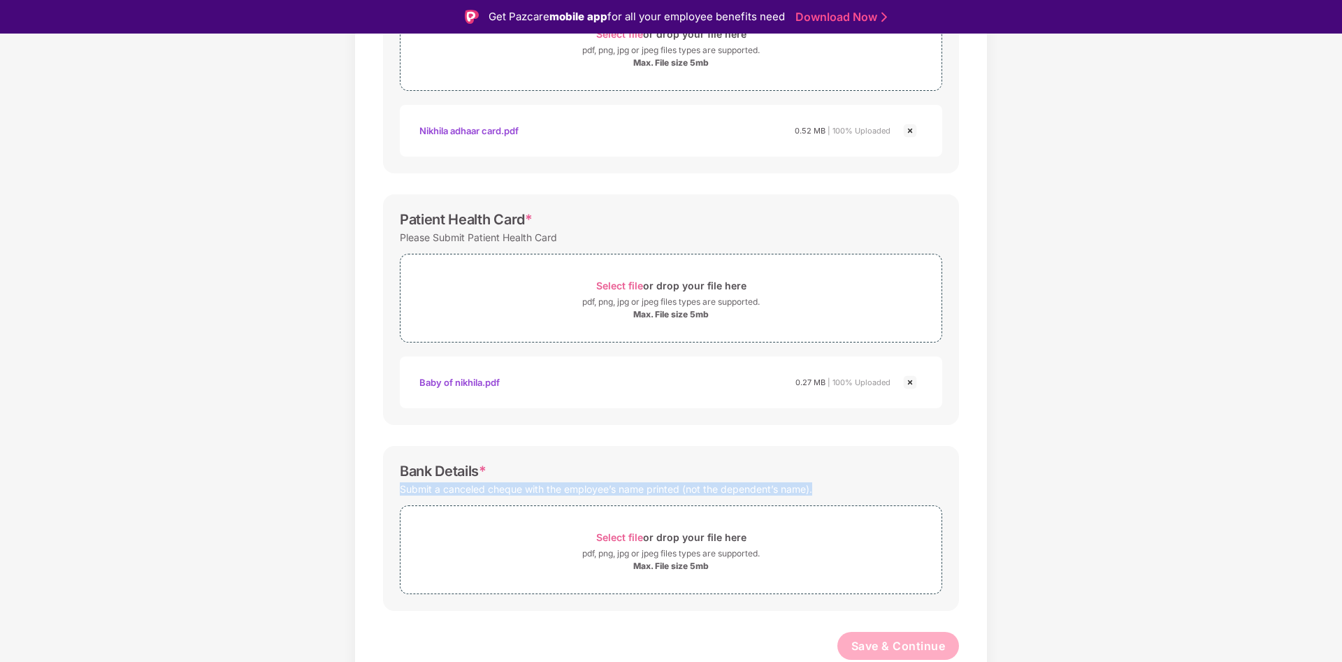
drag, startPoint x: 400, startPoint y: 486, endPoint x: 829, endPoint y: 492, distance: 429.8
click at [829, 492] on div "Submit a canceled cheque with the employee’s name printed (not the dependent’s …" at bounding box center [671, 488] width 542 height 19
